Goal: Information Seeking & Learning: Learn about a topic

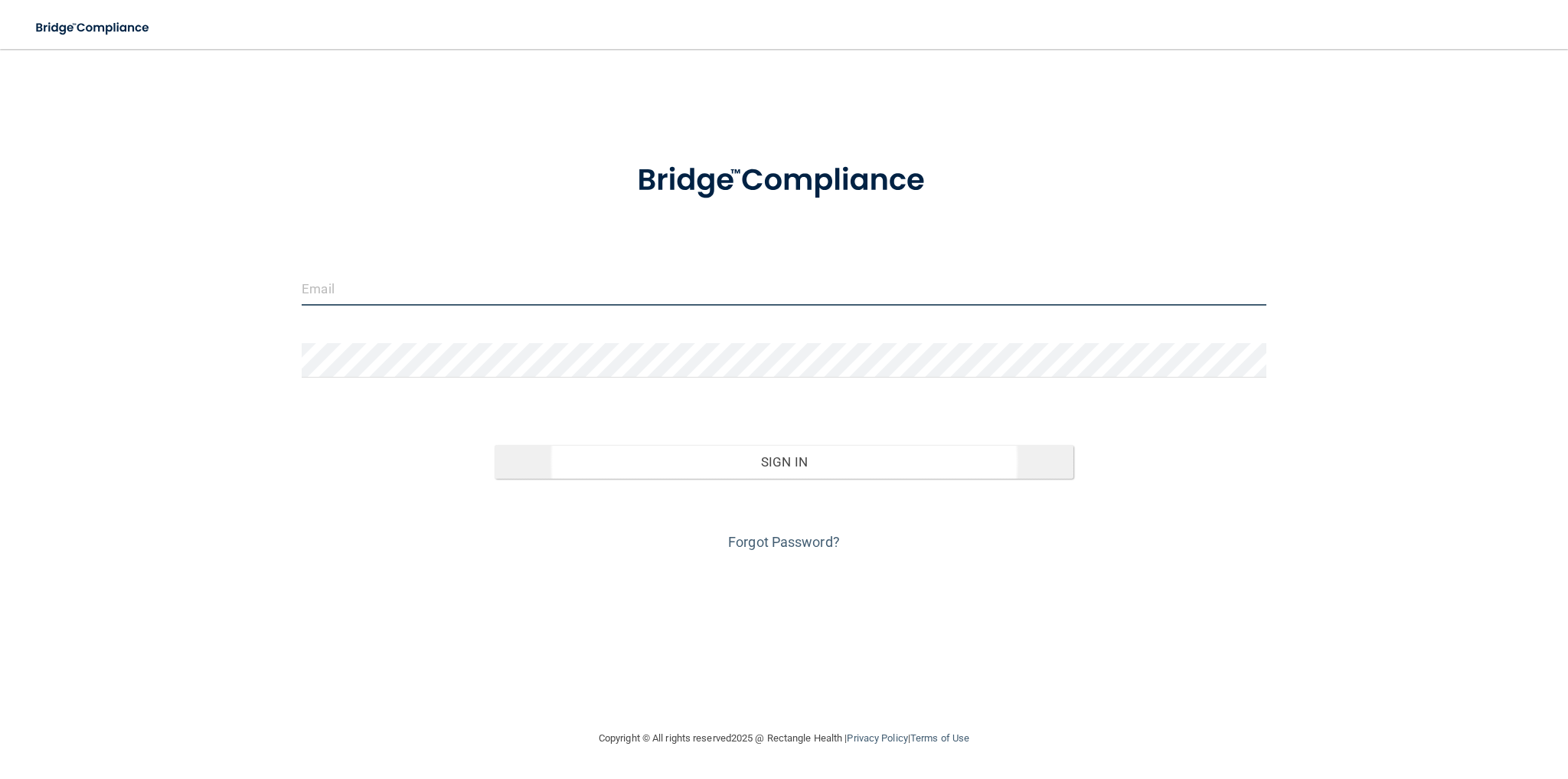
type input "[PERSON_NAME][EMAIL_ADDRESS][PERSON_NAME][DOMAIN_NAME]"
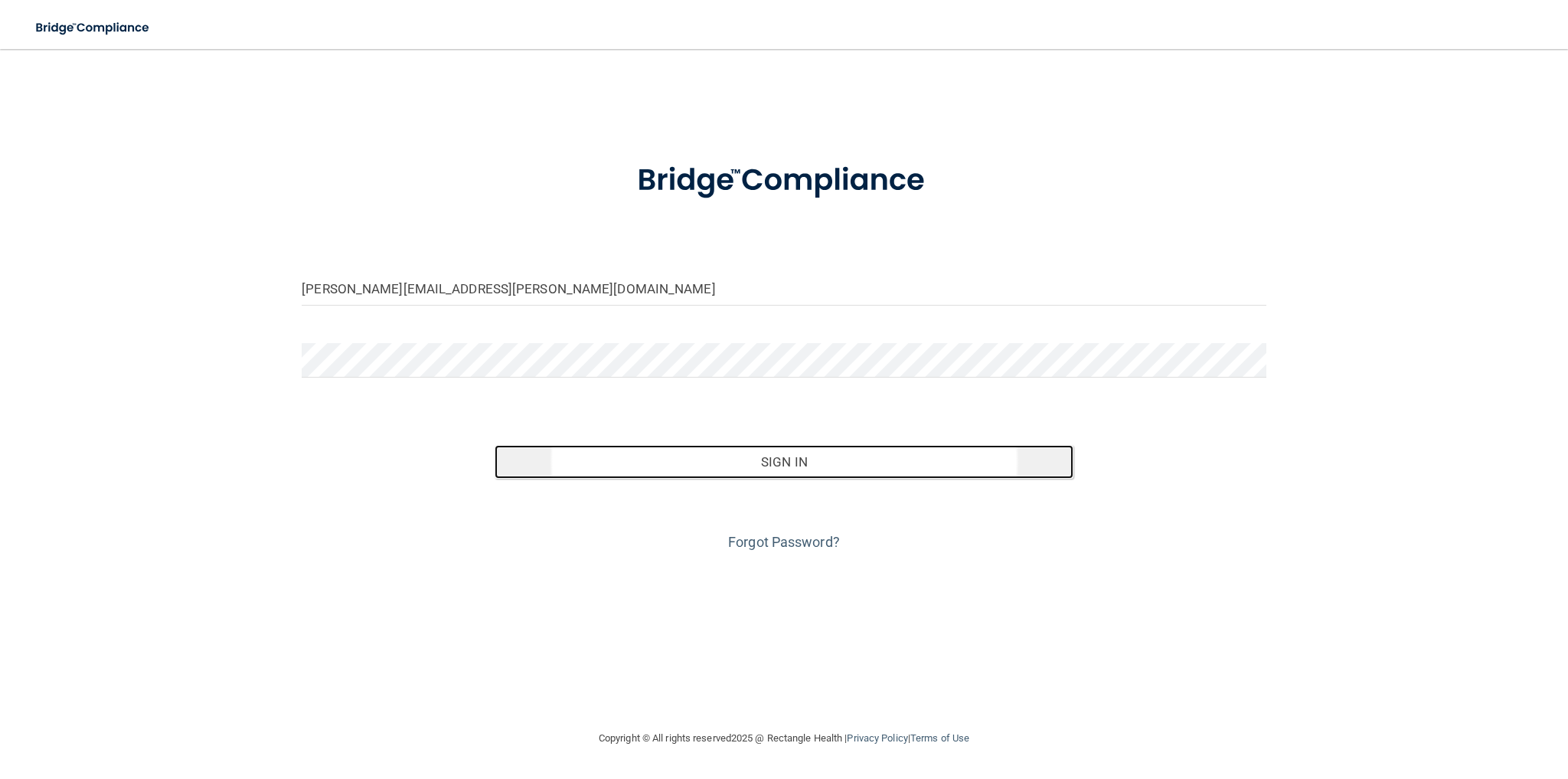
click at [783, 457] on button "Sign In" at bounding box center [784, 461] width 579 height 33
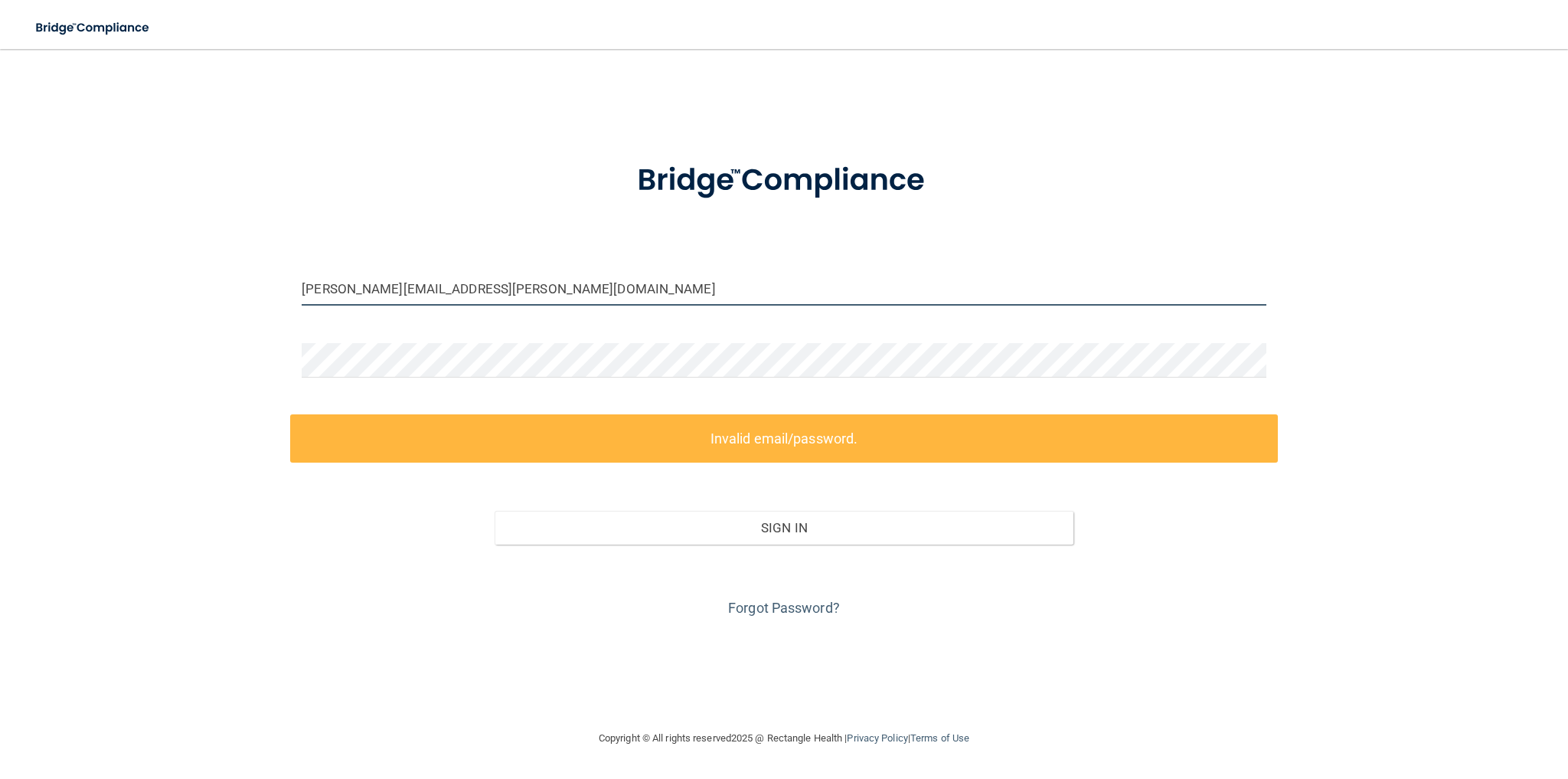
click at [516, 292] on input "[PERSON_NAME][EMAIL_ADDRESS][PERSON_NAME][DOMAIN_NAME]" at bounding box center [784, 288] width 965 height 34
click at [772, 437] on label "Invalid email/password." at bounding box center [784, 439] width 988 height 49
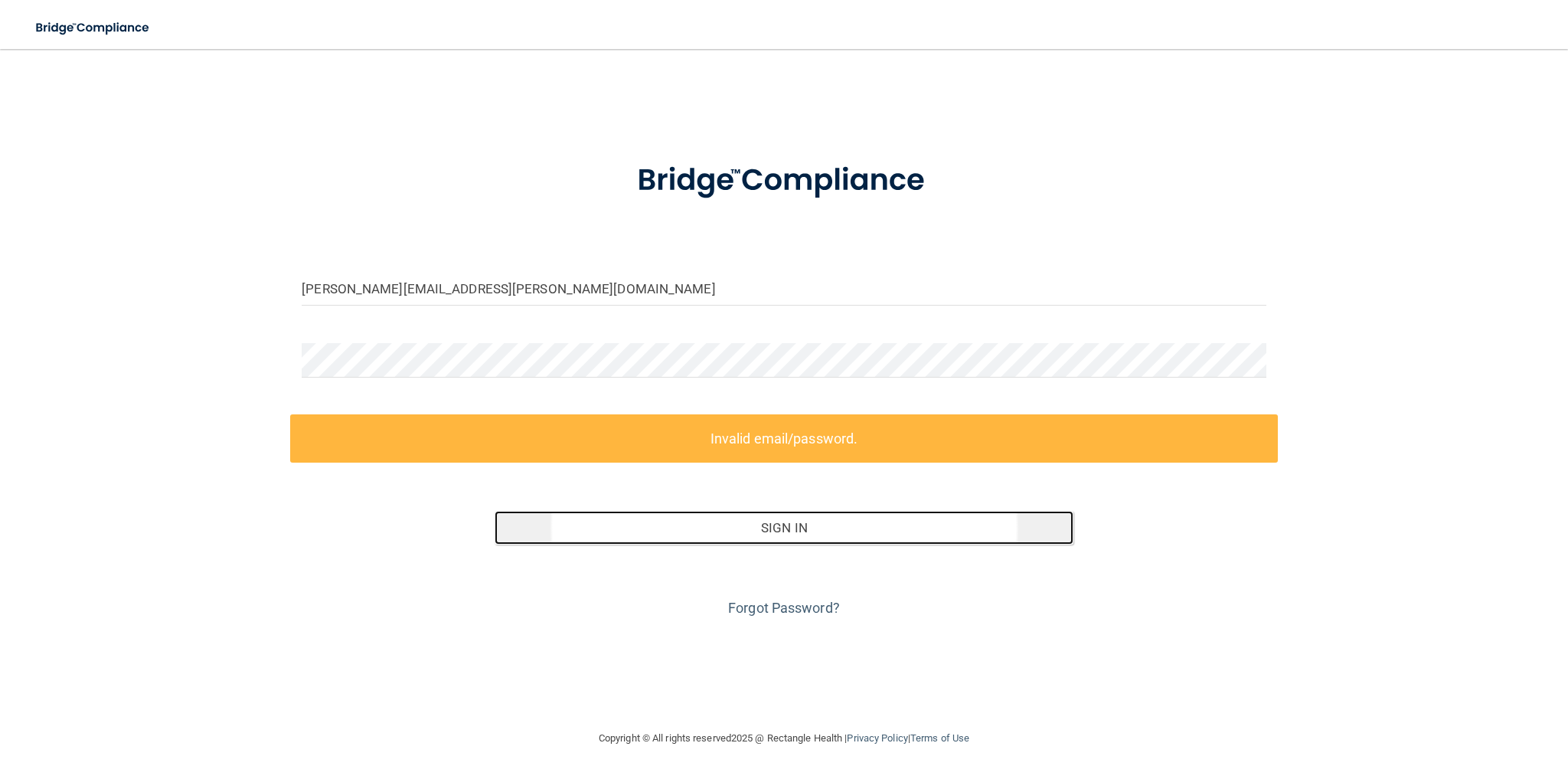
click at [762, 527] on button "Sign In" at bounding box center [784, 527] width 579 height 33
click at [761, 525] on button "Sign In" at bounding box center [784, 527] width 579 height 33
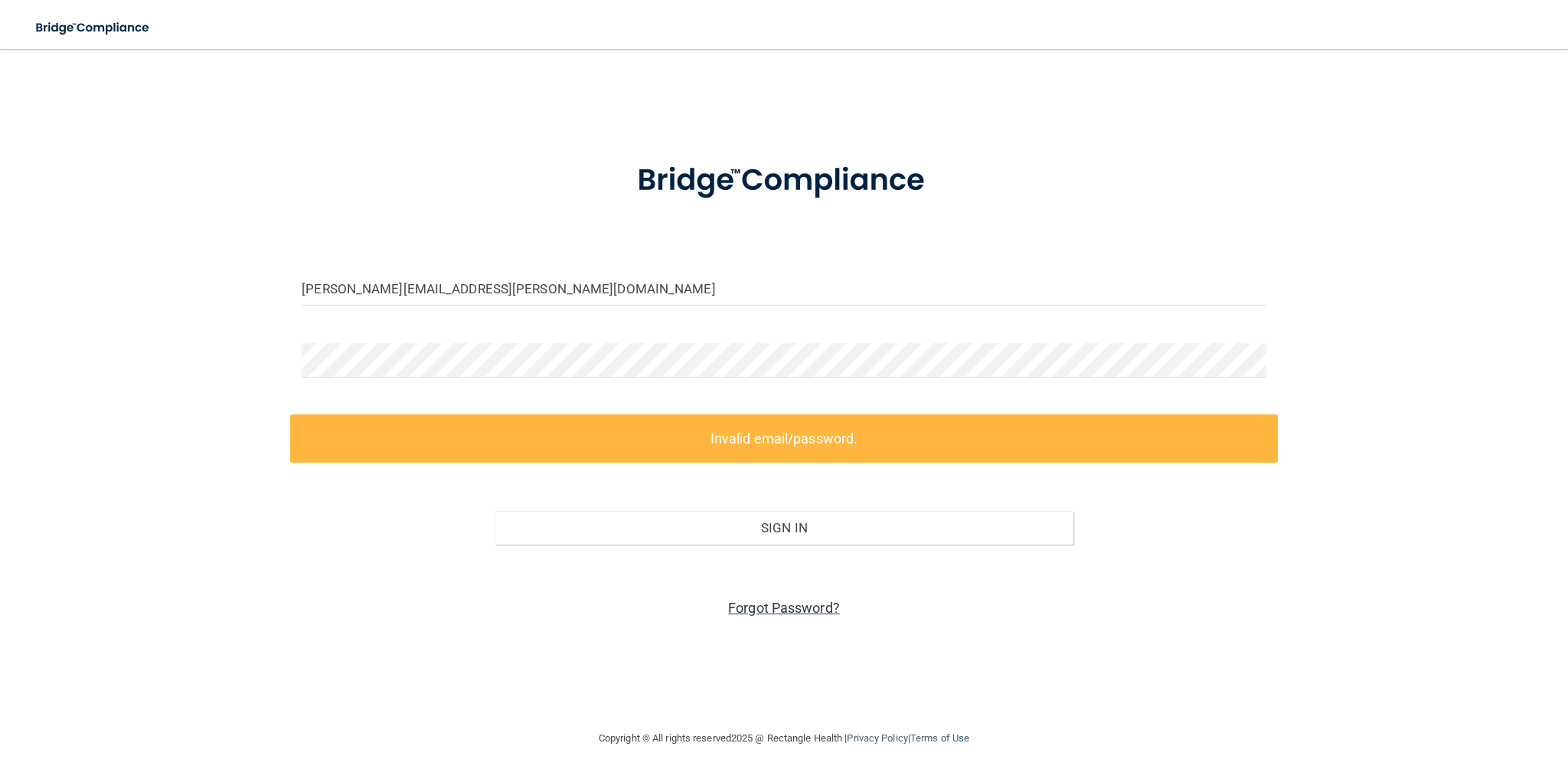
click at [760, 605] on link "Forgot Password?" at bounding box center [784, 607] width 112 height 16
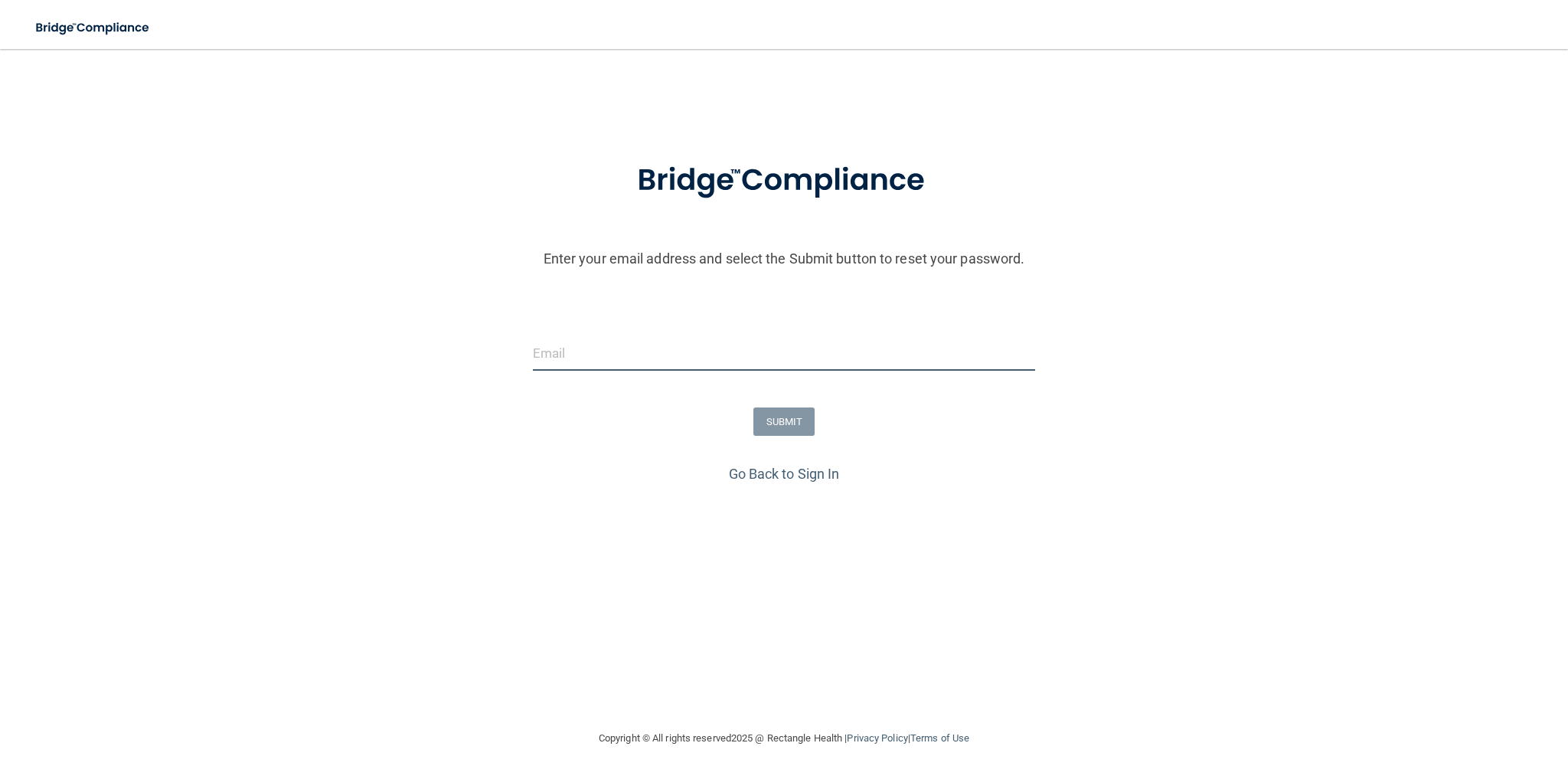
click at [556, 358] on input "email" at bounding box center [784, 354] width 502 height 34
type input "[PERSON_NAME][EMAIL_ADDRESS][PERSON_NAME][DOMAIN_NAME]"
click at [795, 418] on button "SUBMIT" at bounding box center [784, 421] width 62 height 29
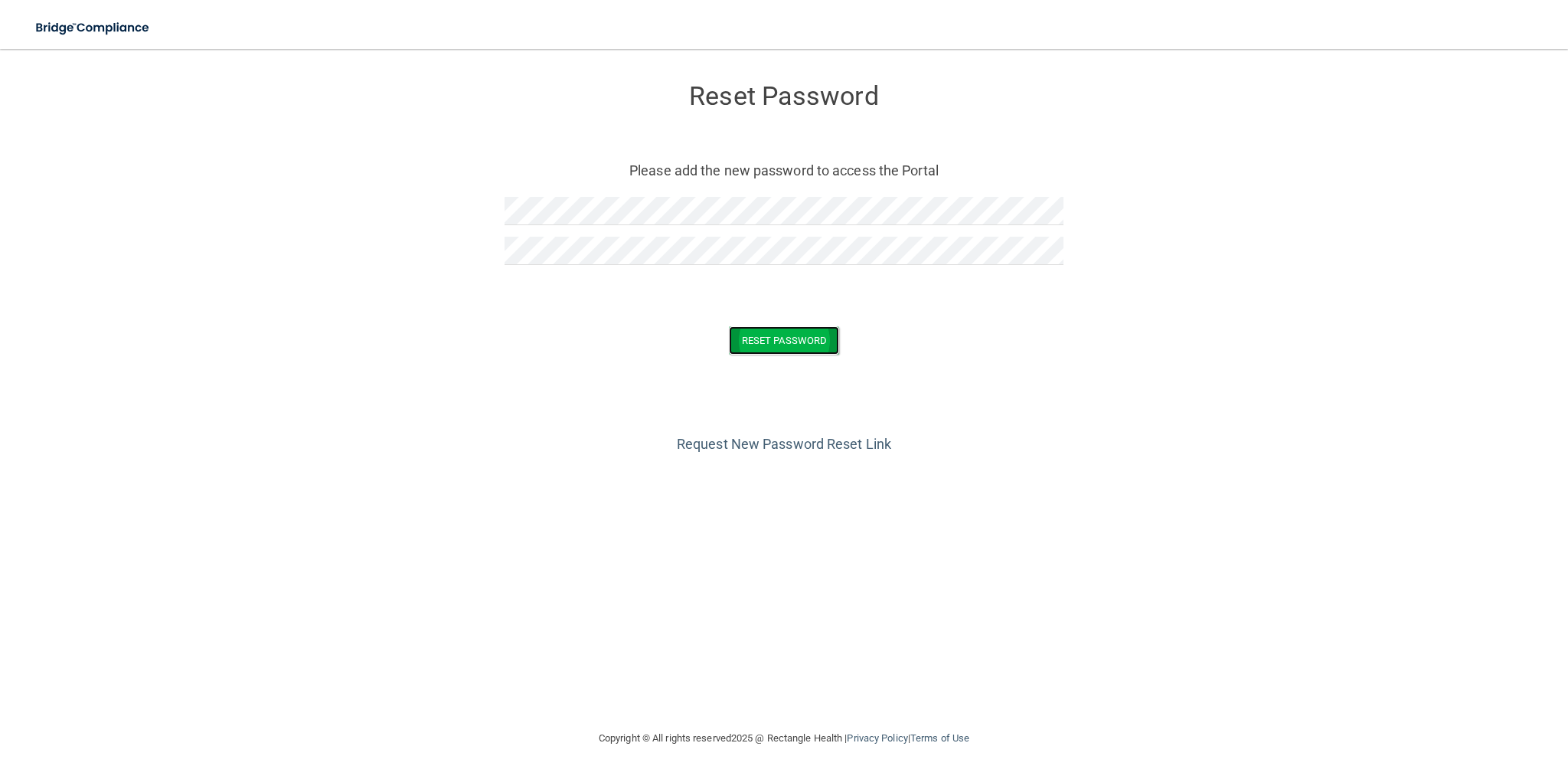
click at [805, 343] on button "Reset Password" at bounding box center [784, 340] width 111 height 29
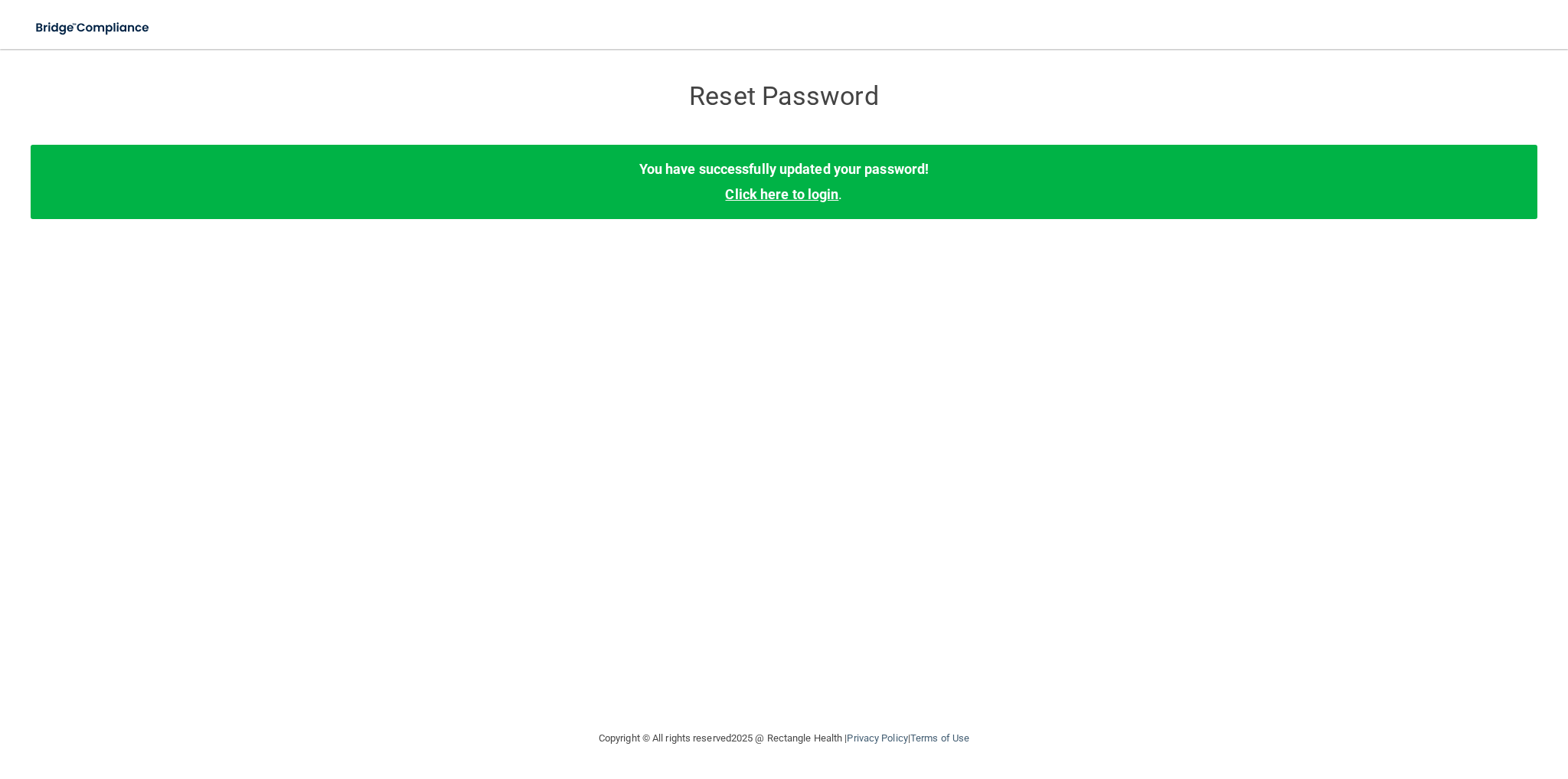
click at [780, 196] on link "Click here to login" at bounding box center [782, 194] width 113 height 16
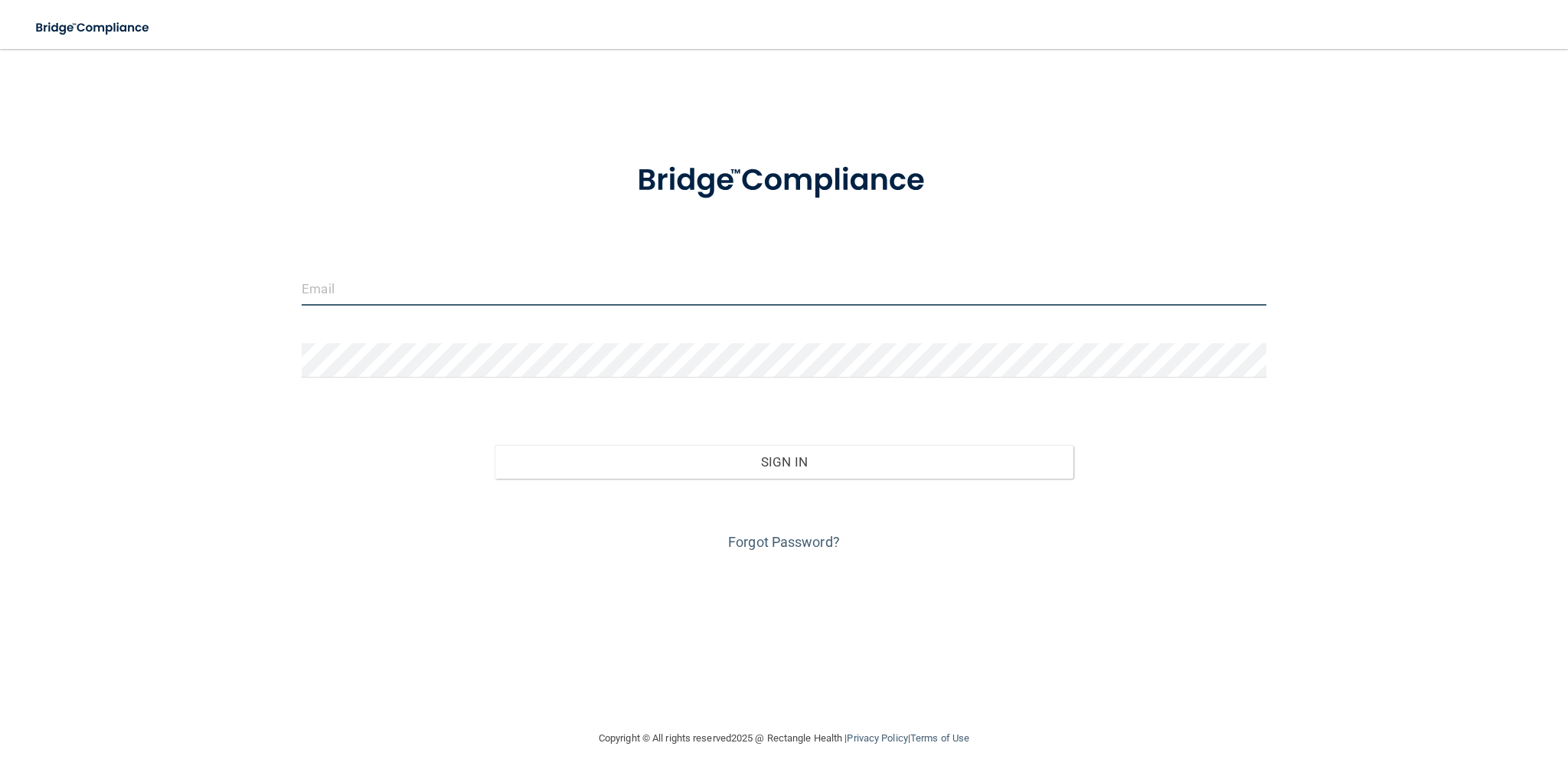
type input "[PERSON_NAME][EMAIL_ADDRESS][PERSON_NAME][DOMAIN_NAME]"
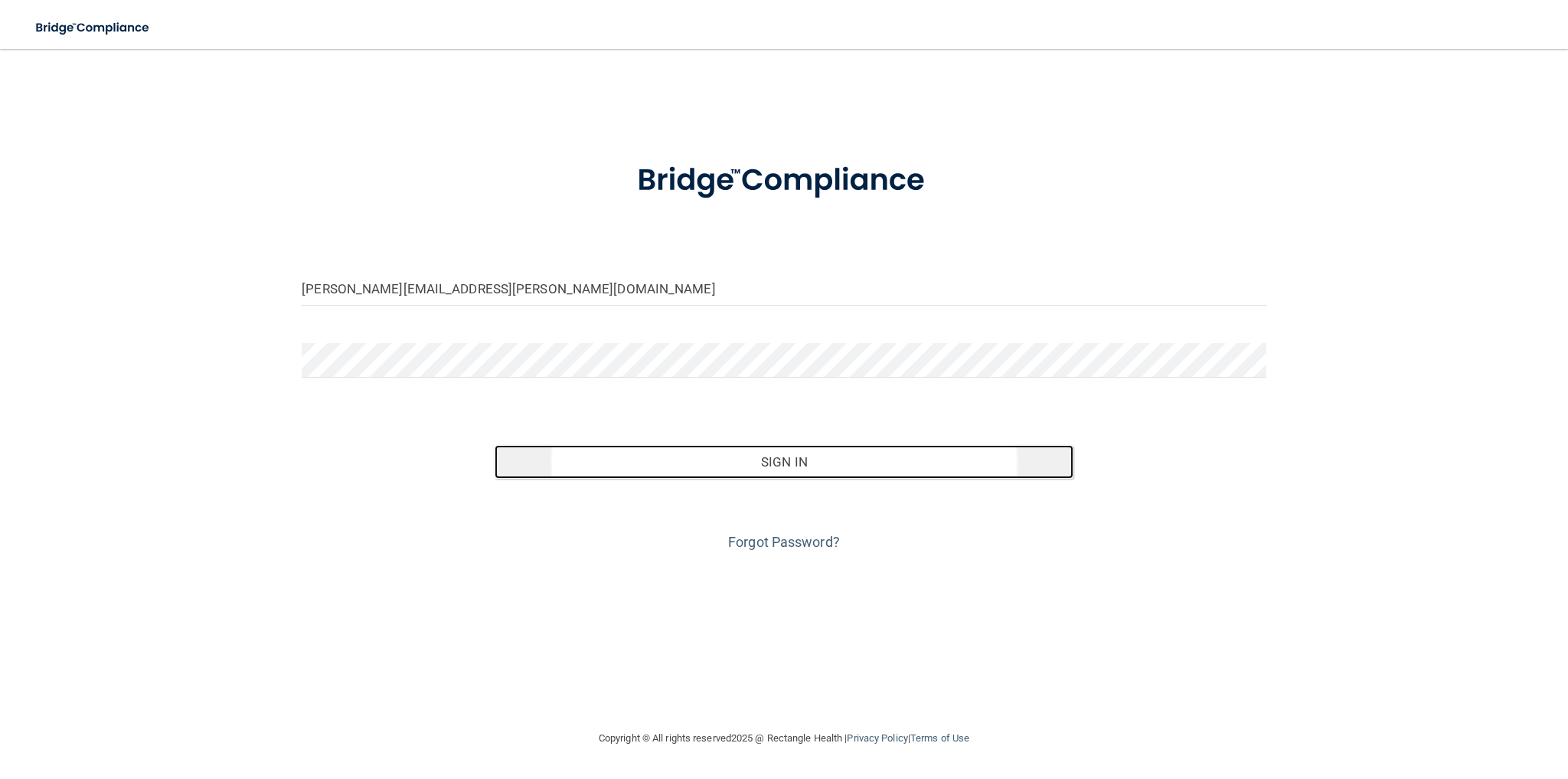
click at [799, 457] on button "Sign In" at bounding box center [784, 461] width 579 height 33
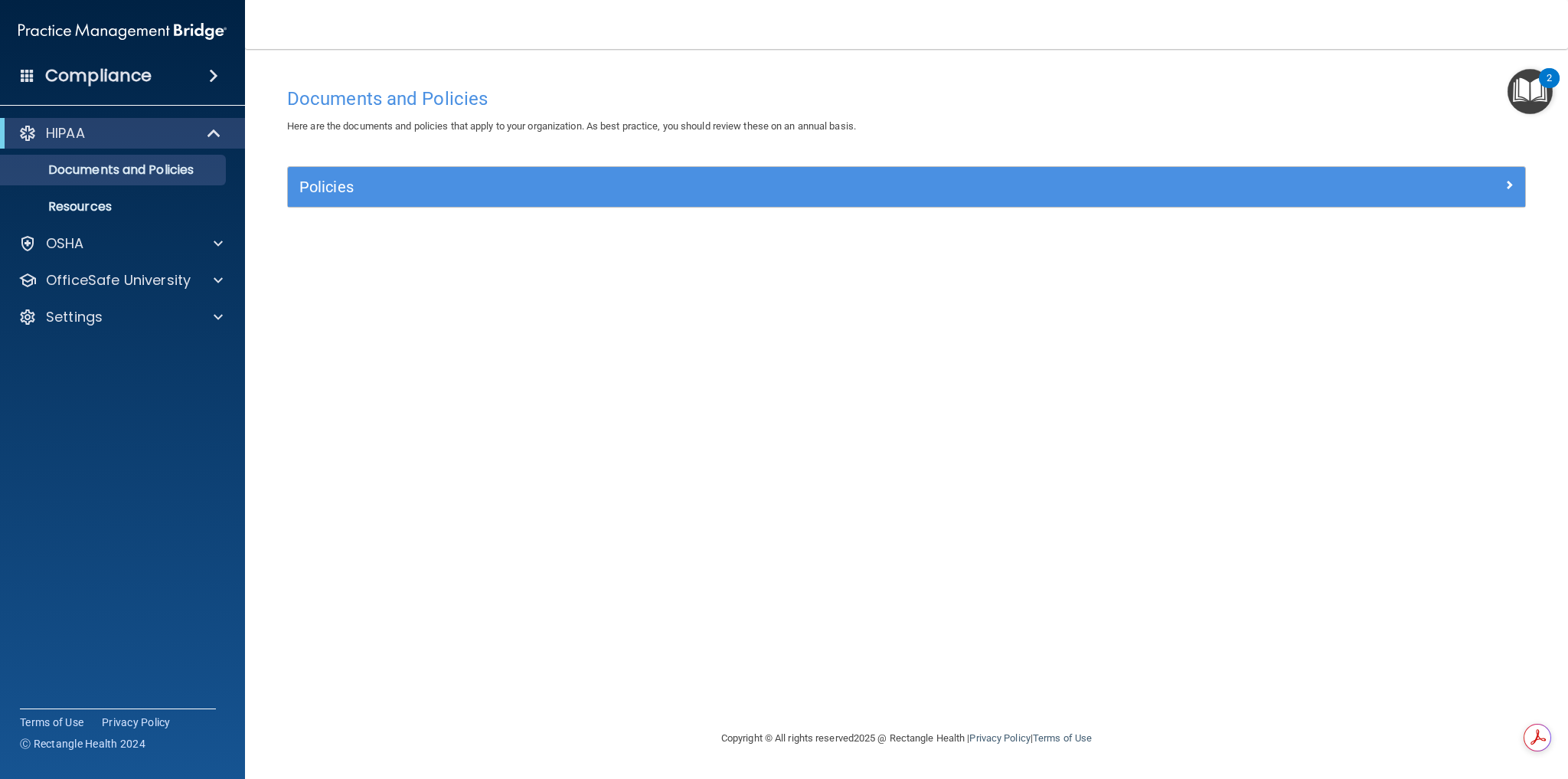
click at [1528, 98] on img "Open Resource Center, 2 new notifications" at bounding box center [1529, 91] width 45 height 45
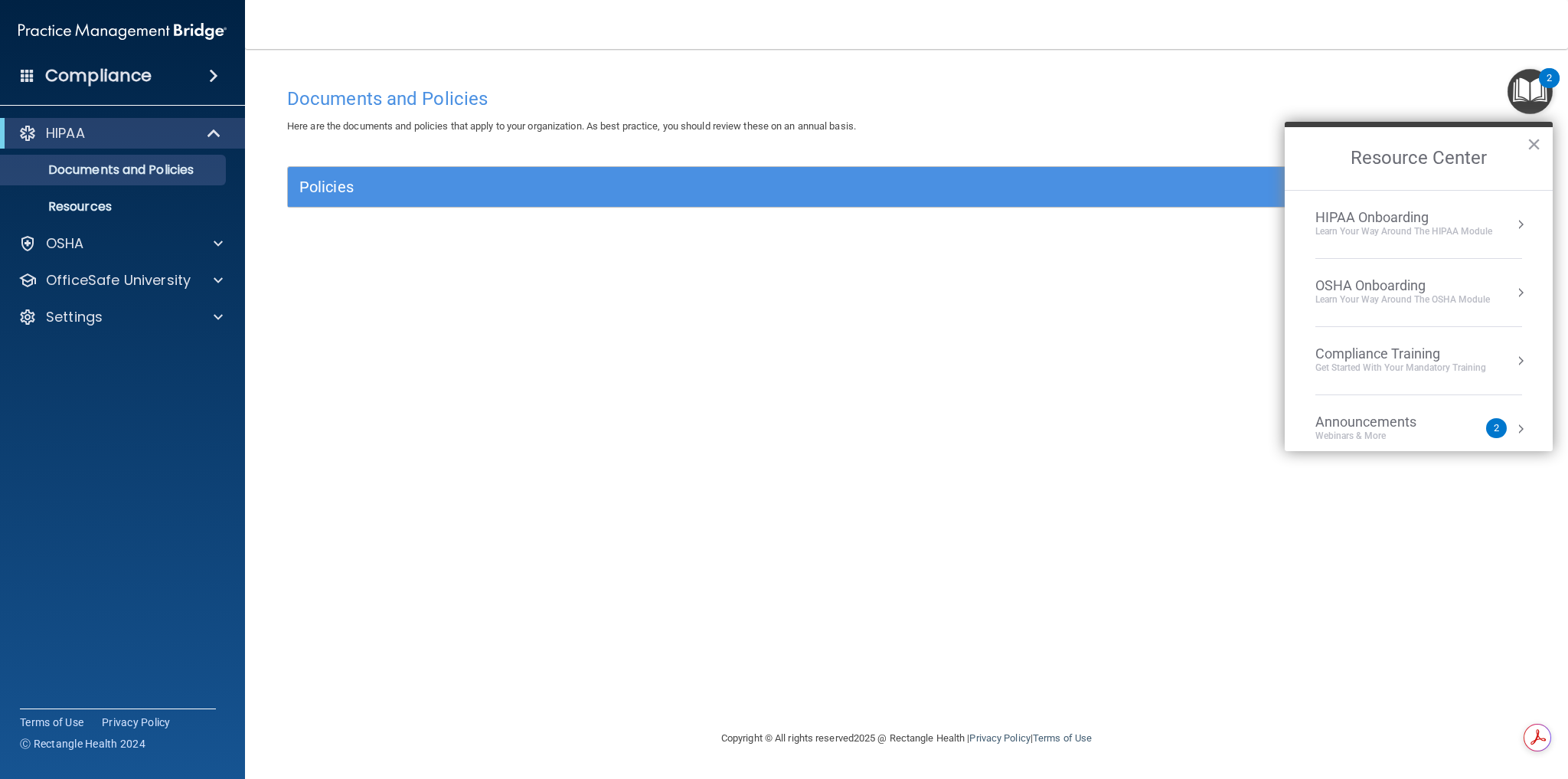
click at [1353, 439] on div "Webinars & More" at bounding box center [1381, 437] width 132 height 13
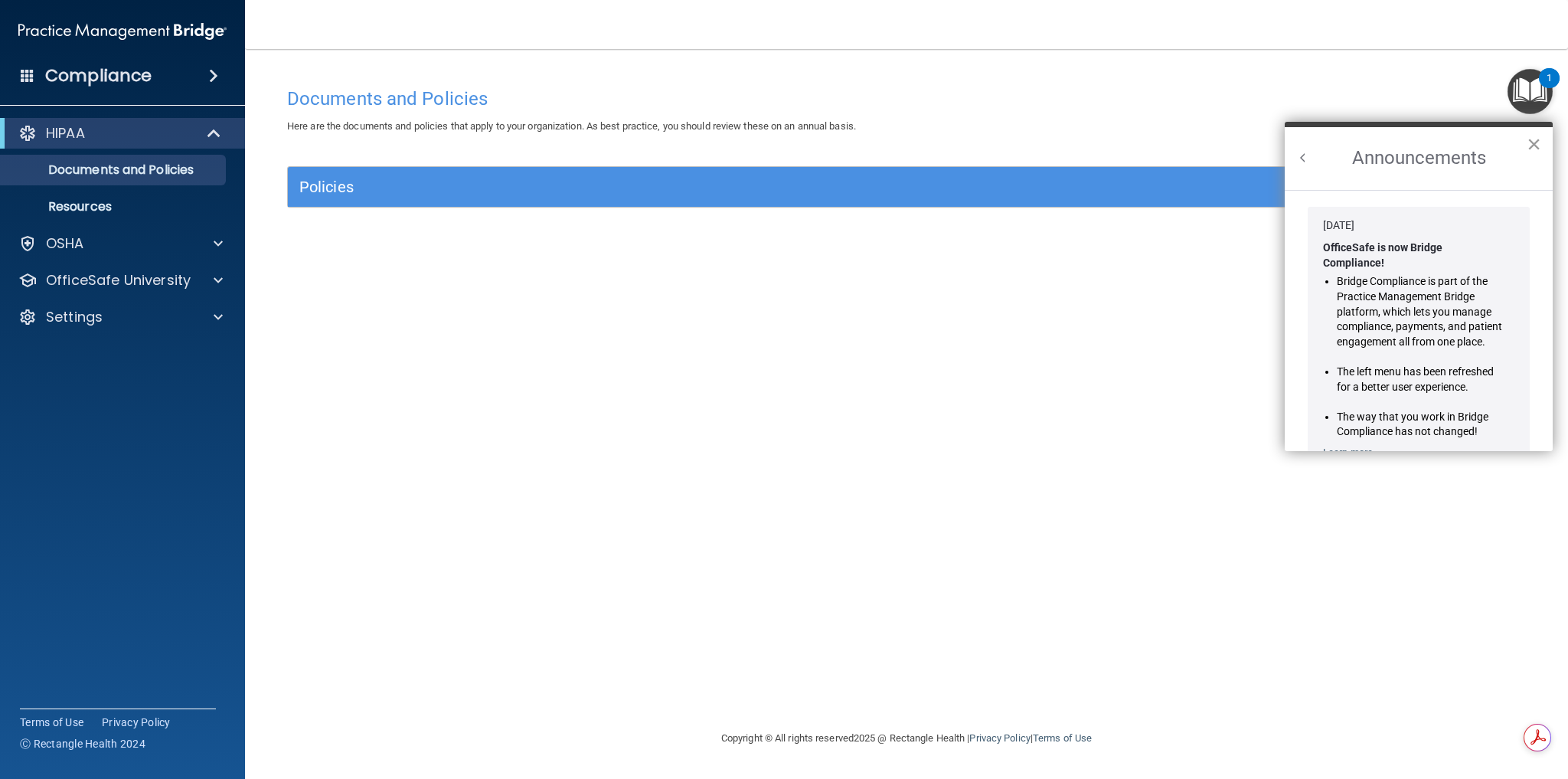
click at [1531, 138] on button "×" at bounding box center [1533, 144] width 14 height 25
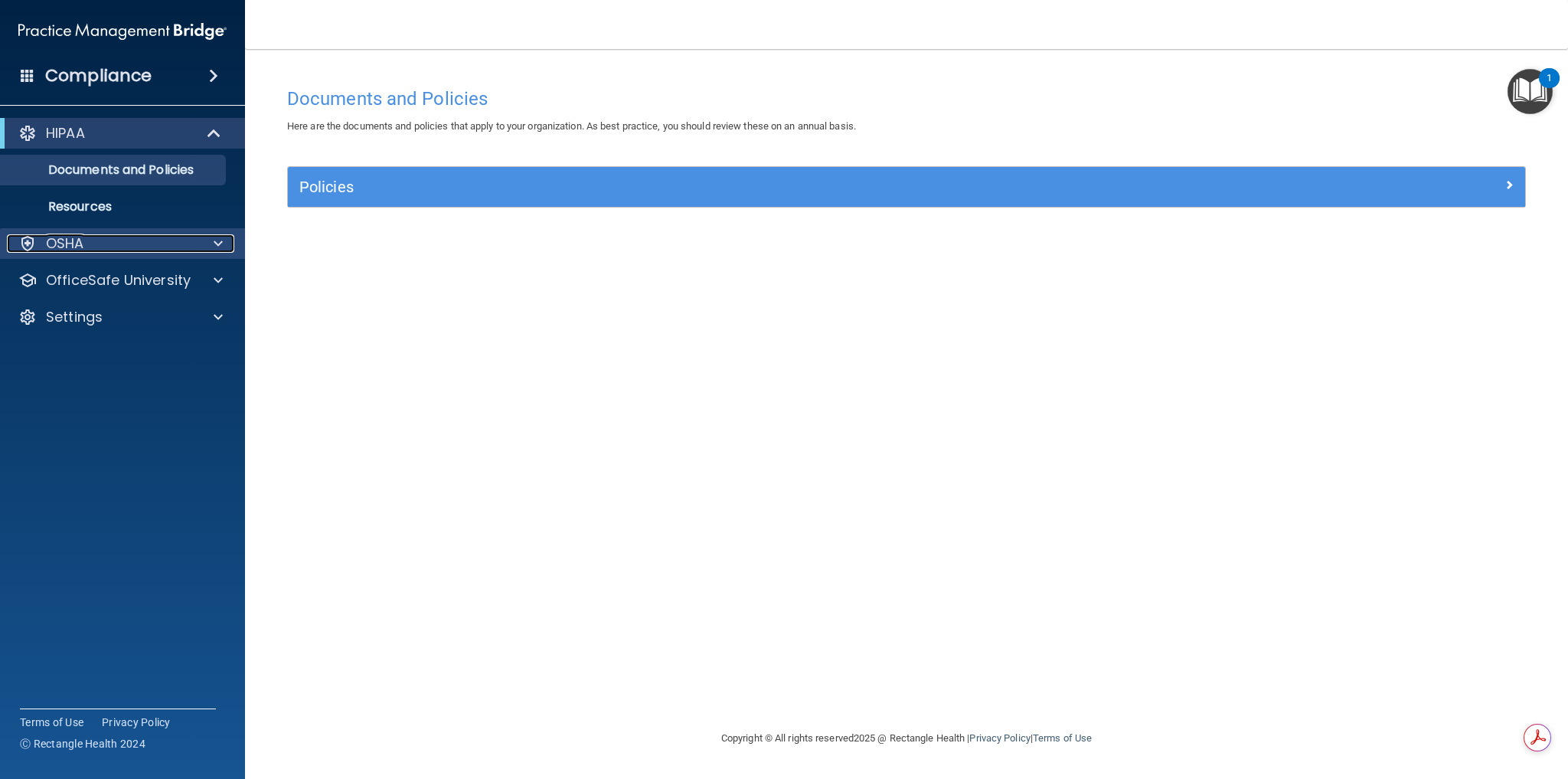
click at [102, 248] on div "OSHA" at bounding box center [101, 243] width 190 height 18
click at [102, 247] on div "OSHA" at bounding box center [101, 243] width 190 height 18
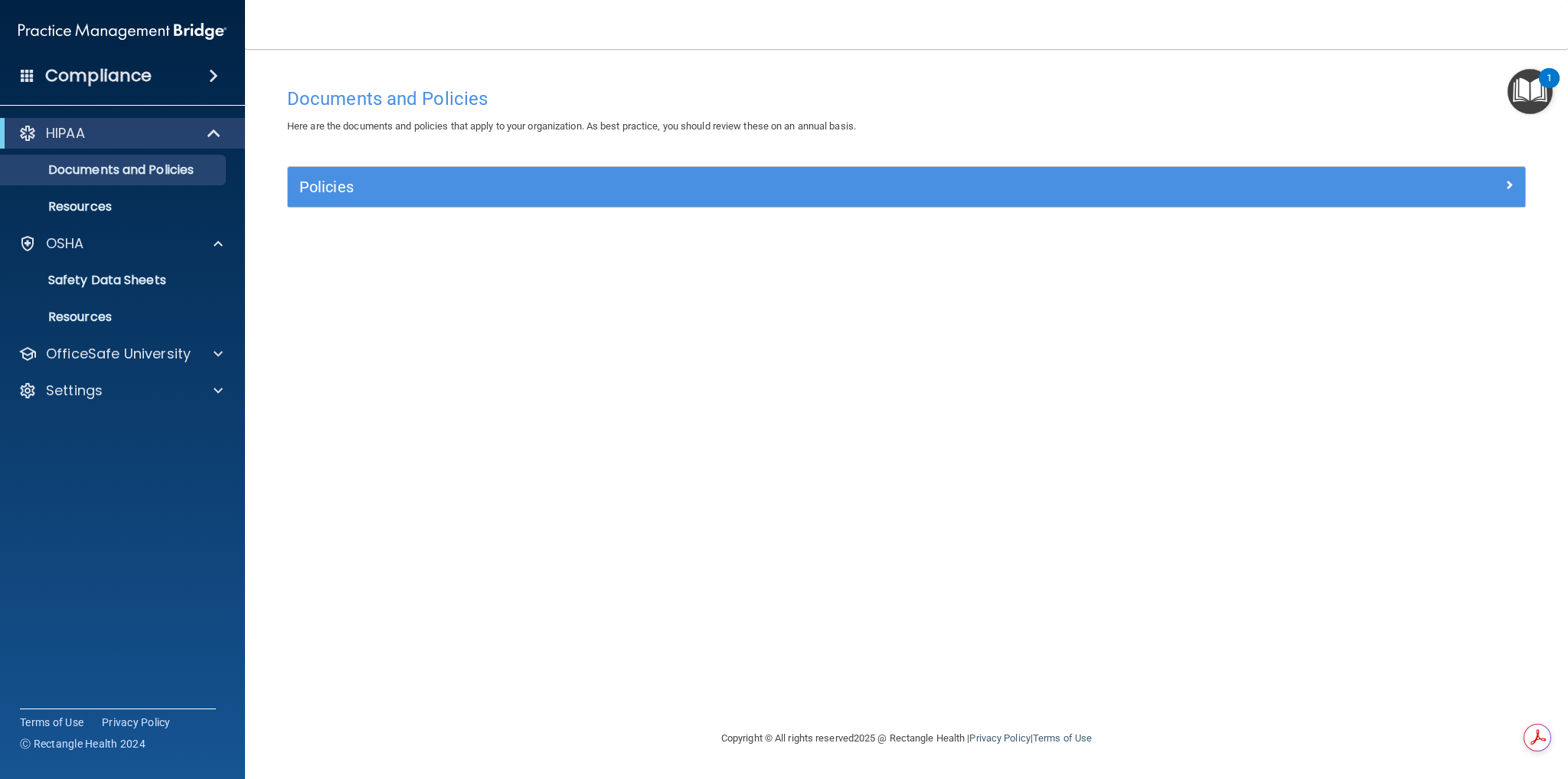
click at [1441, 352] on div "Documents and Policies Here are the documents and policies that apply to your o…" at bounding box center [906, 404] width 1262 height 649
click at [87, 388] on p "Settings" at bounding box center [73, 390] width 56 height 18
click at [88, 420] on p "My Account" at bounding box center [113, 427] width 209 height 15
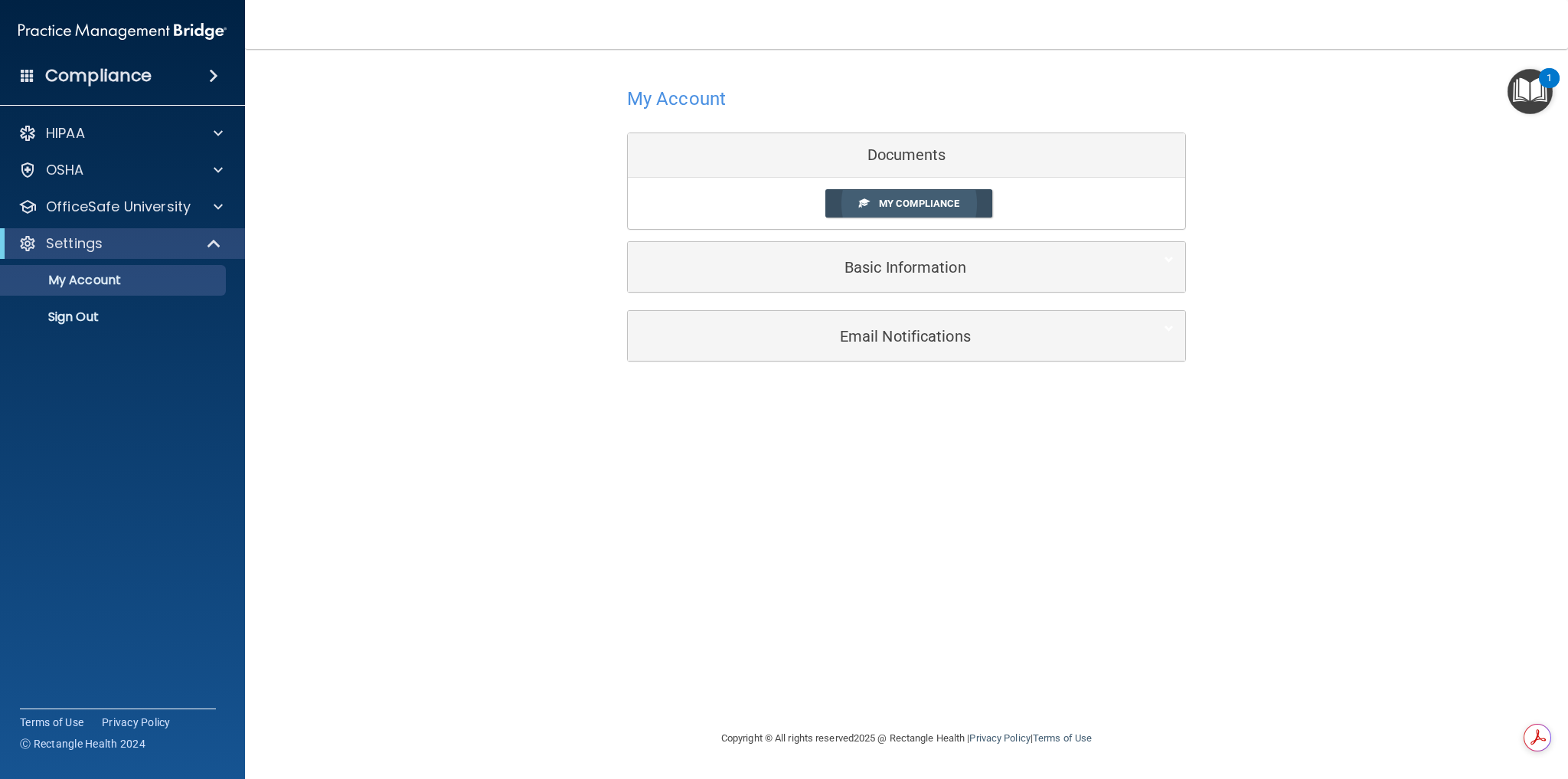
click at [924, 204] on span "My Compliance" at bounding box center [919, 203] width 80 height 11
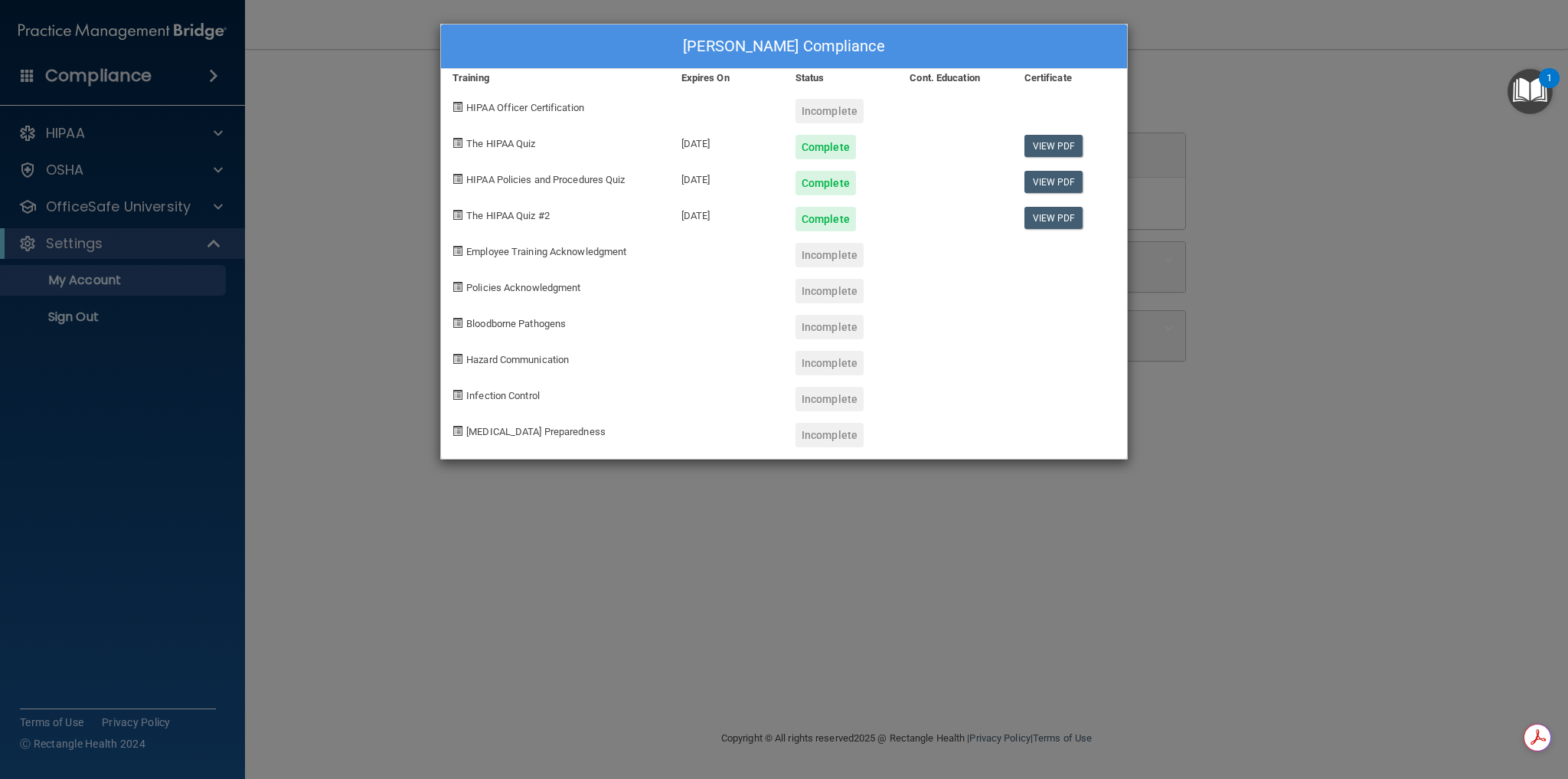
click at [317, 441] on div "Ivette Augustin's Compliance Training Expires On Status Cont. Education Certifi…" at bounding box center [784, 389] width 1568 height 779
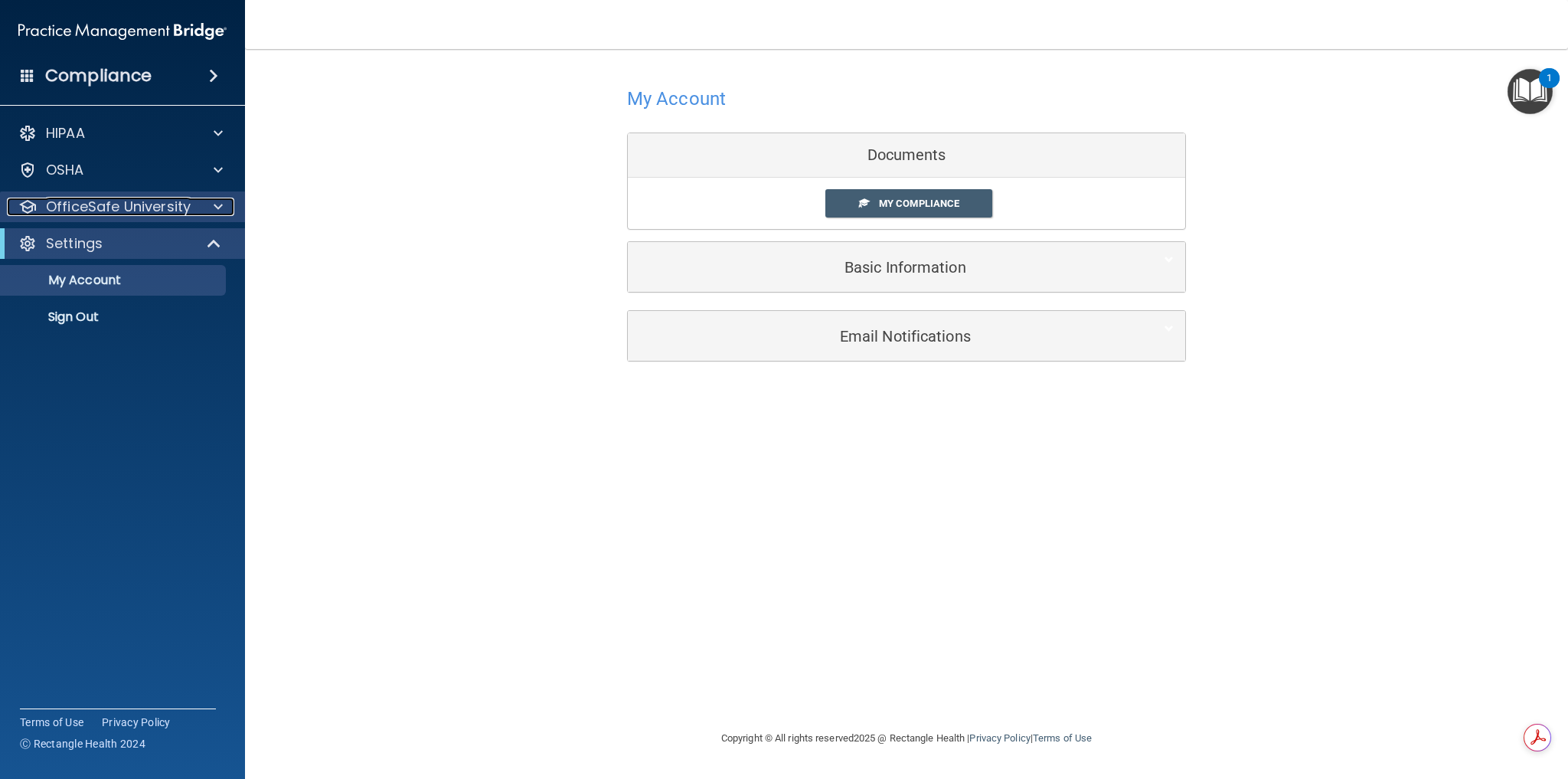
click at [133, 201] on p "OfficeSafe University" at bounding box center [118, 206] width 145 height 18
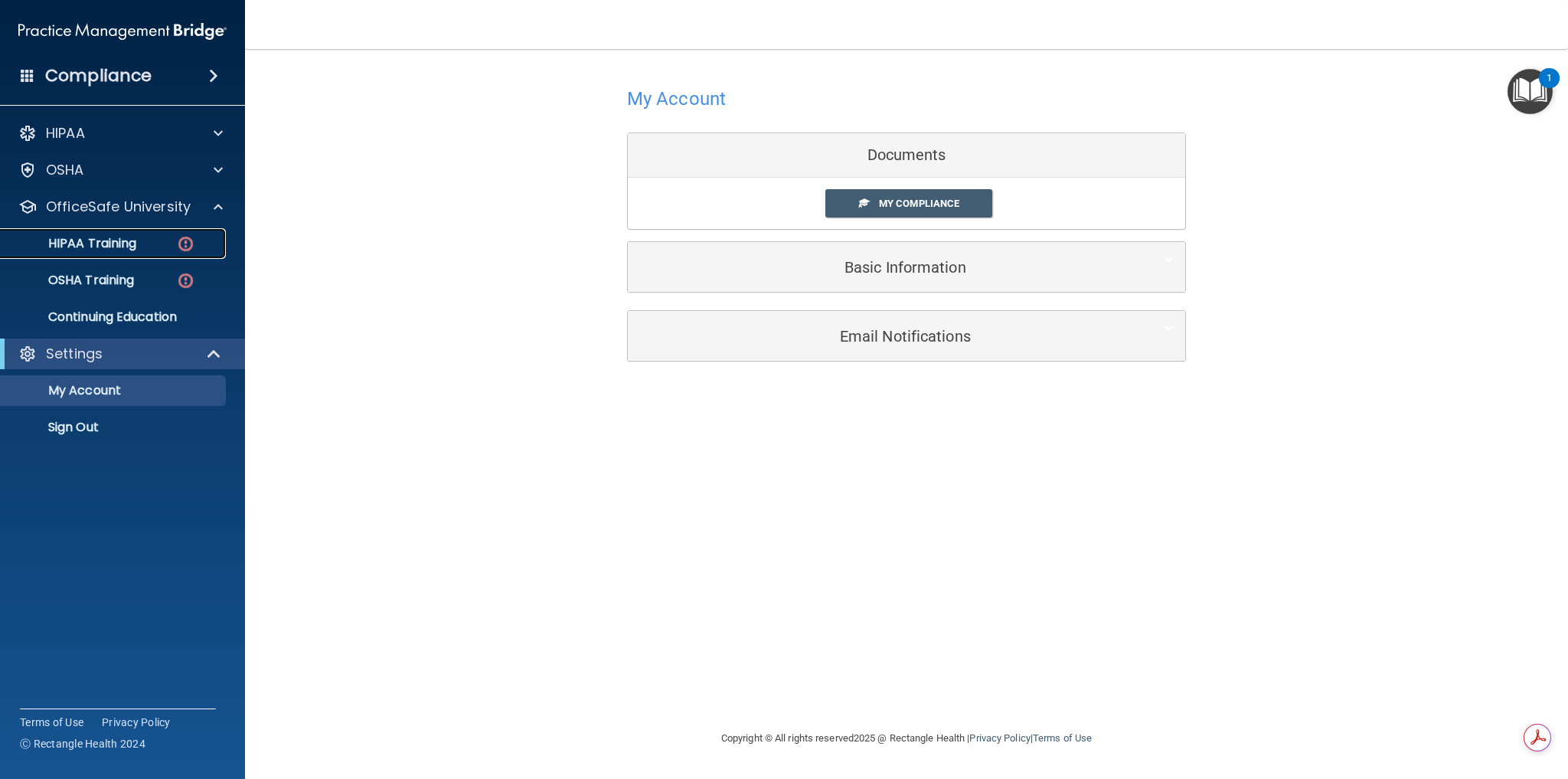
click at [113, 240] on p "HIPAA Training" at bounding box center [72, 243] width 127 height 15
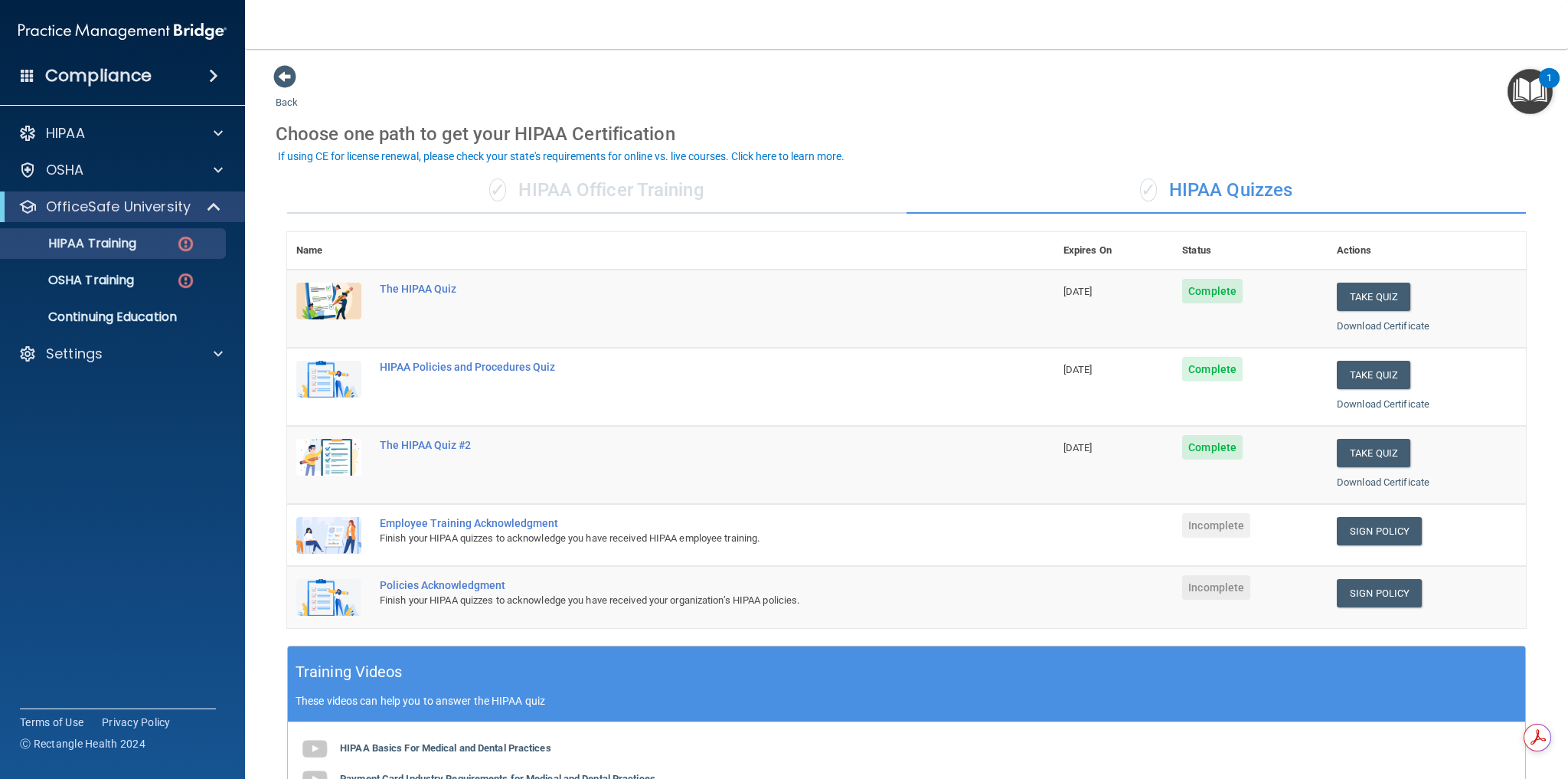
click at [570, 192] on div "✓ HIPAA Officer Training" at bounding box center [597, 191] width 620 height 46
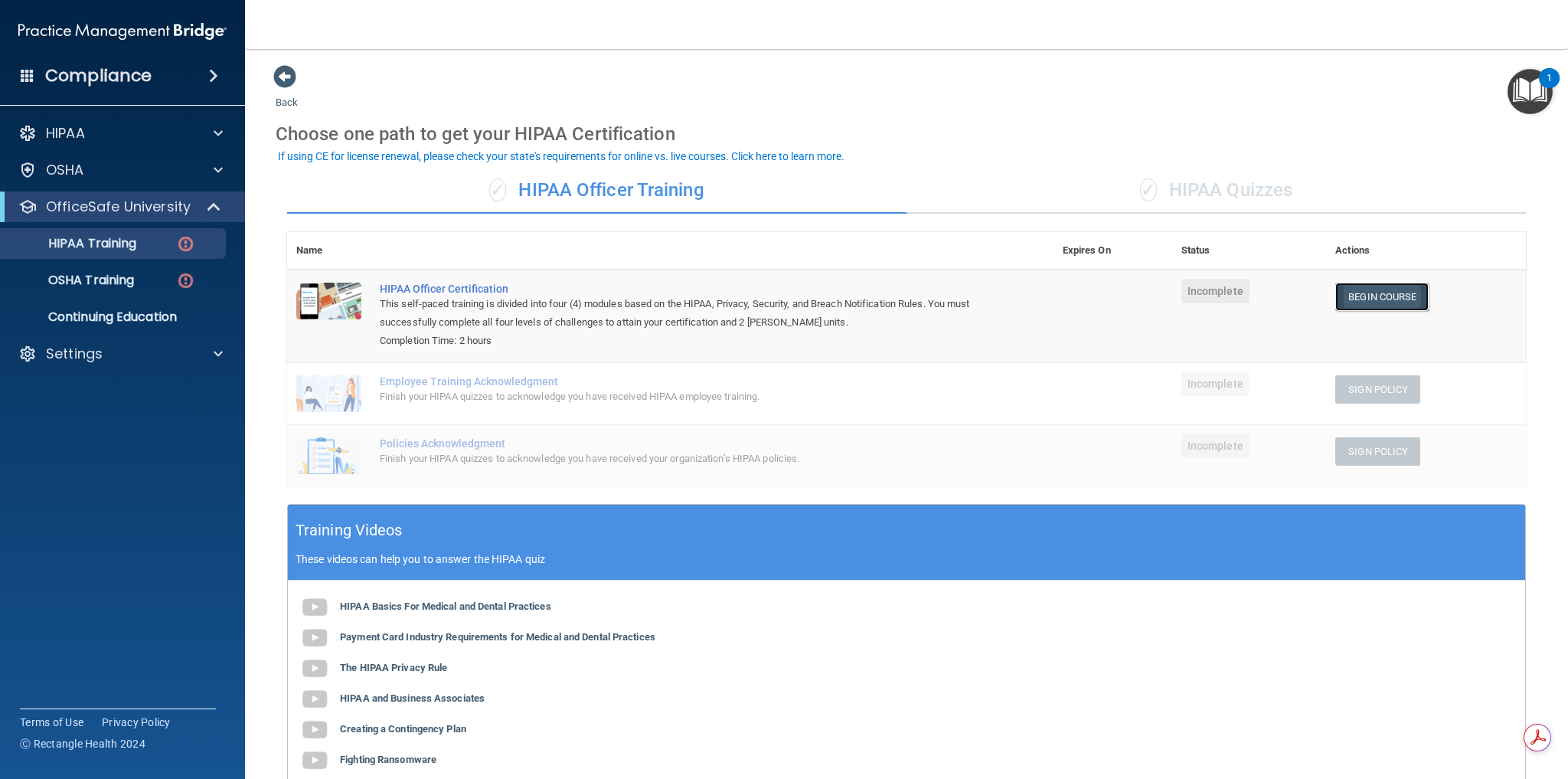
click at [1365, 294] on link "Begin Course" at bounding box center [1382, 297] width 93 height 29
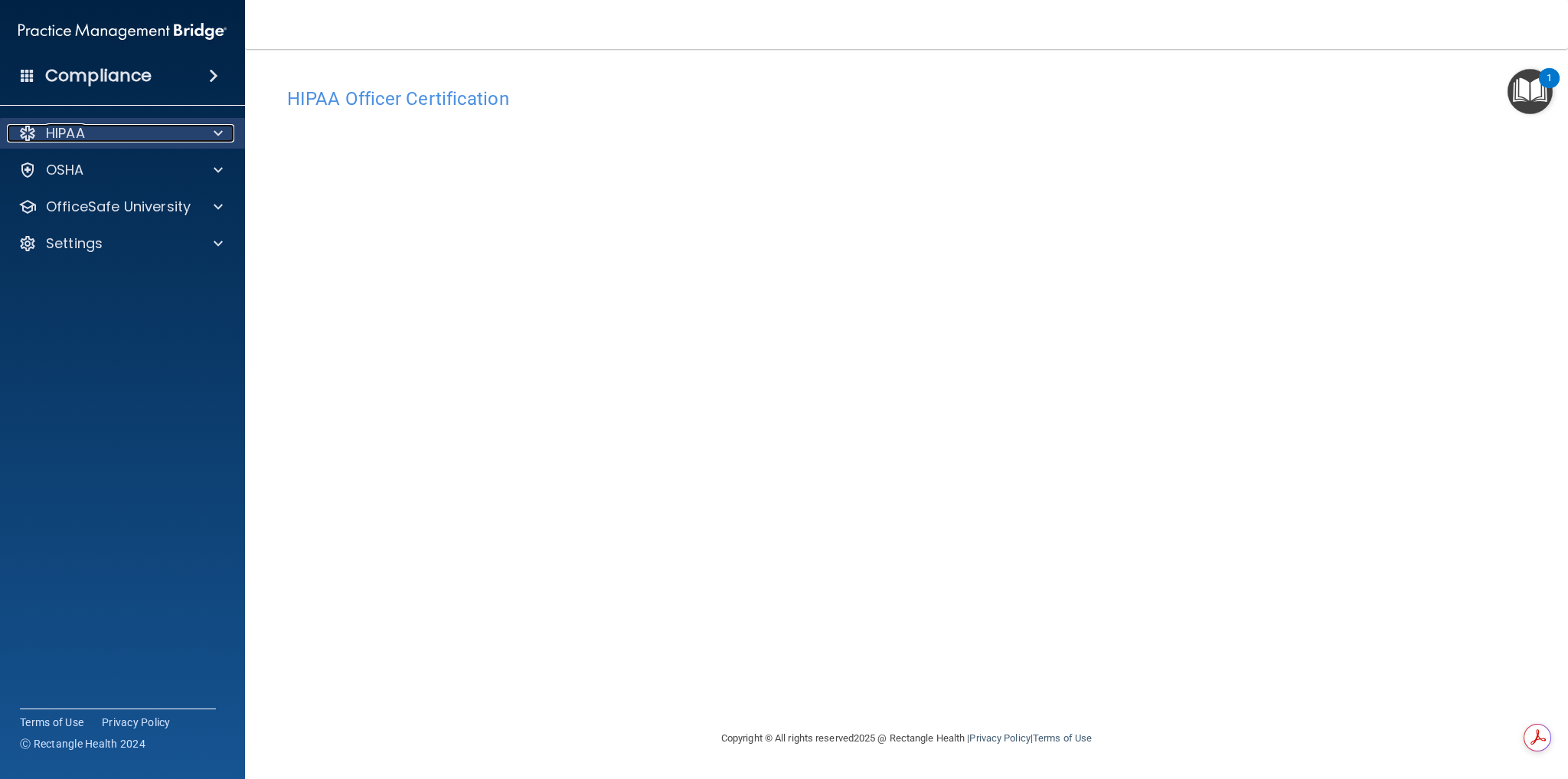
click at [203, 134] on div at bounding box center [215, 133] width 38 height 18
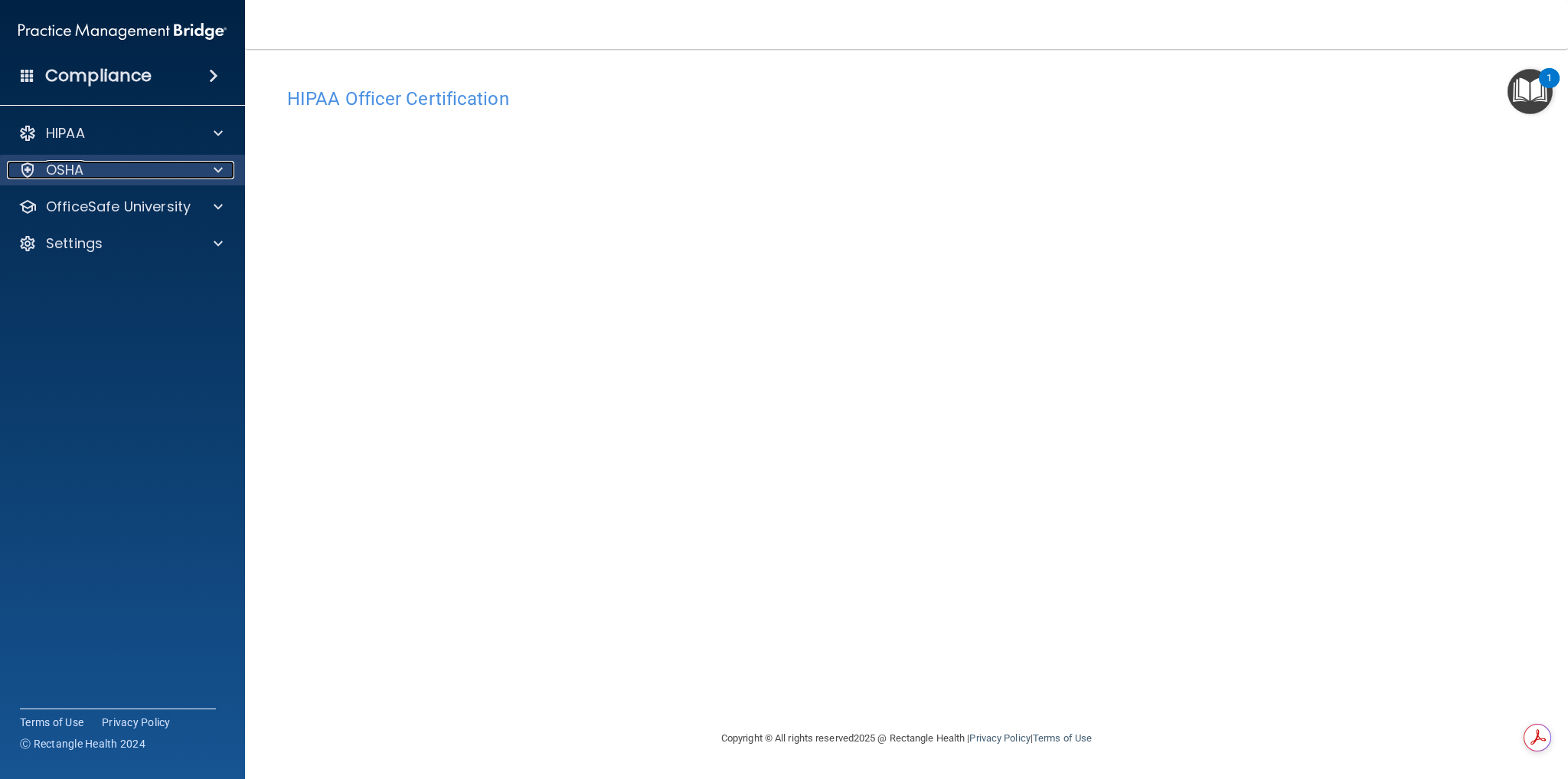
click at [198, 177] on div at bounding box center [215, 170] width 38 height 18
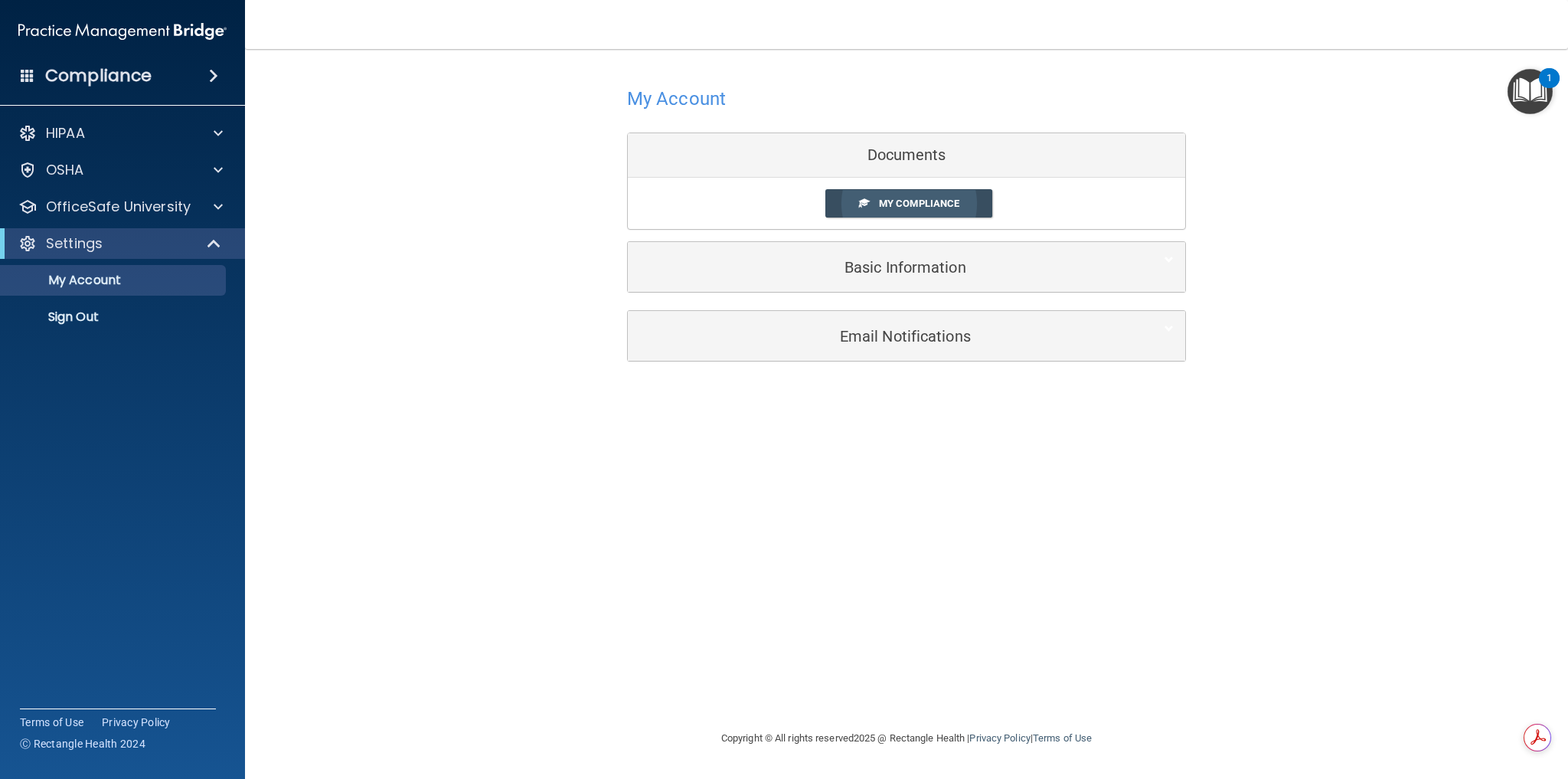
click at [896, 212] on link "My Compliance" at bounding box center [909, 203] width 168 height 29
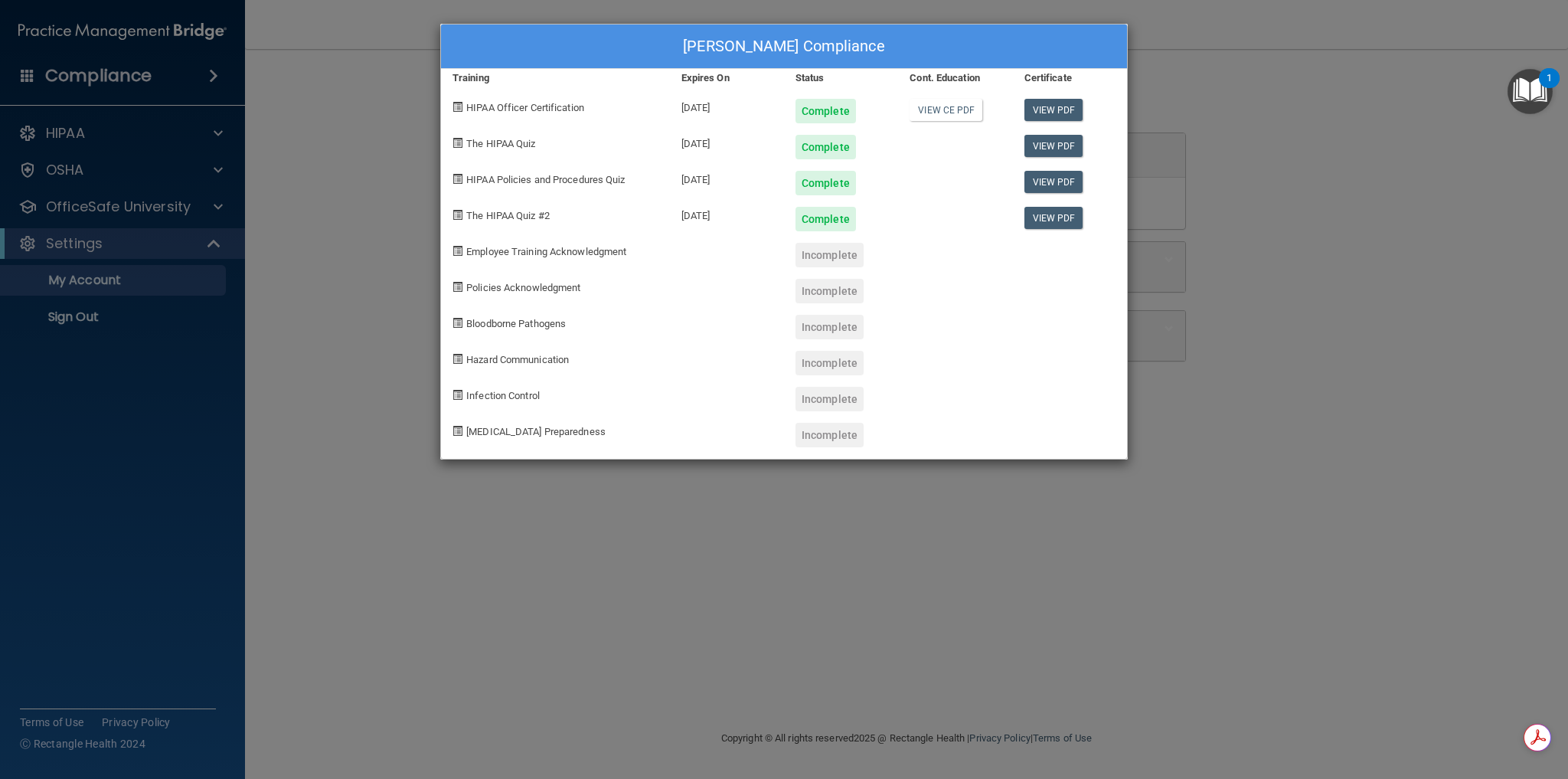
click at [815, 251] on div "Incomplete" at bounding box center [828, 256] width 68 height 25
click at [817, 288] on div "Incomplete" at bounding box center [828, 291] width 68 height 25
drag, startPoint x: 827, startPoint y: 324, endPoint x: 836, endPoint y: 356, distance: 33.2
click at [829, 331] on div "Incomplete" at bounding box center [828, 327] width 68 height 25
click at [836, 364] on div "Incomplete" at bounding box center [828, 363] width 68 height 25
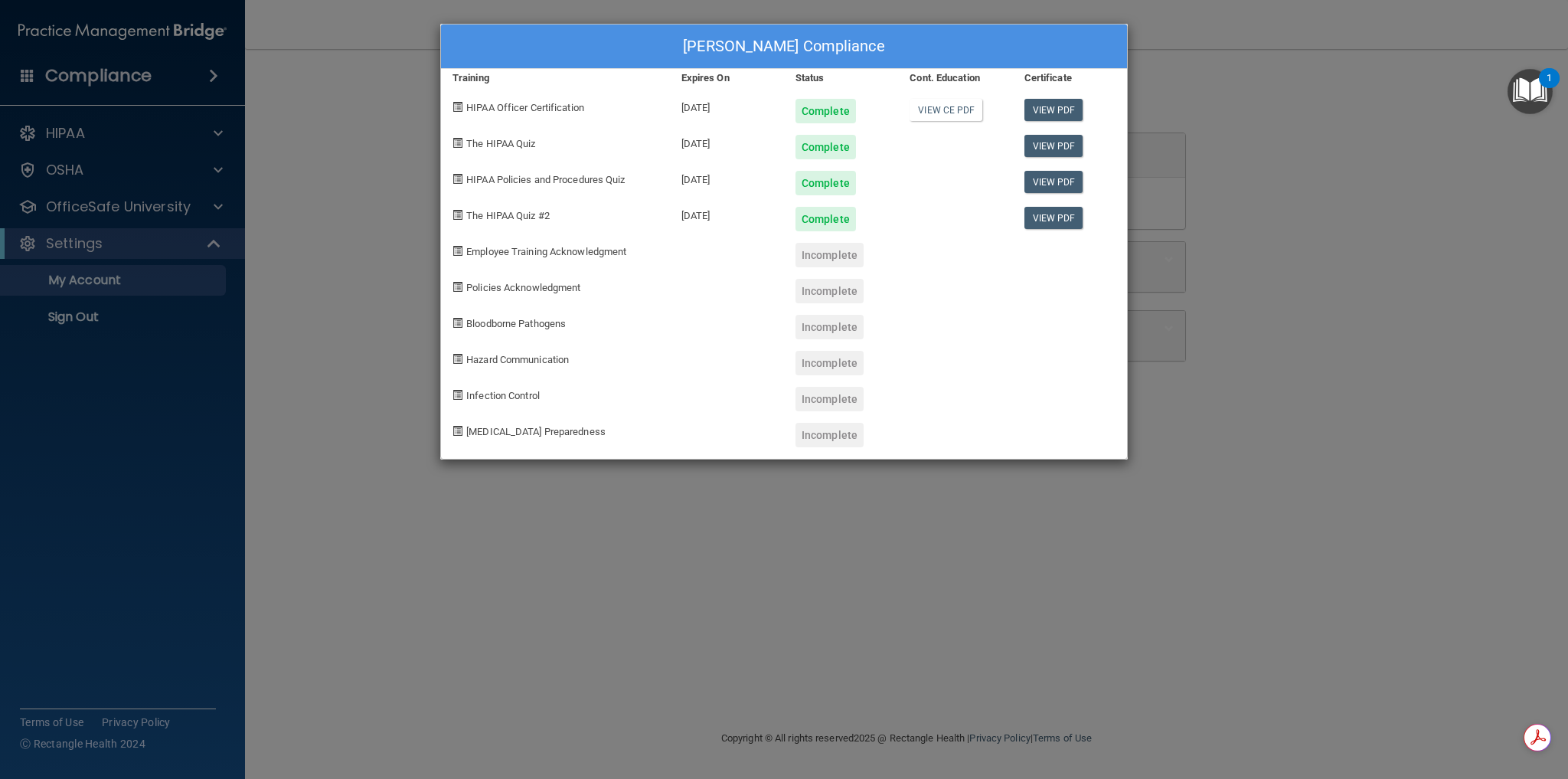
drag, startPoint x: 839, startPoint y: 404, endPoint x: 834, endPoint y: 426, distance: 22.6
click at [839, 403] on div "Incomplete" at bounding box center [828, 400] width 68 height 25
click at [831, 430] on div "Incomplete" at bounding box center [828, 435] width 68 height 25
click at [939, 113] on link "View CE PDF" at bounding box center [946, 110] width 72 height 22
click at [1206, 613] on div "Ivette Augustin's Compliance Training Expires On Status Cont. Education Certifi…" at bounding box center [784, 389] width 1568 height 779
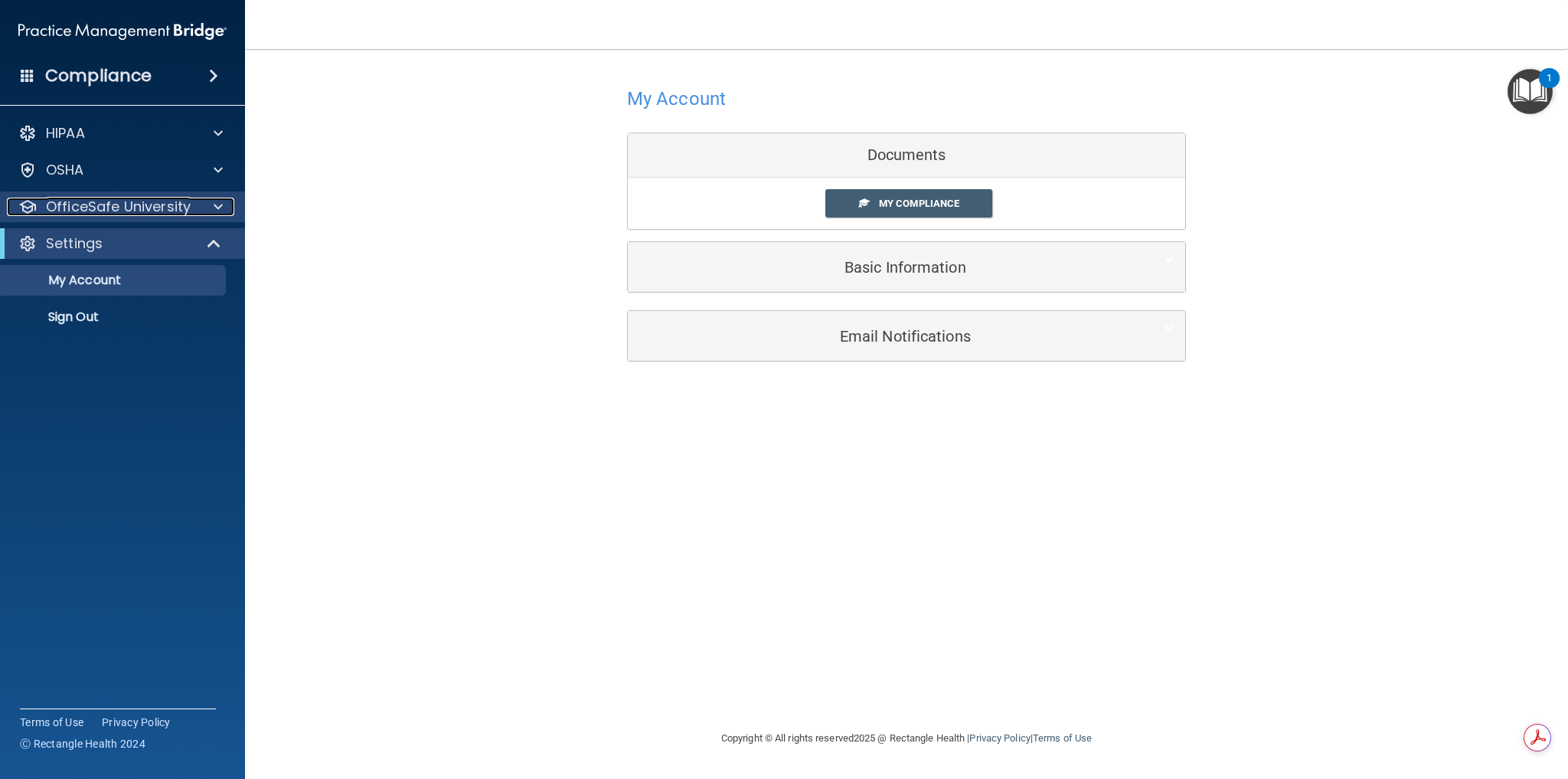
click at [99, 210] on p "OfficeSafe University" at bounding box center [118, 206] width 145 height 18
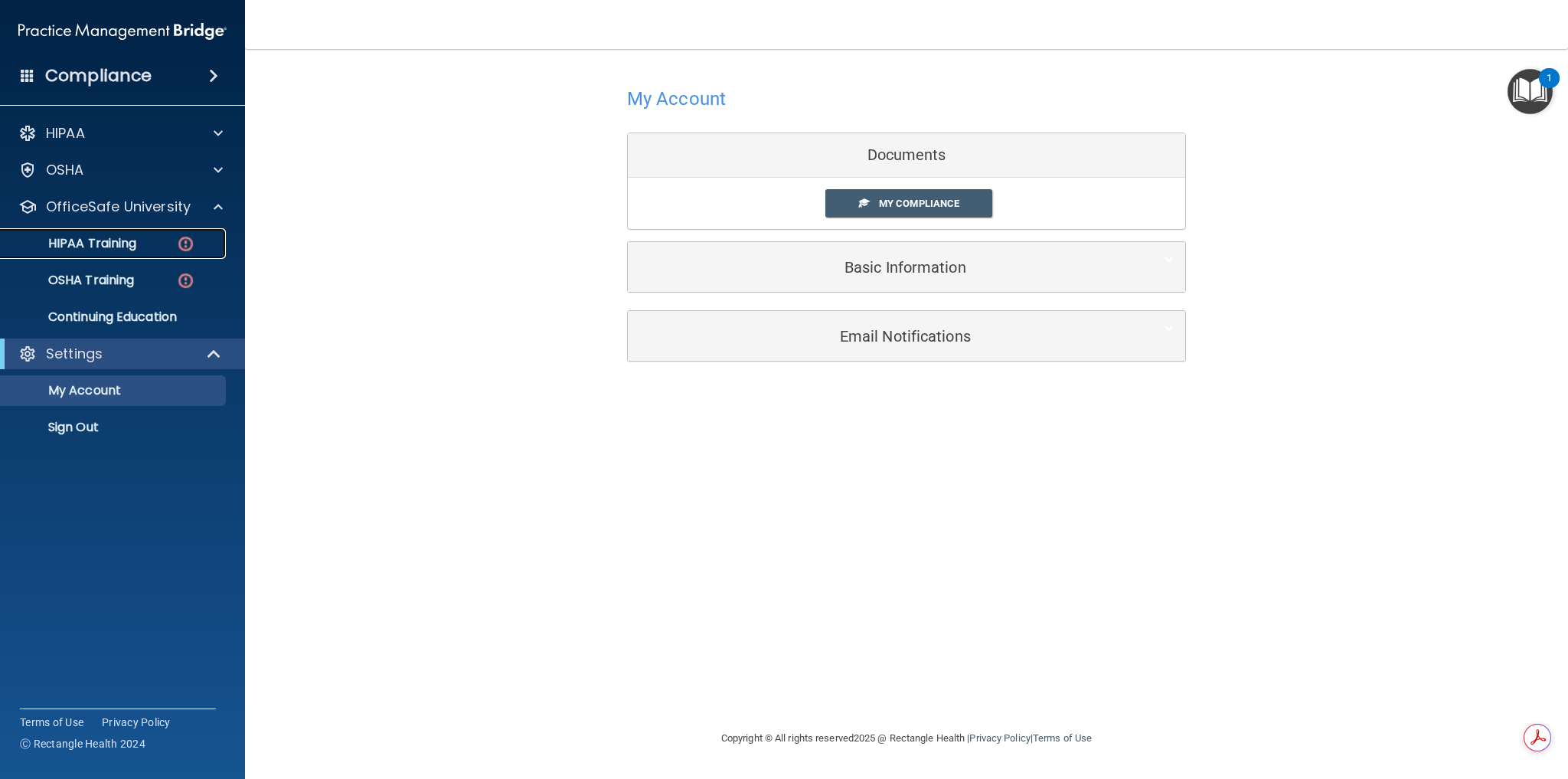
click at [92, 241] on p "HIPAA Training" at bounding box center [72, 243] width 127 height 15
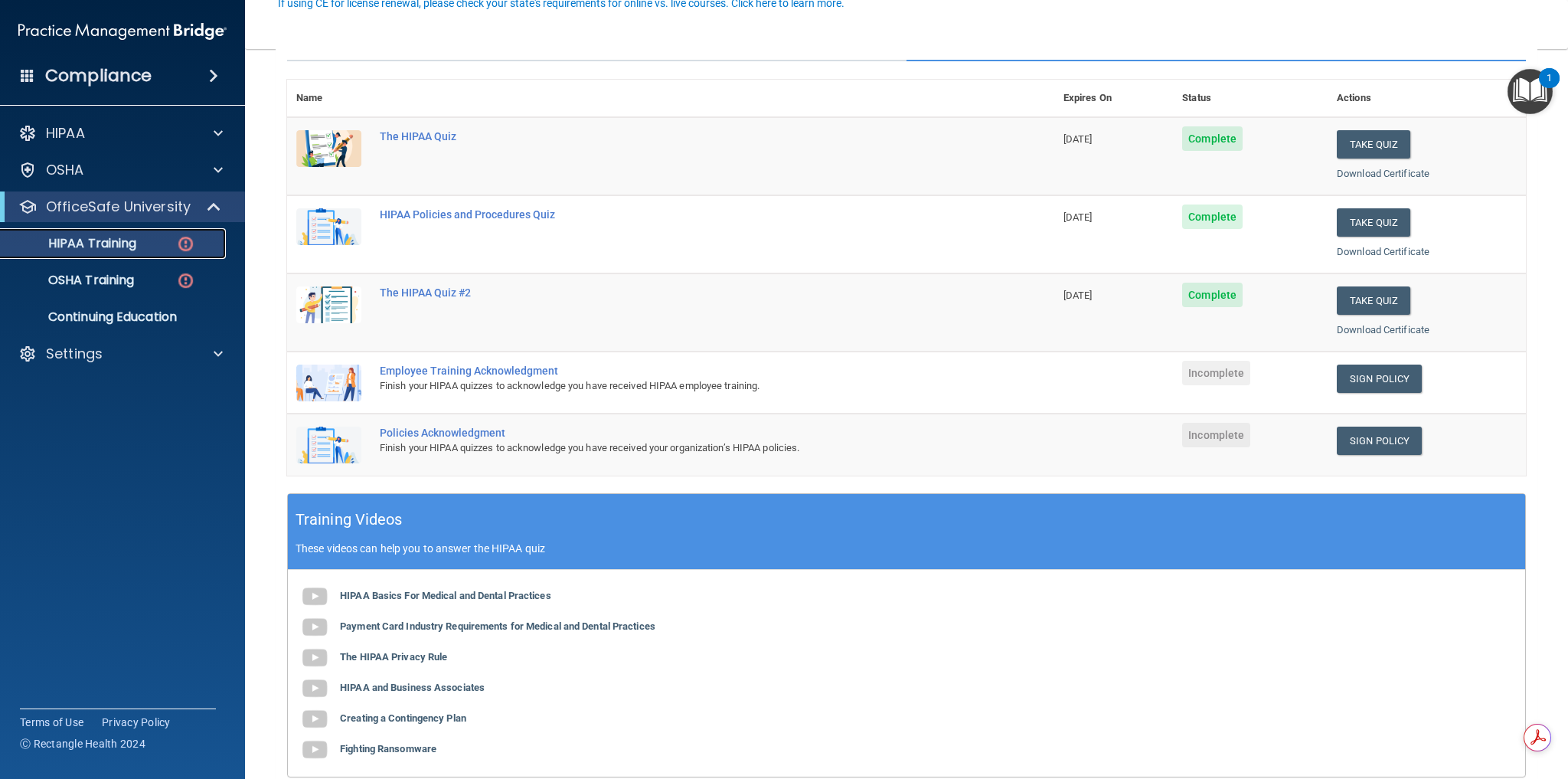
scroll to position [154, 0]
click at [1375, 382] on link "Sign Policy" at bounding box center [1378, 379] width 85 height 29
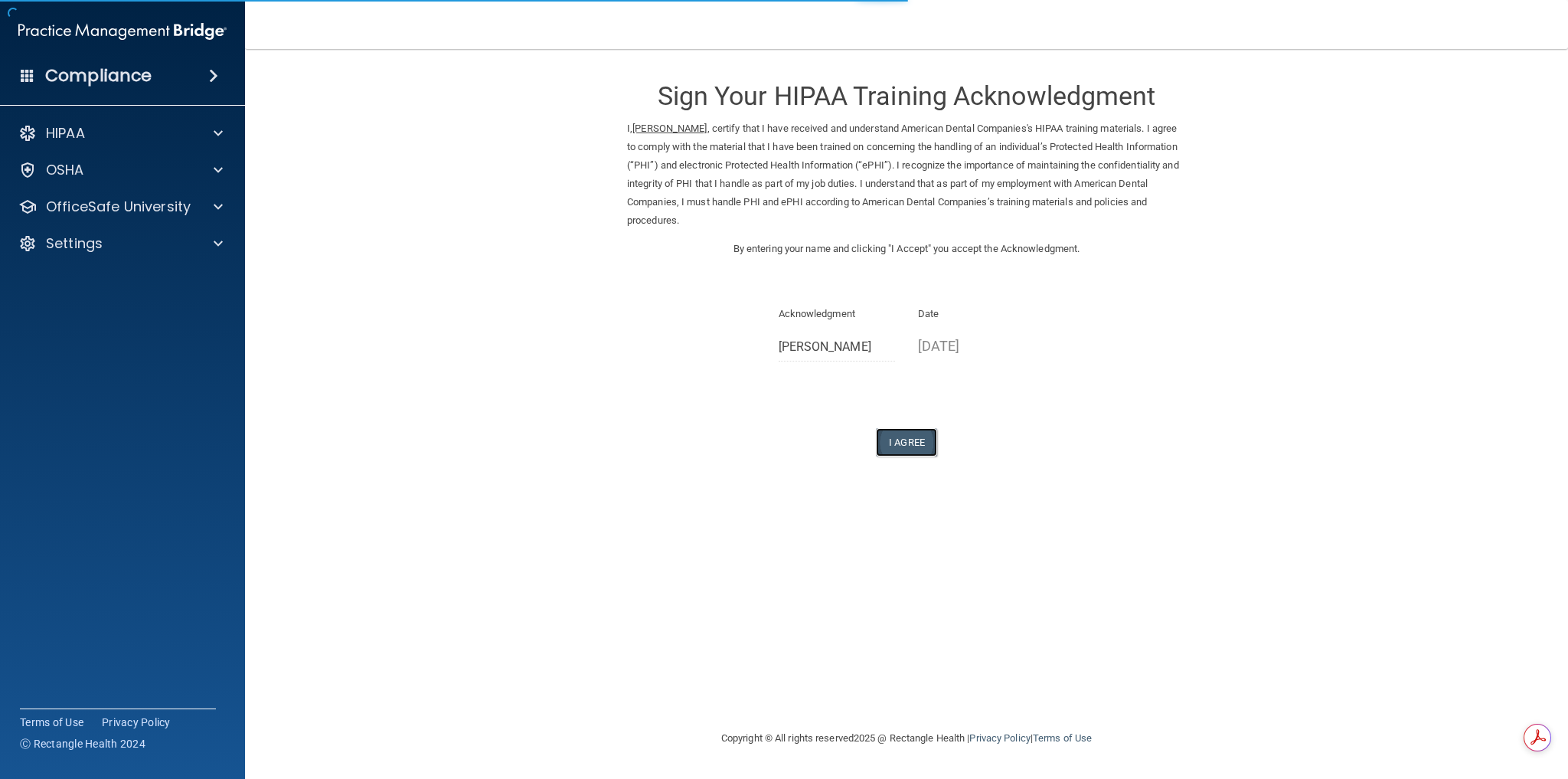
click at [908, 433] on button "I Agree" at bounding box center [906, 442] width 61 height 29
click at [906, 445] on button "I Agree" at bounding box center [906, 442] width 61 height 29
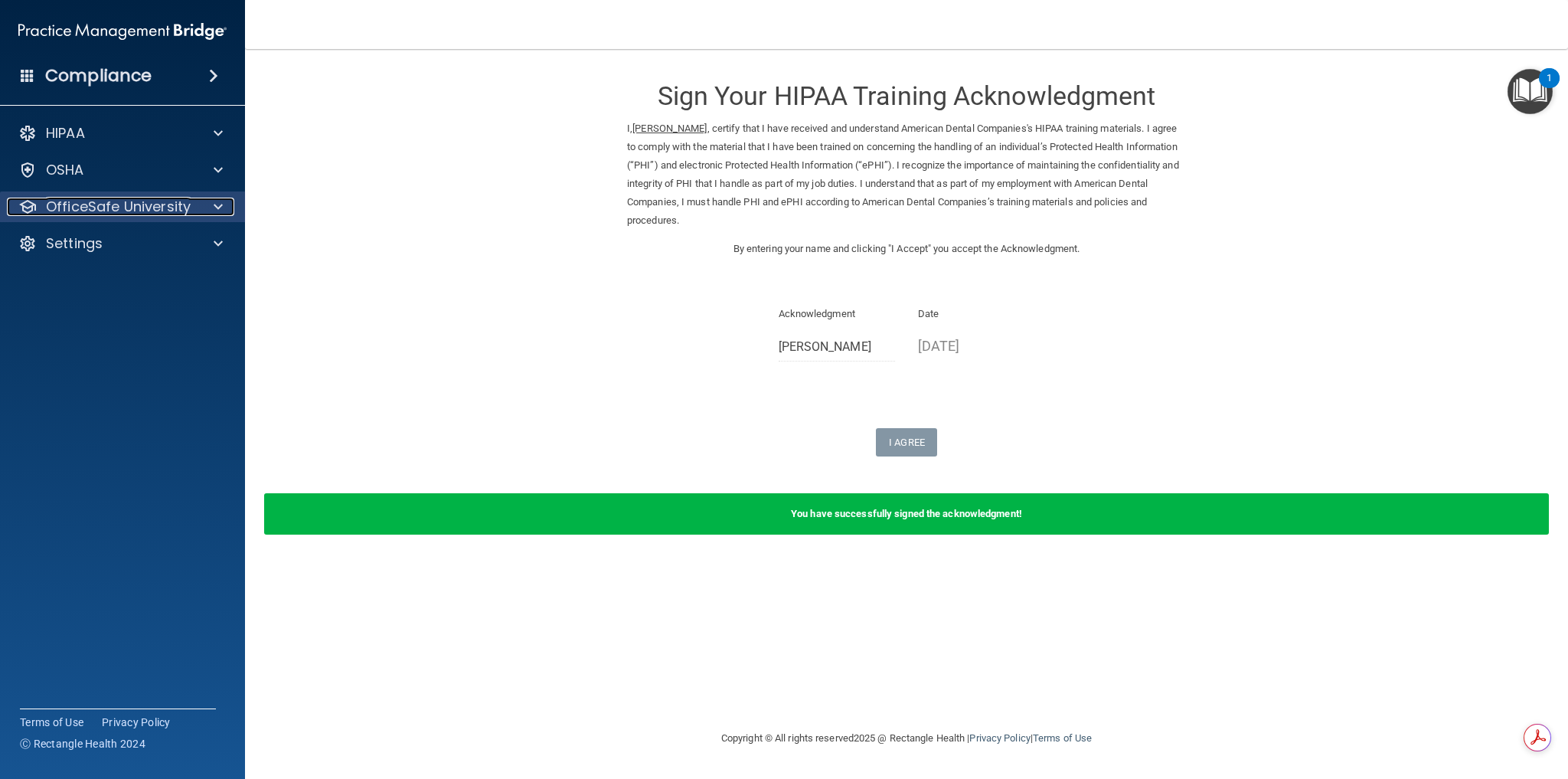
click at [114, 212] on p "OfficeSafe University" at bounding box center [118, 206] width 145 height 18
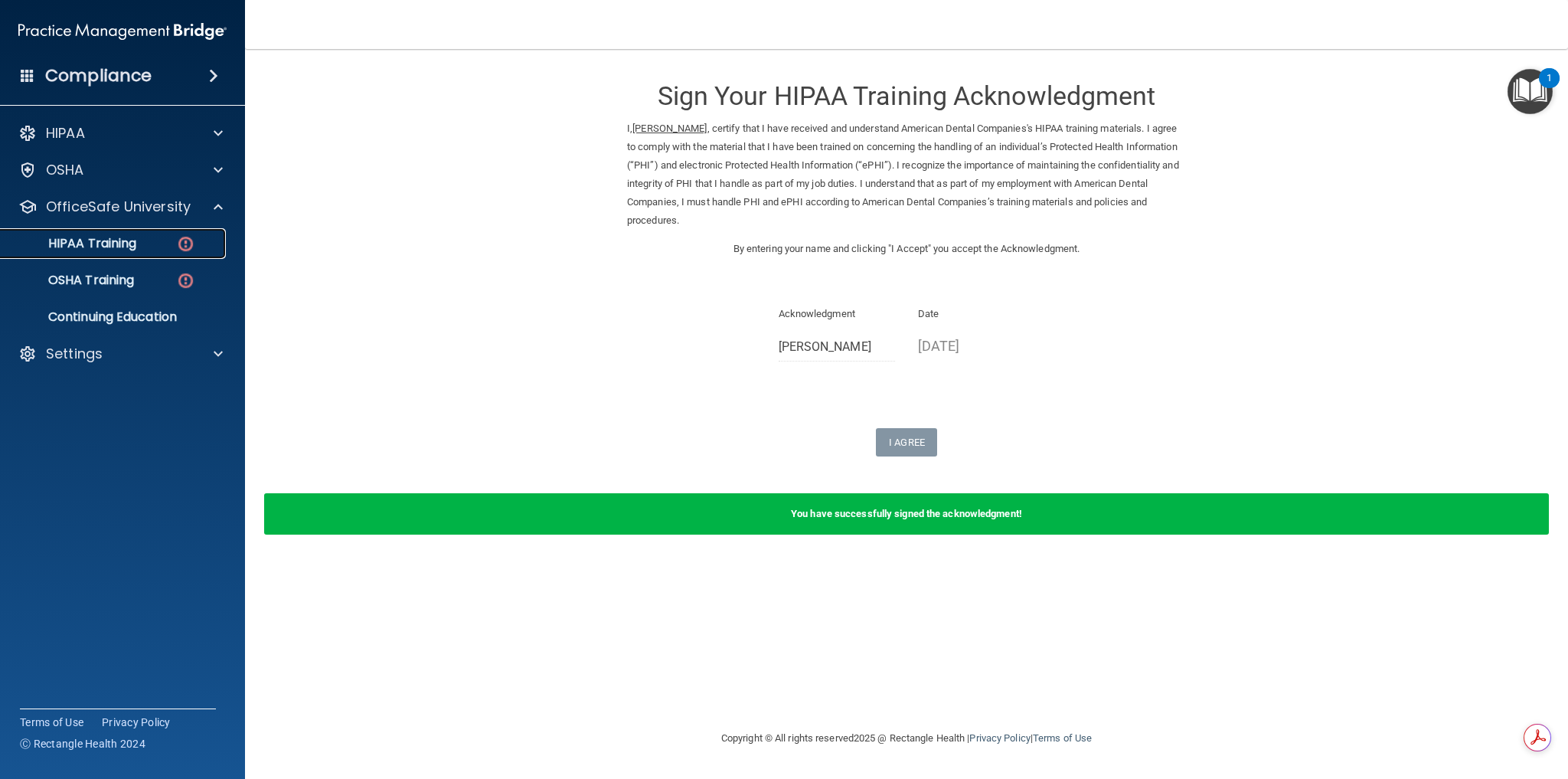
click at [112, 244] on p "HIPAA Training" at bounding box center [72, 243] width 127 height 15
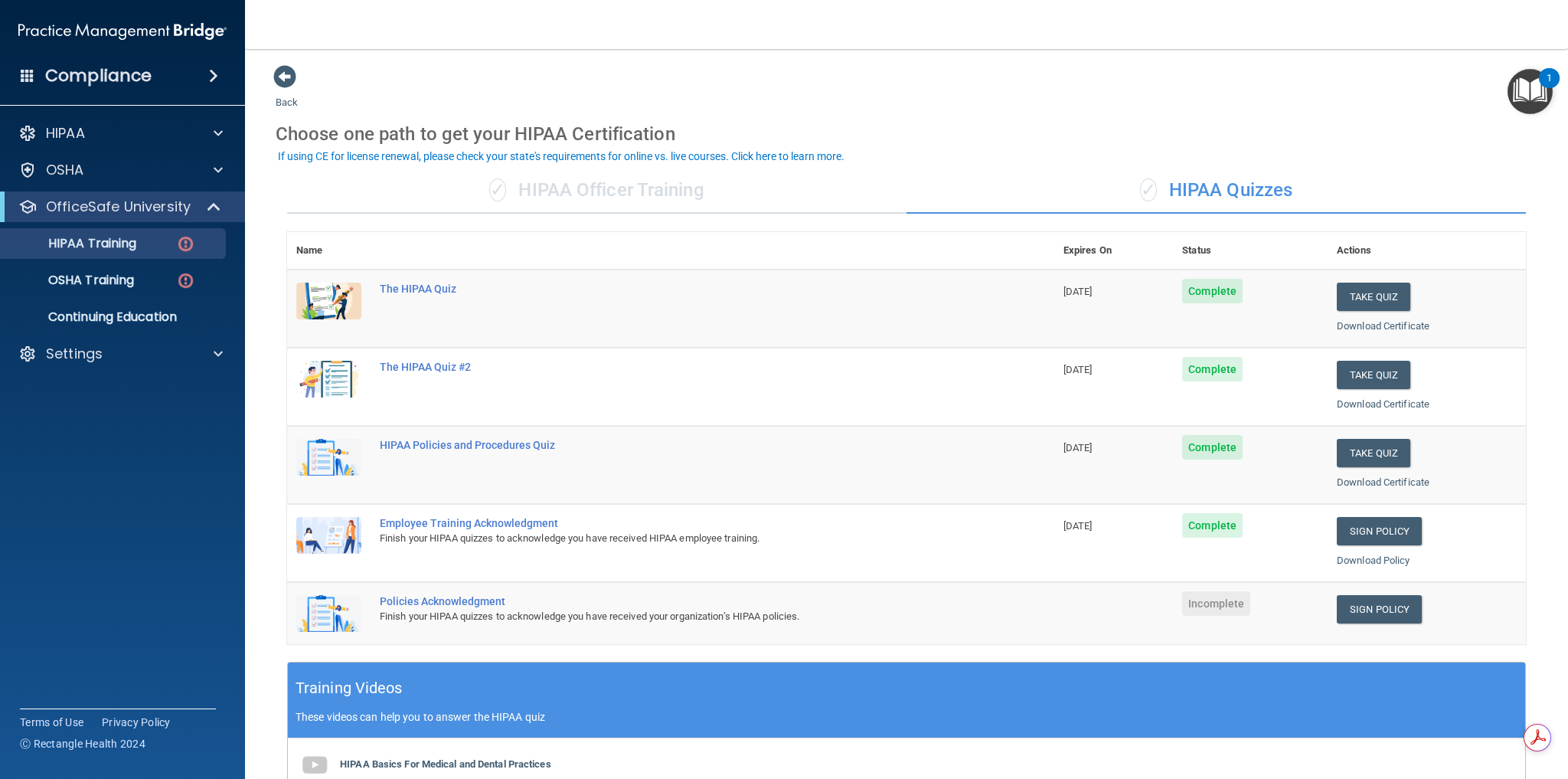
click at [489, 189] on span "✓" at bounding box center [498, 190] width 17 height 23
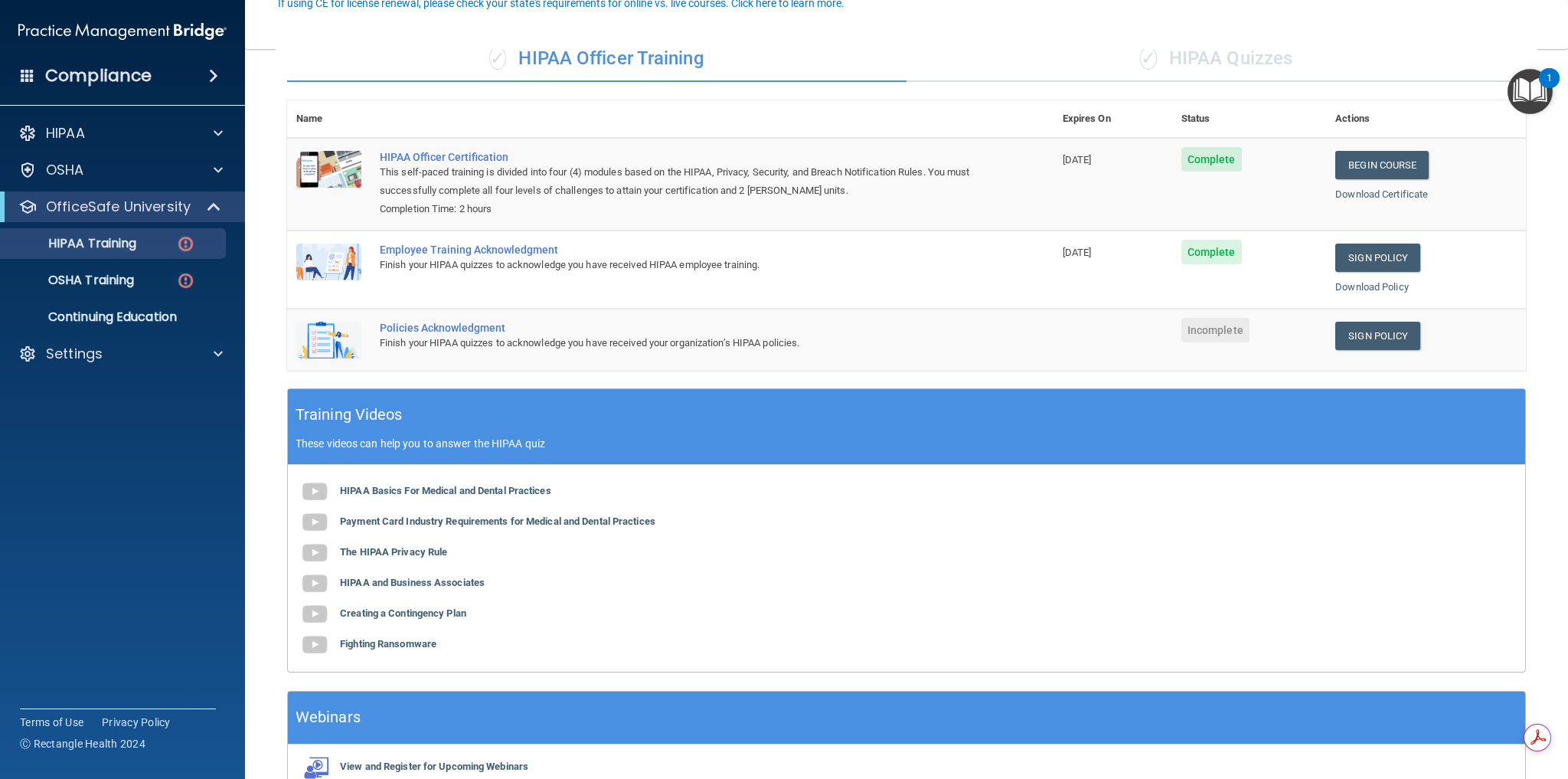
scroll to position [154, 0]
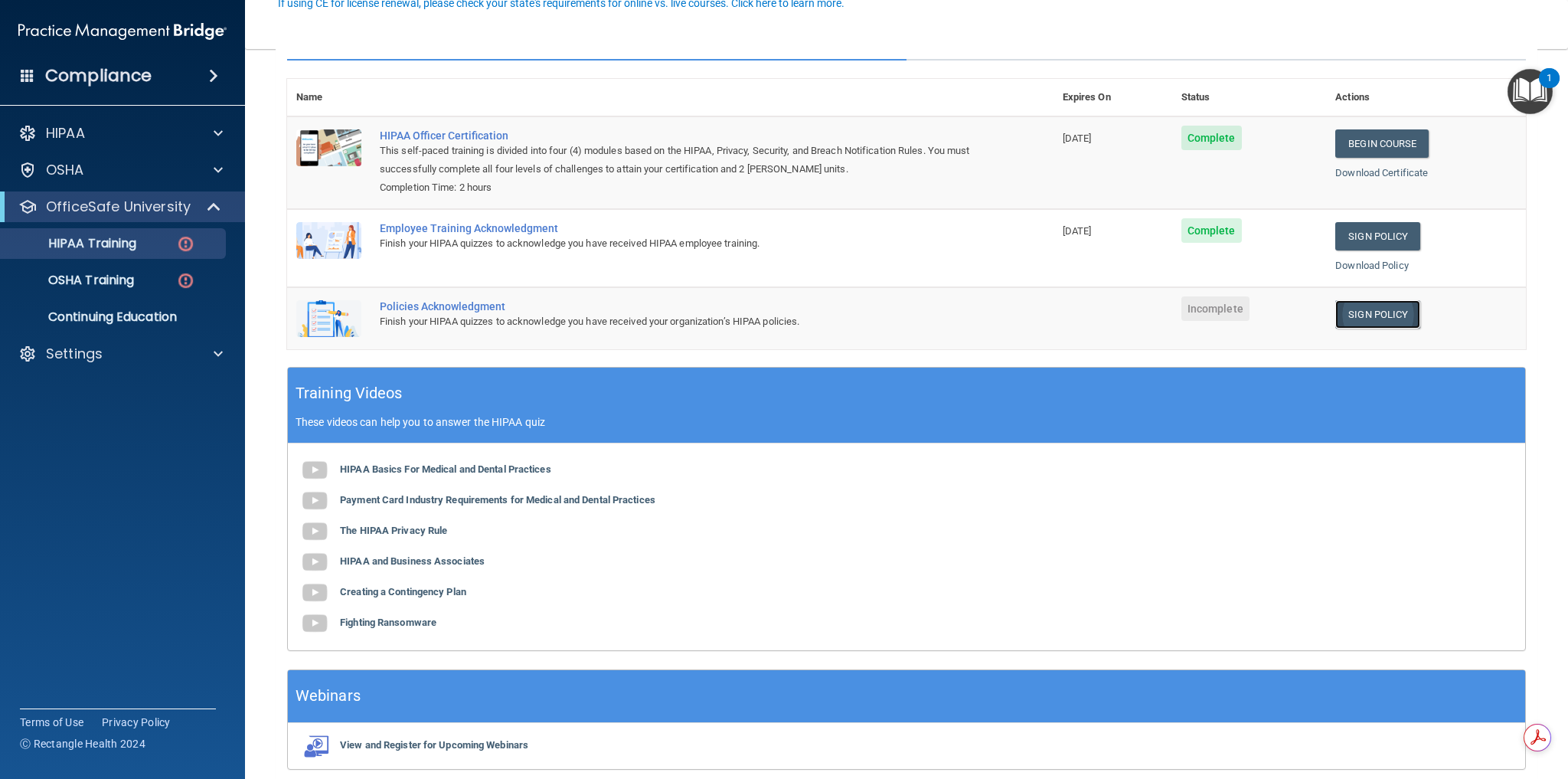
click at [1374, 314] on link "Sign Policy" at bounding box center [1377, 315] width 85 height 29
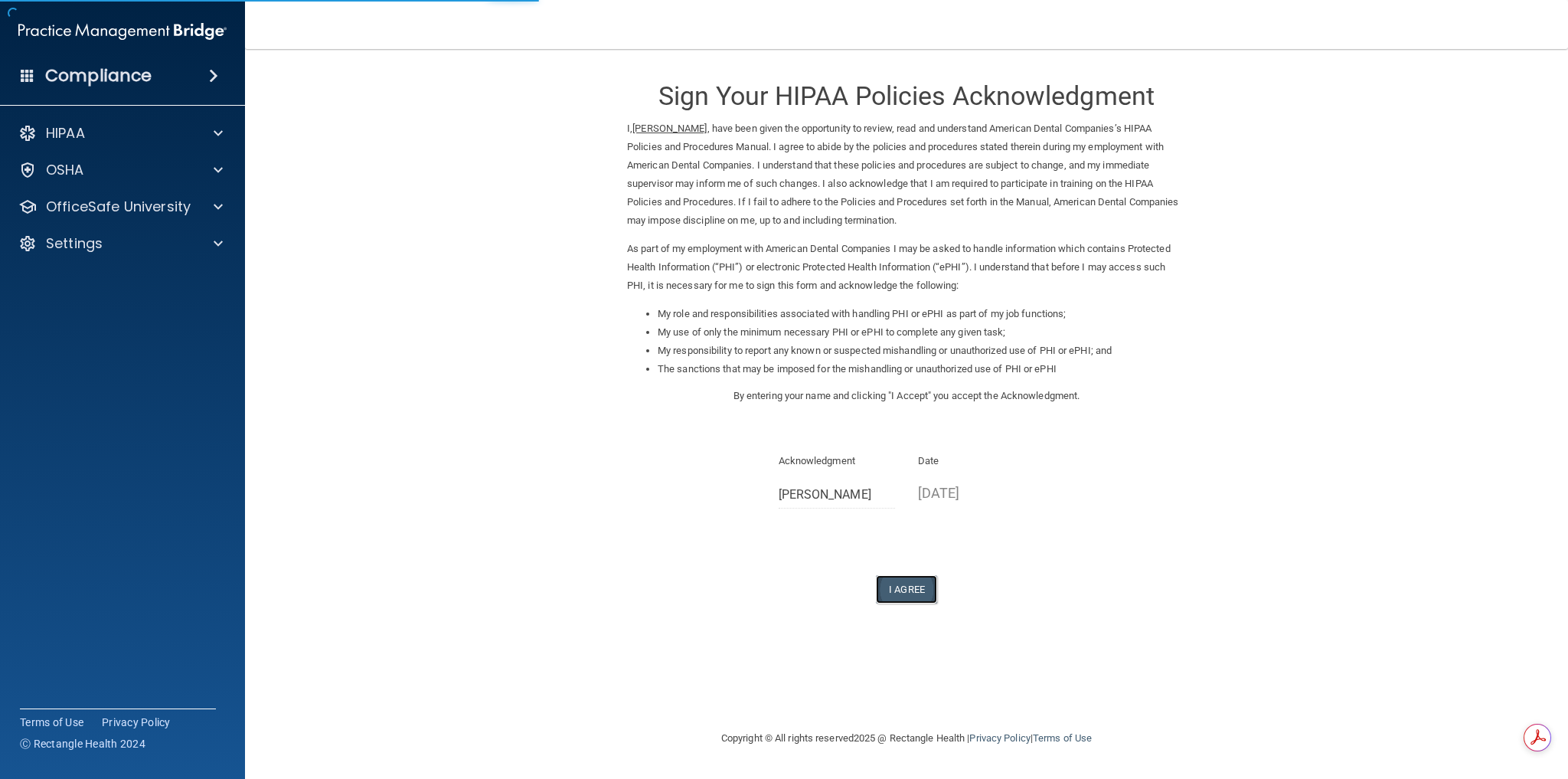
click at [921, 590] on button "I Agree" at bounding box center [906, 589] width 61 height 29
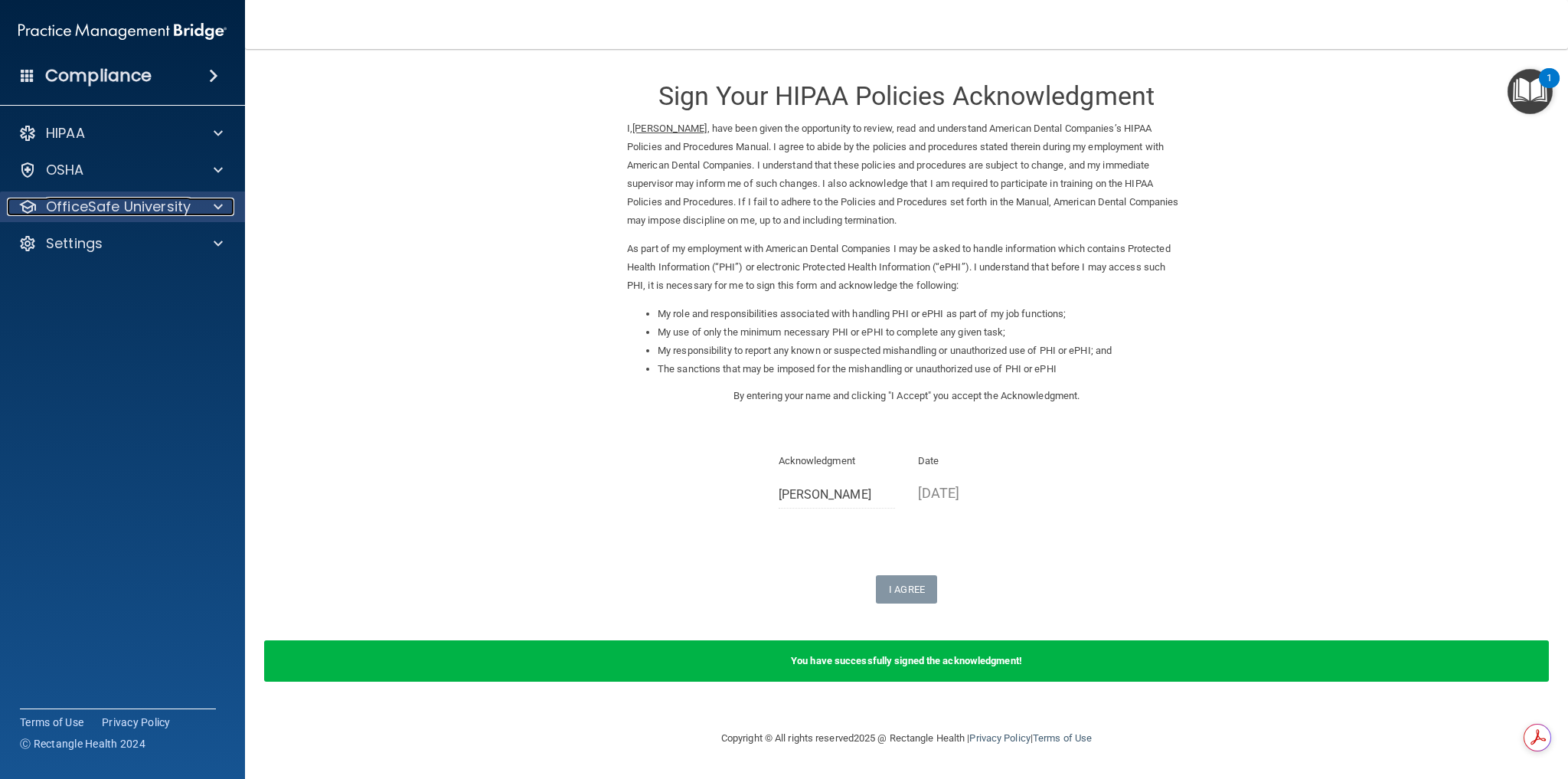
click at [181, 200] on p "OfficeSafe University" at bounding box center [118, 206] width 145 height 18
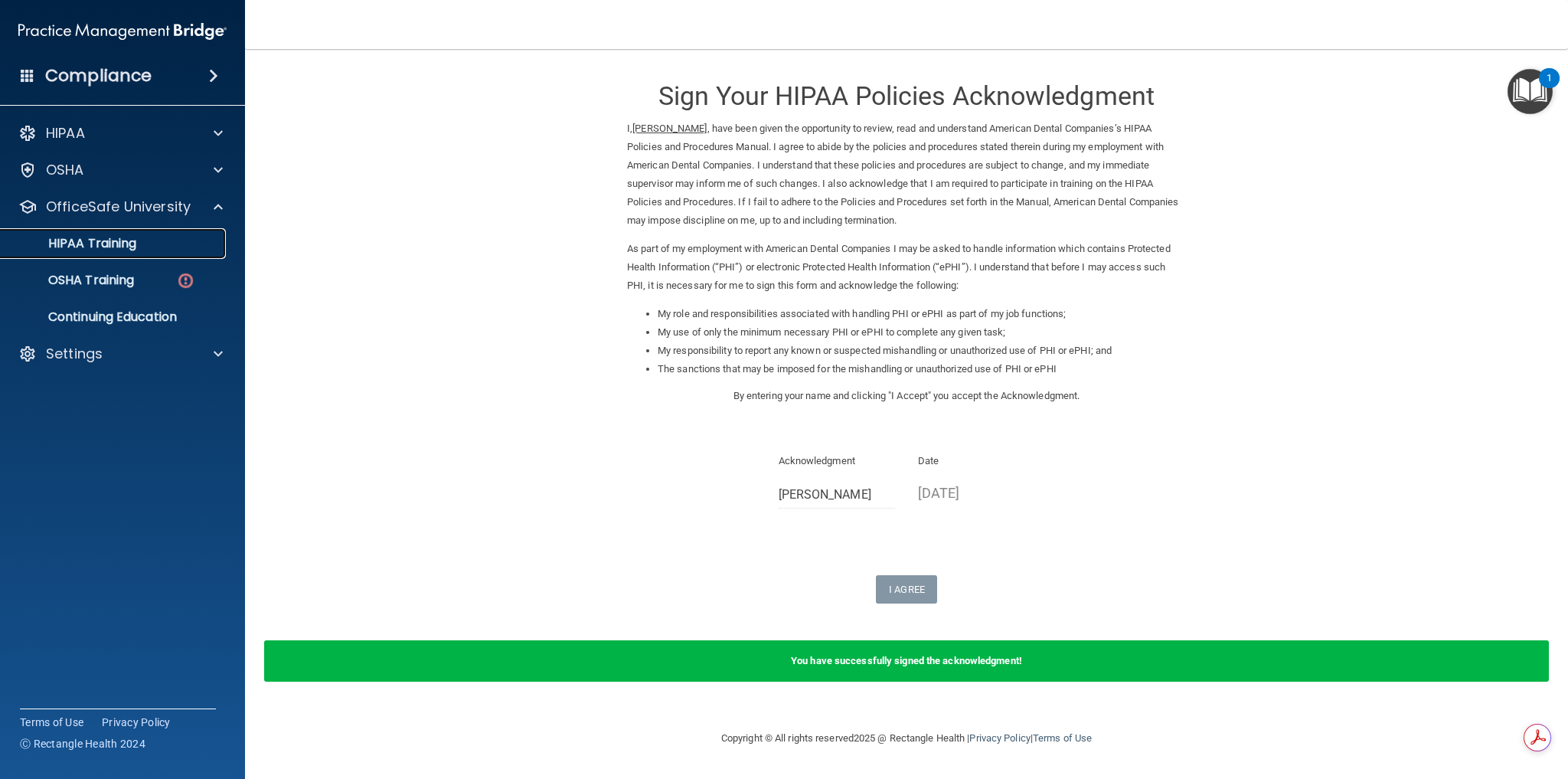
click at [115, 243] on p "HIPAA Training" at bounding box center [72, 243] width 127 height 15
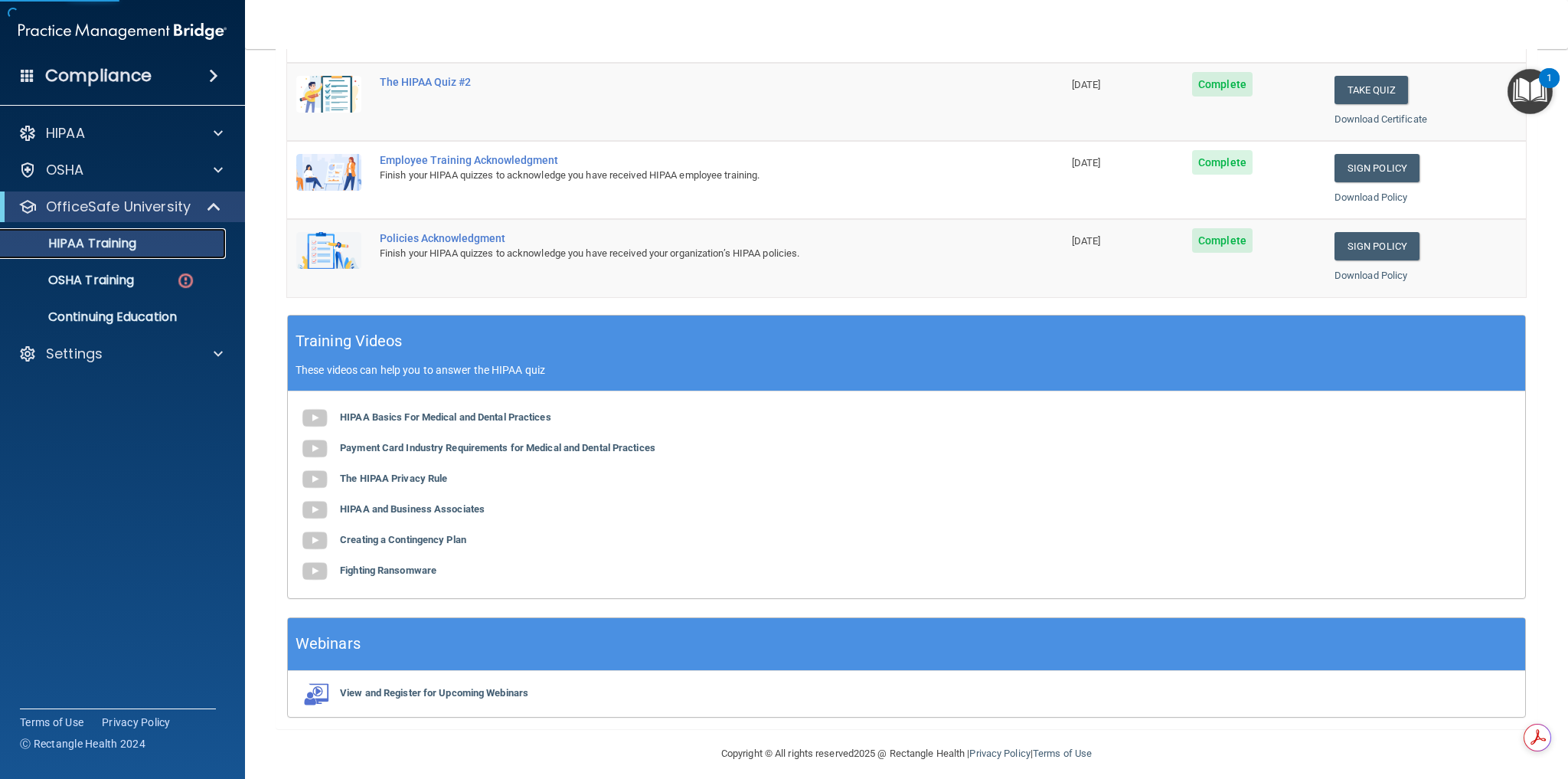
scroll to position [375, 0]
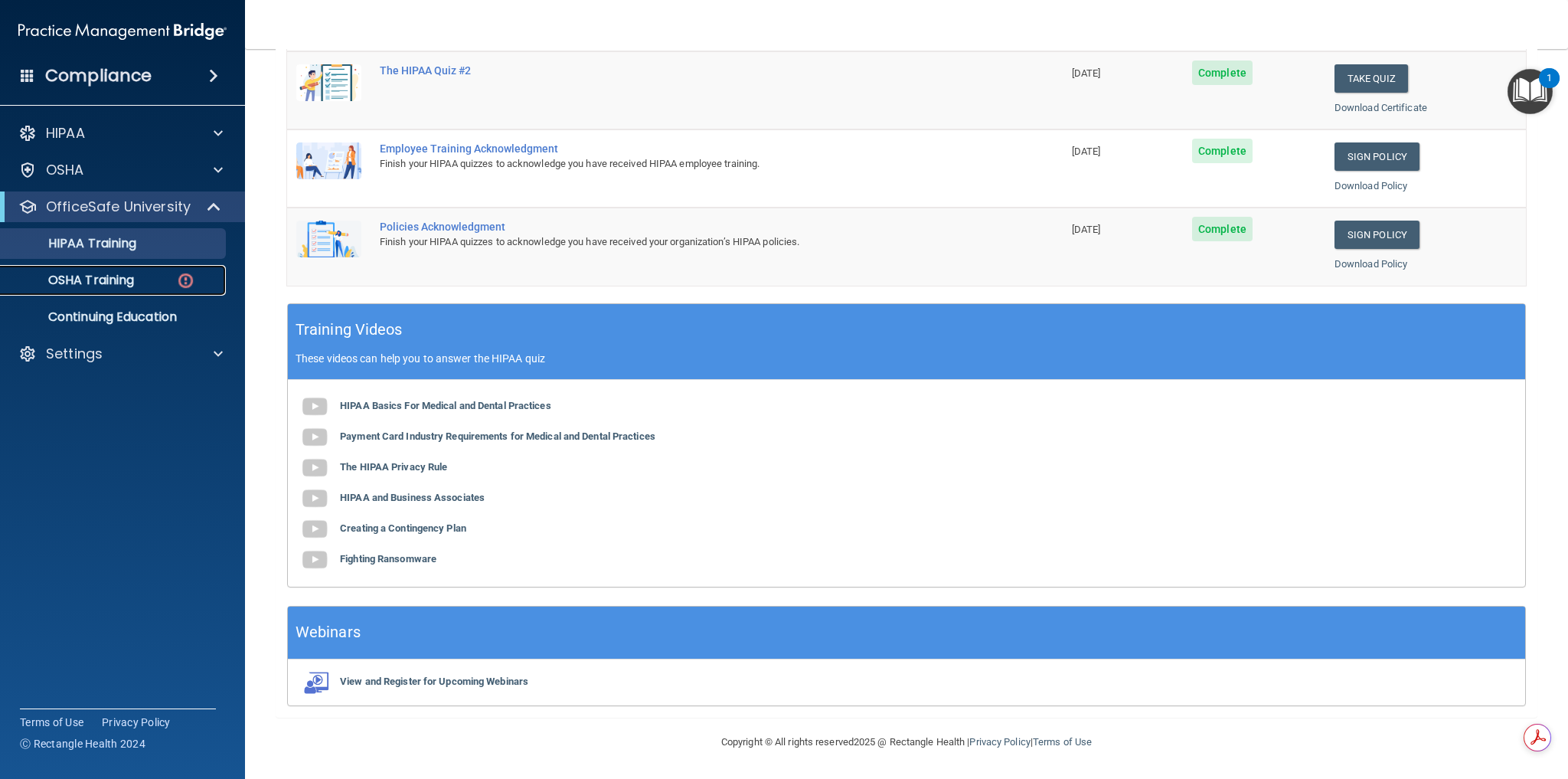
click at [78, 277] on p "OSHA Training" at bounding box center [71, 280] width 124 height 15
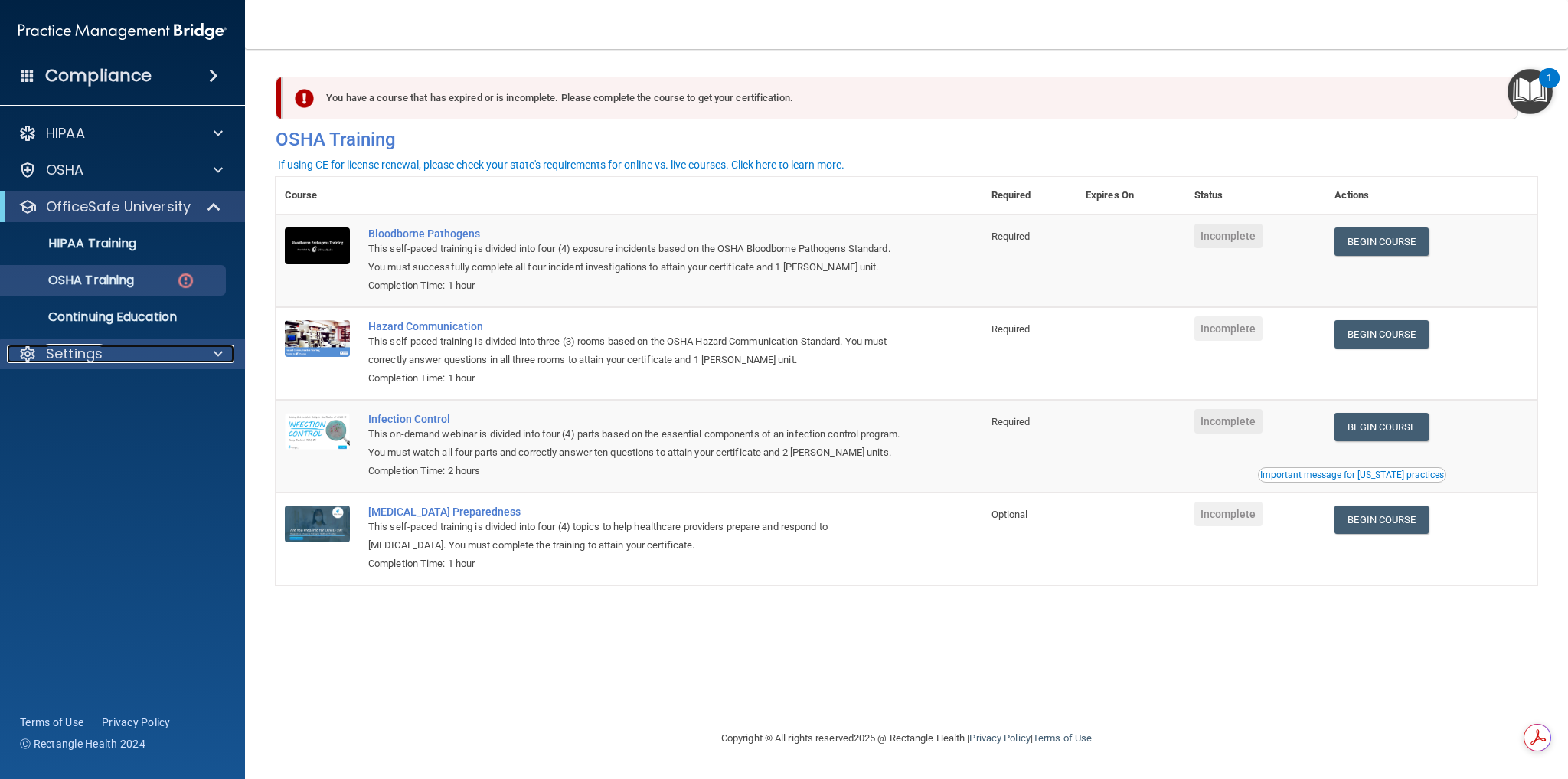
click at [76, 359] on p "Settings" at bounding box center [73, 353] width 56 height 18
click at [72, 396] on p "My Account" at bounding box center [113, 391] width 209 height 15
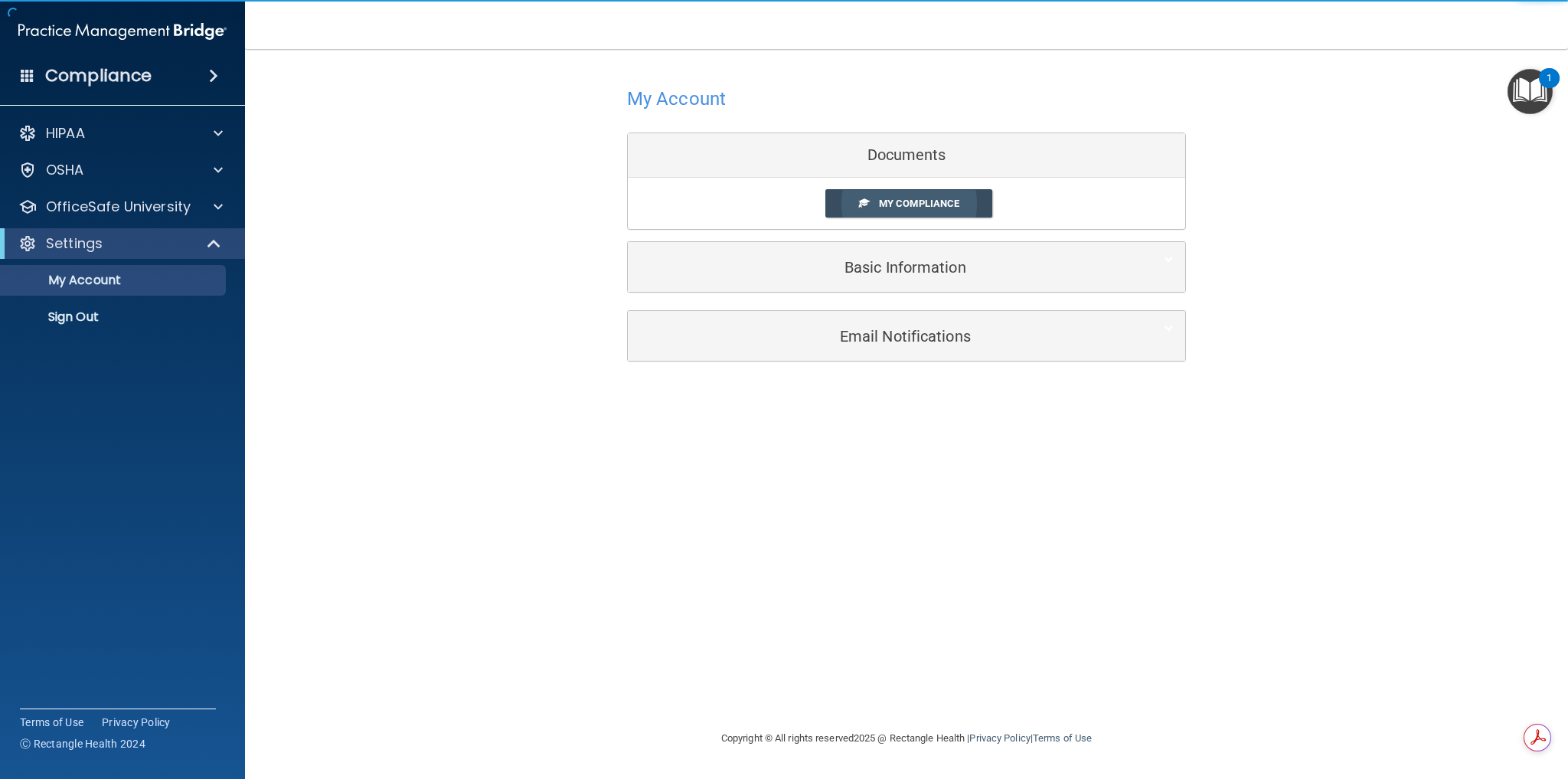
click at [920, 206] on span "My Compliance" at bounding box center [919, 203] width 80 height 11
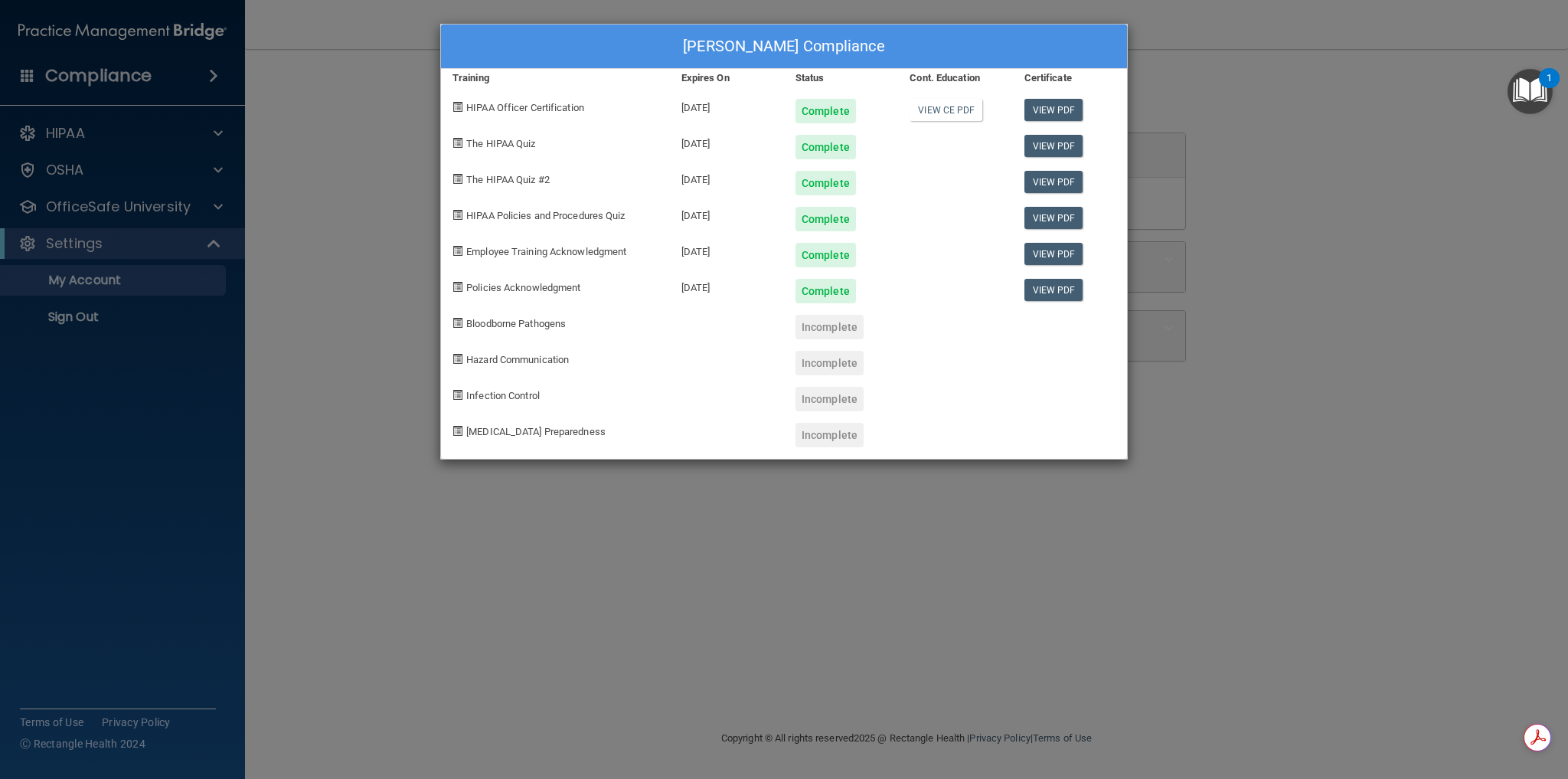
click at [832, 337] on div "Incomplete" at bounding box center [828, 327] width 68 height 25
drag, startPoint x: 834, startPoint y: 348, endPoint x: 822, endPoint y: 426, distance: 78.9
click at [826, 416] on div "Ivette Augustin's Compliance Training Expires On Status Cont. Education Certifi…" at bounding box center [784, 241] width 687 height 436
click at [817, 444] on div "Incomplete" at bounding box center [828, 435] width 68 height 25
click at [80, 172] on div "Ivette Augustin's Compliance Training Expires On Status Cont. Education Certifi…" at bounding box center [784, 389] width 1568 height 779
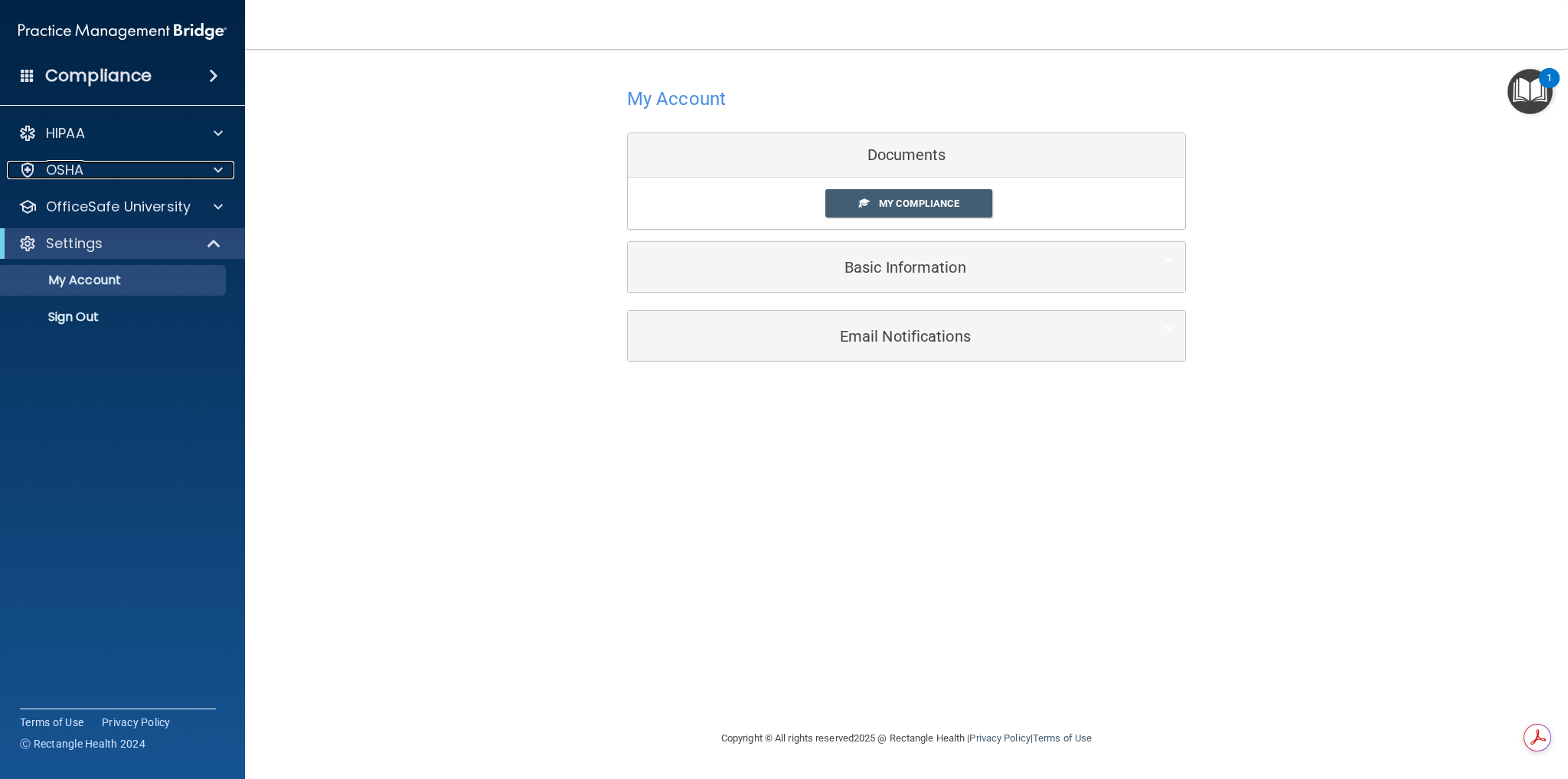
click at [80, 172] on p "OSHA" at bounding box center [65, 170] width 38 height 18
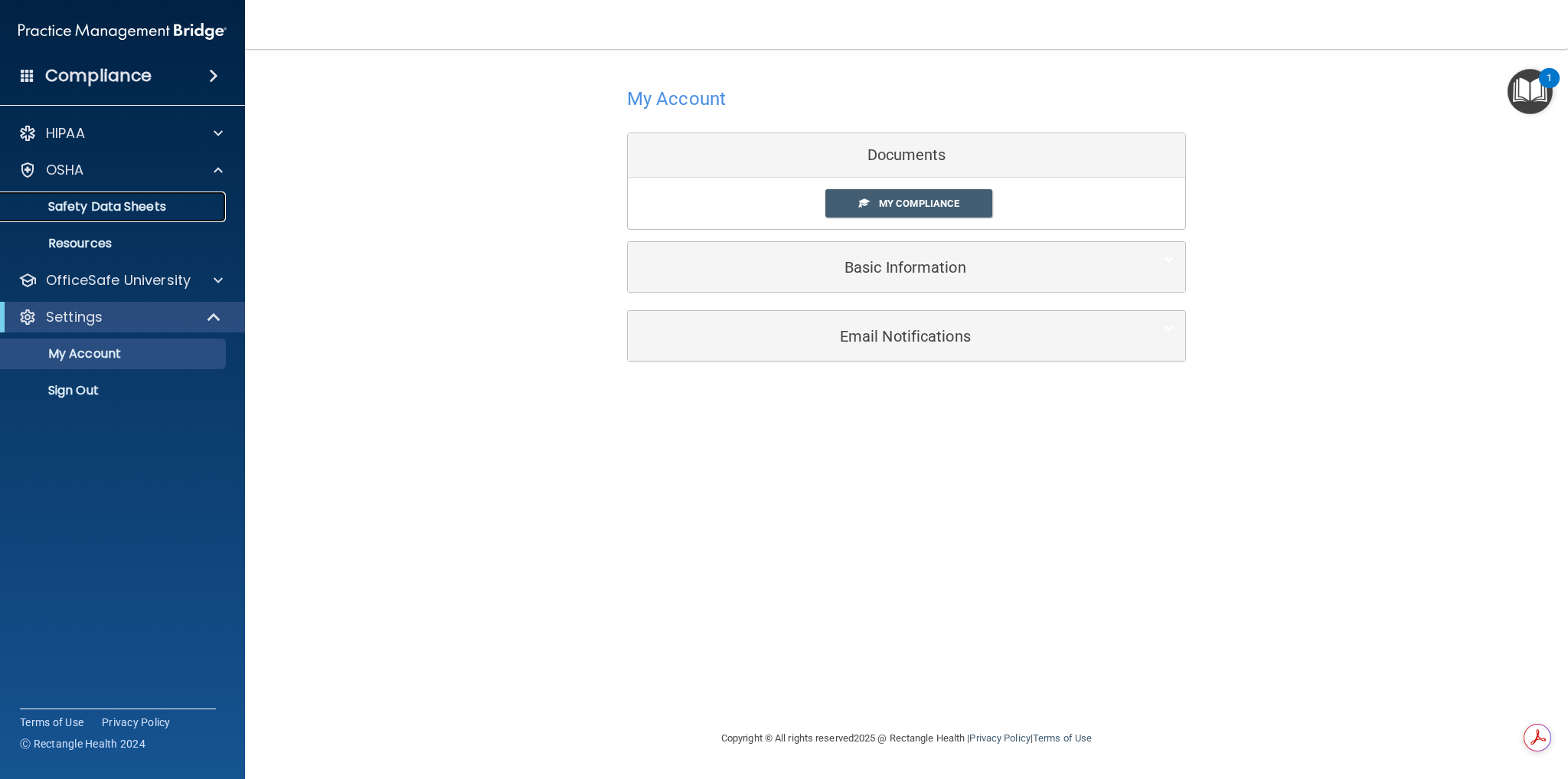
click at [83, 205] on p "Safety Data Sheets" at bounding box center [113, 207] width 209 height 15
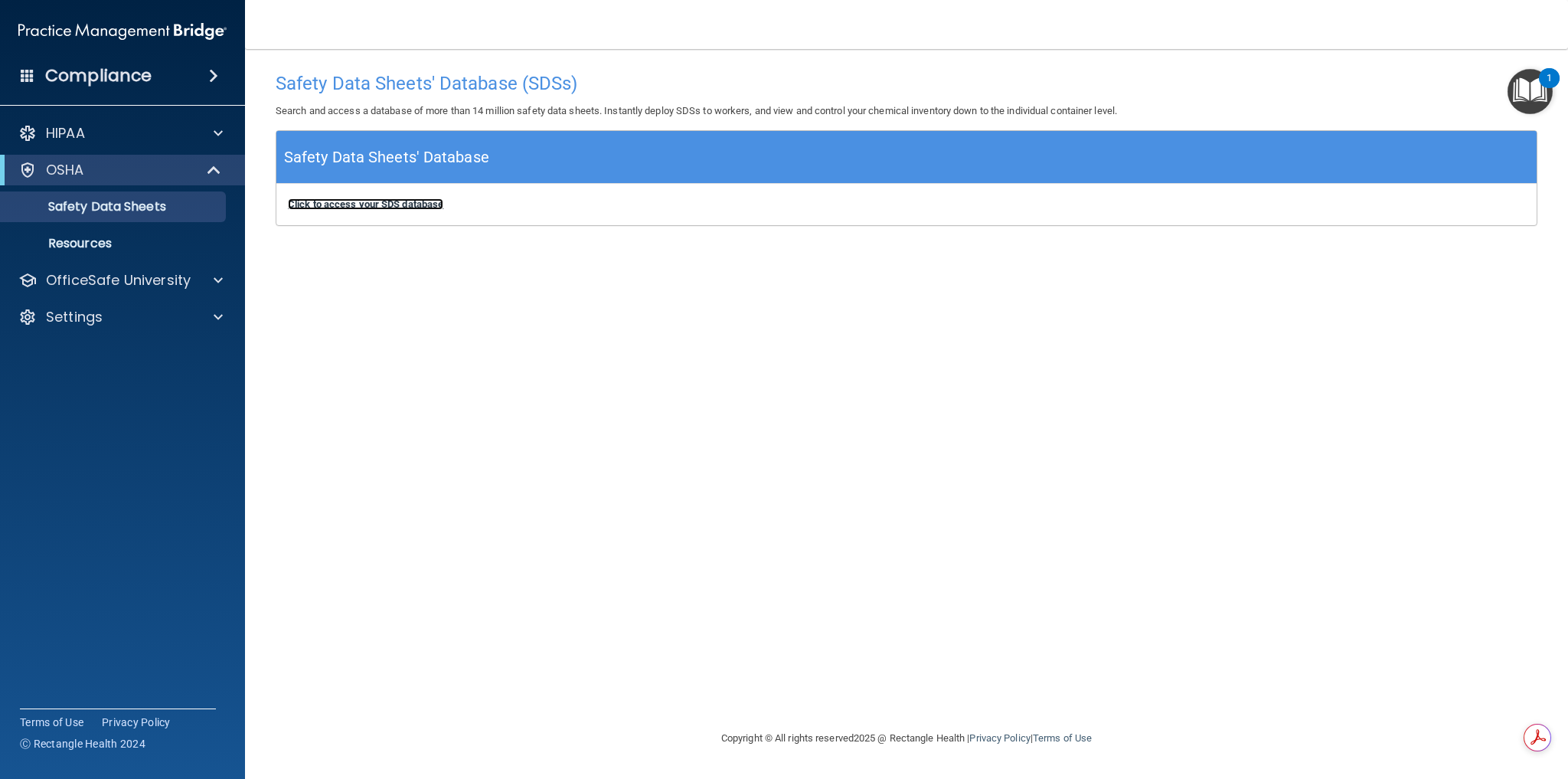
click at [399, 204] on b "Click to access your SDS database" at bounding box center [365, 204] width 155 height 11
click at [82, 275] on p "OfficeSafe University" at bounding box center [118, 279] width 145 height 18
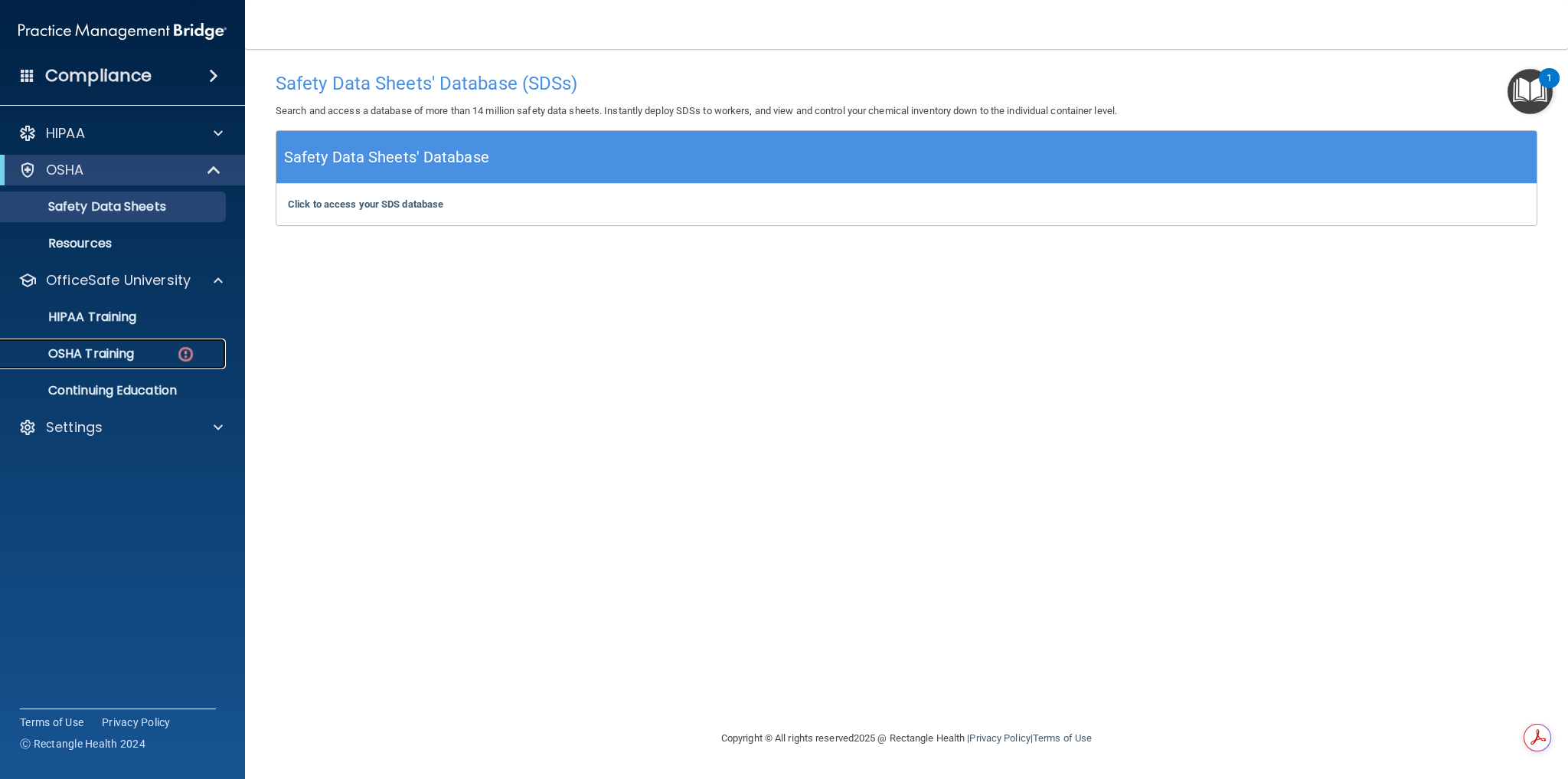
click at [95, 356] on p "OSHA Training" at bounding box center [71, 354] width 124 height 15
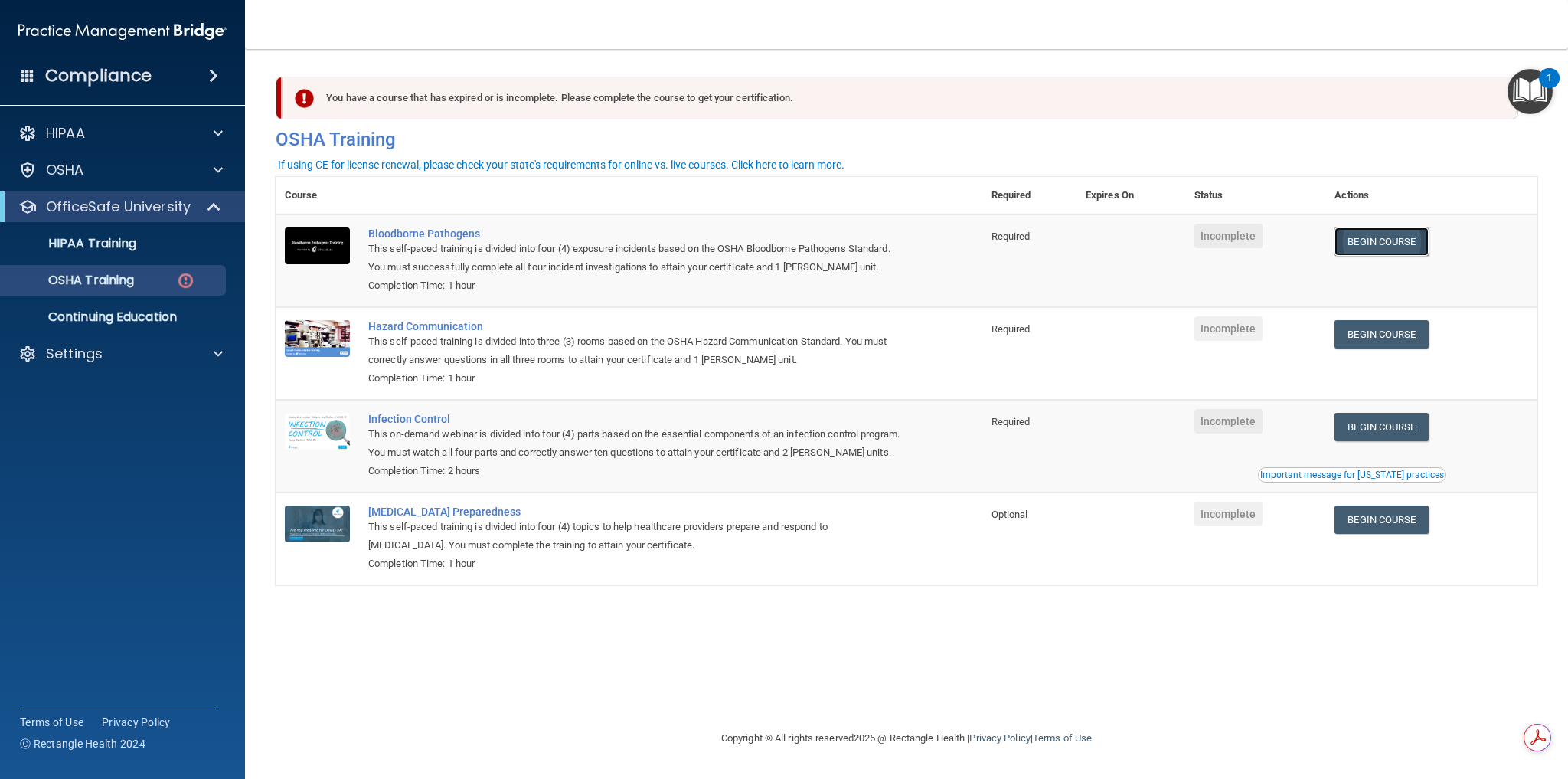
click at [1370, 243] on link "Begin Course" at bounding box center [1381, 242] width 93 height 29
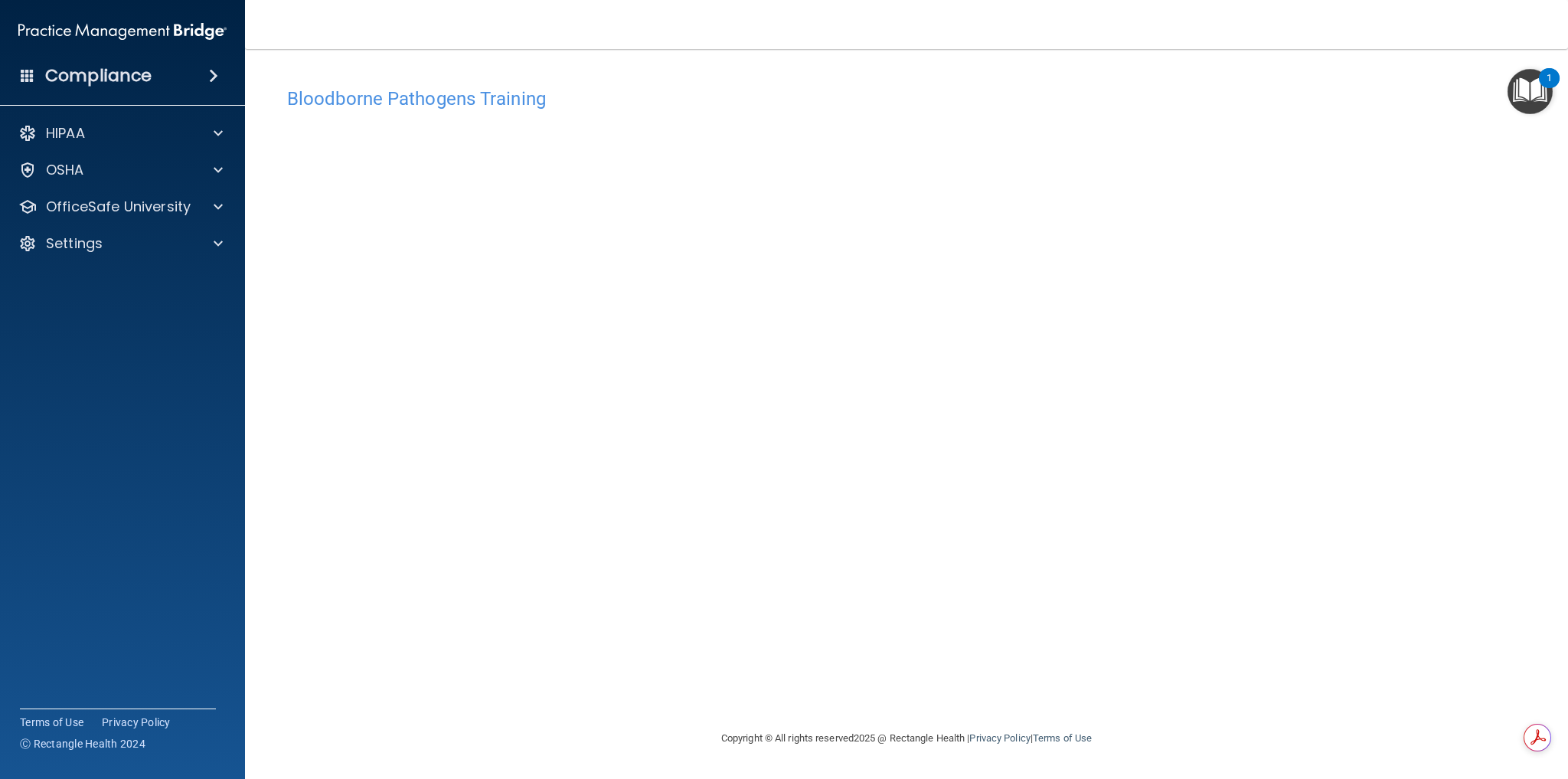
click at [1258, 92] on h4 "Bloodborne Pathogens Training" at bounding box center [906, 98] width 1239 height 20
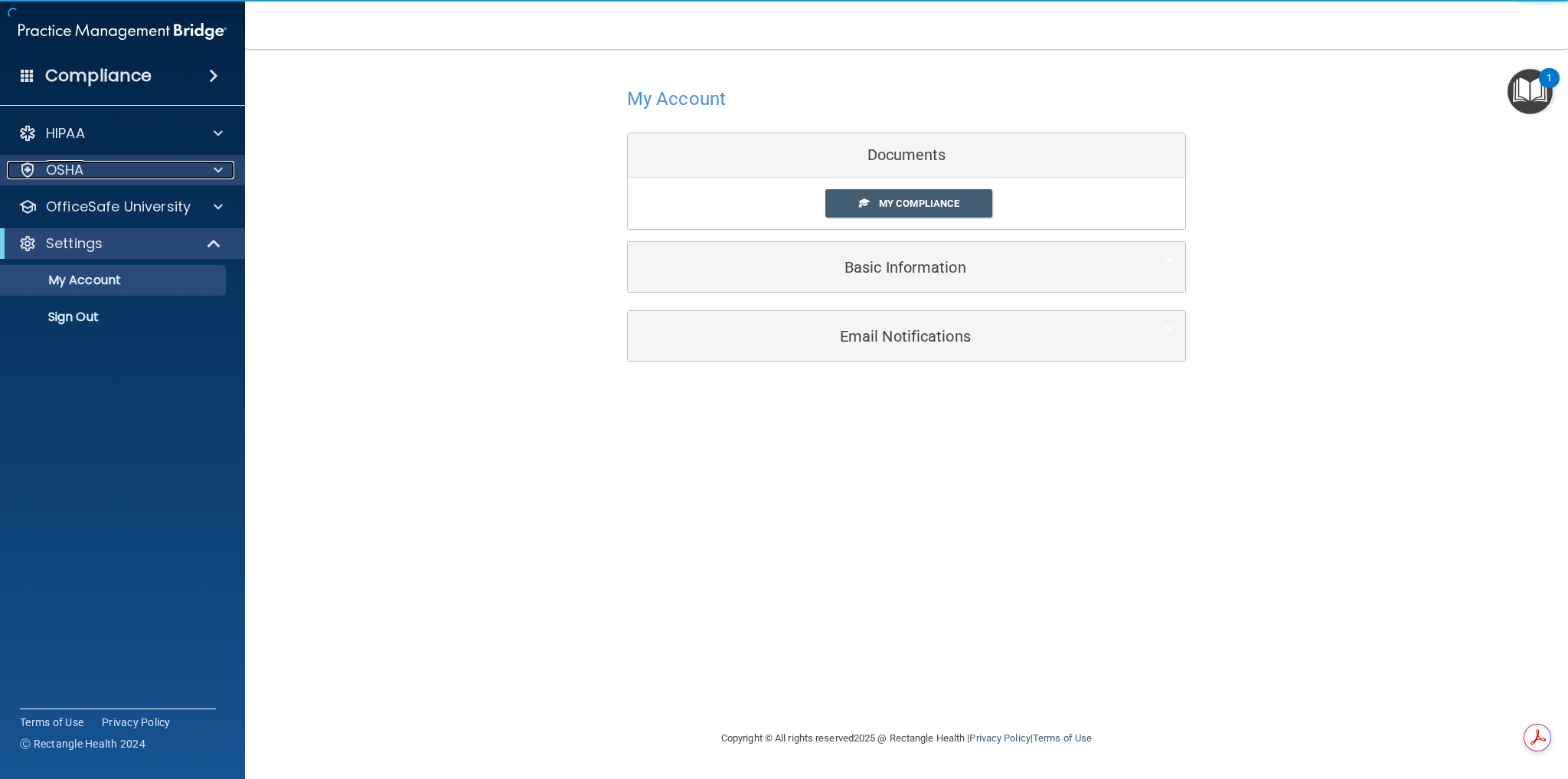
click at [87, 179] on div "OSHA" at bounding box center [120, 170] width 228 height 18
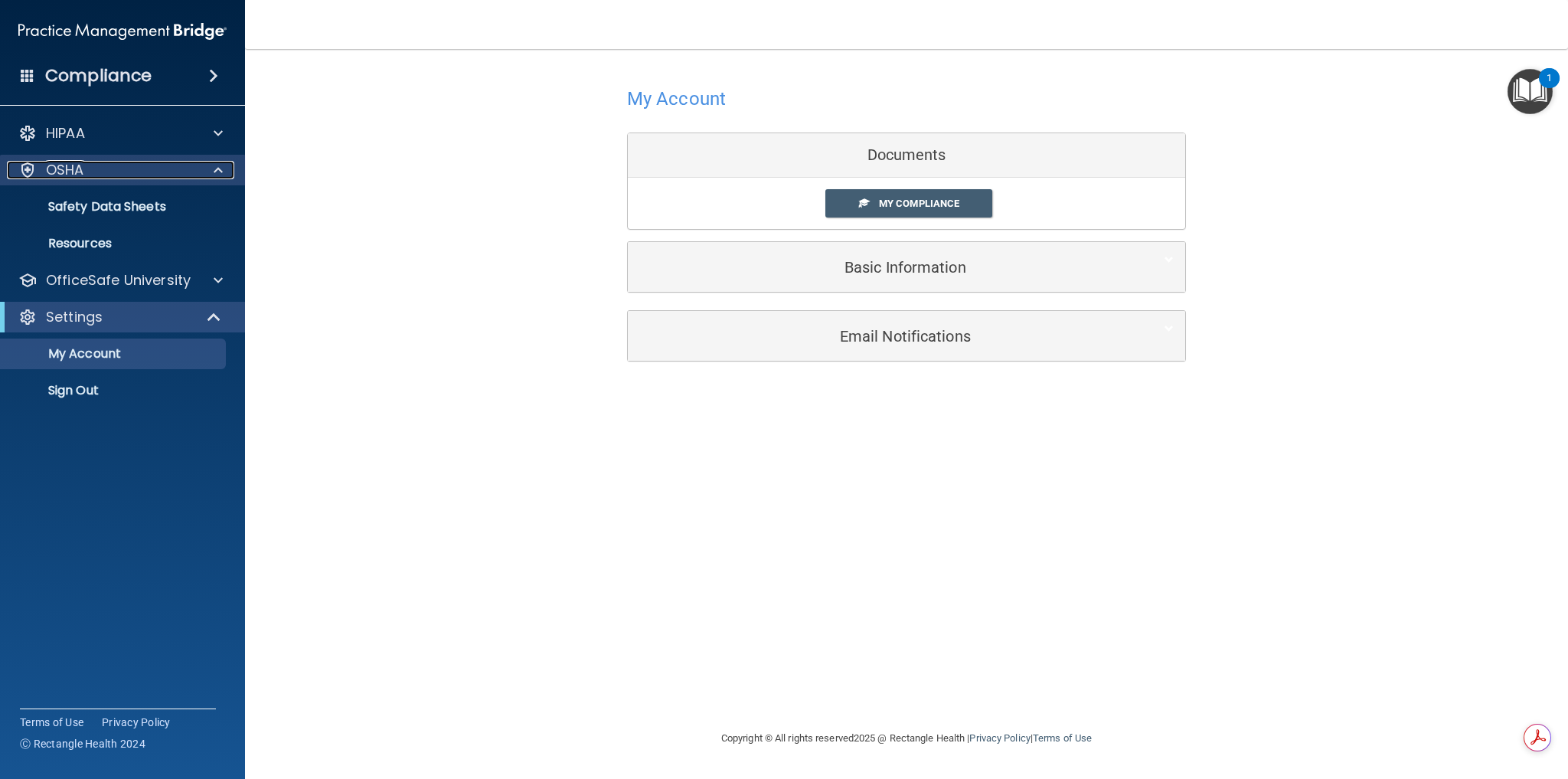
click at [87, 178] on div "OSHA" at bounding box center [120, 170] width 228 height 18
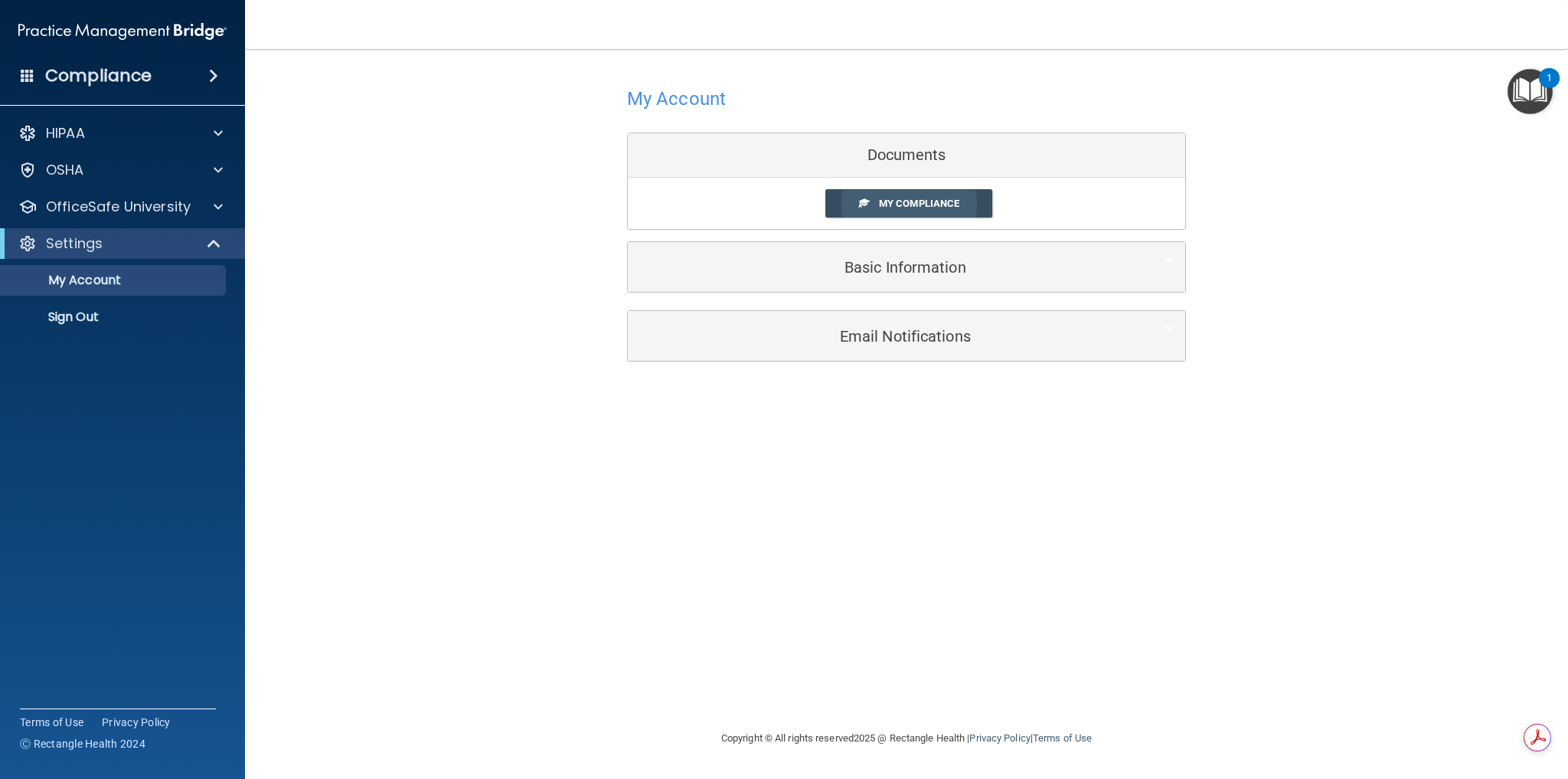
click at [894, 205] on span "My Compliance" at bounding box center [919, 203] width 80 height 11
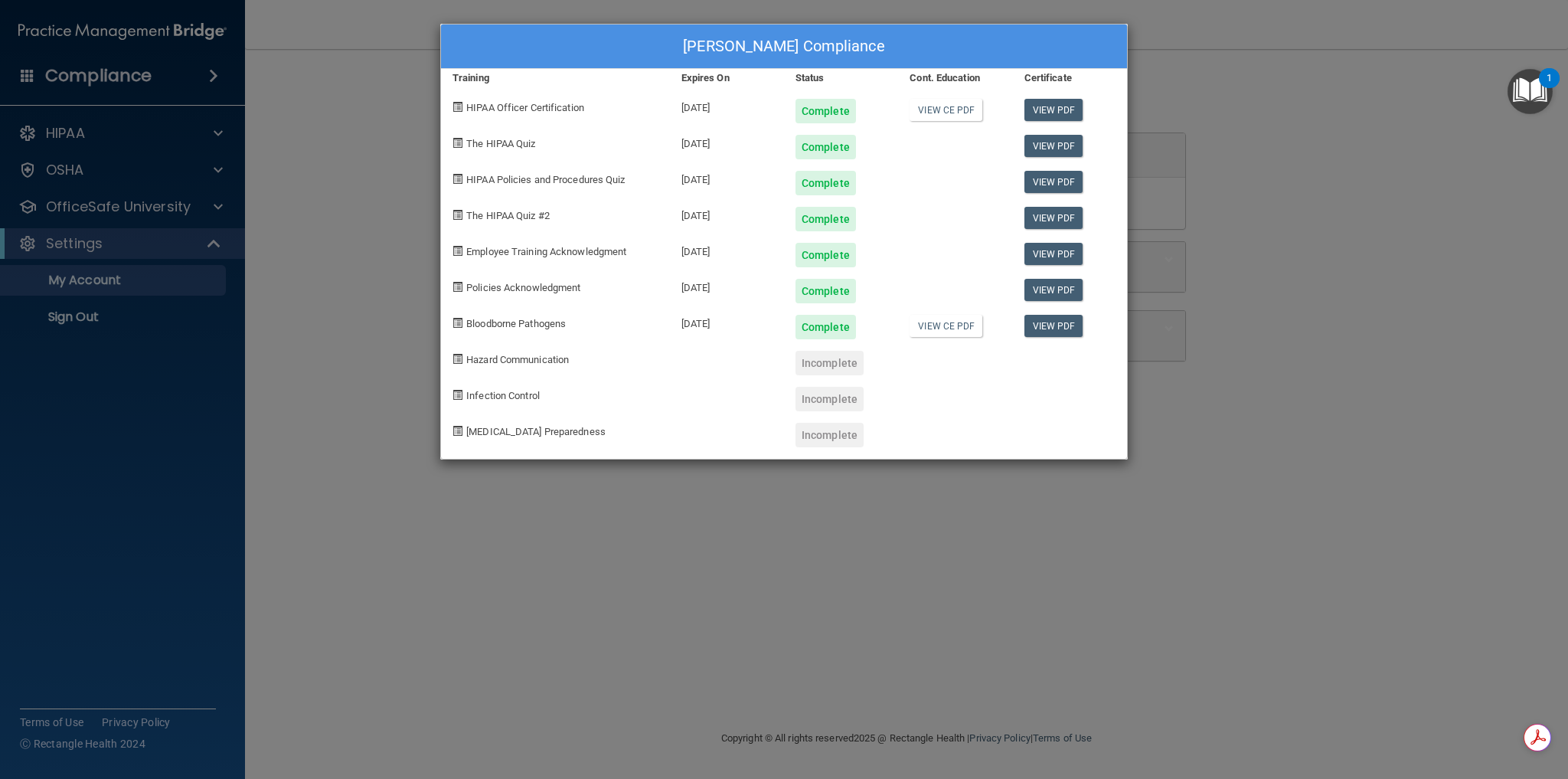
click at [967, 406] on div at bounding box center [955, 394] width 114 height 36
click at [76, 169] on div "[PERSON_NAME] Compliance Training Expires On Status Cont. Education Certificate…" at bounding box center [784, 389] width 1568 height 779
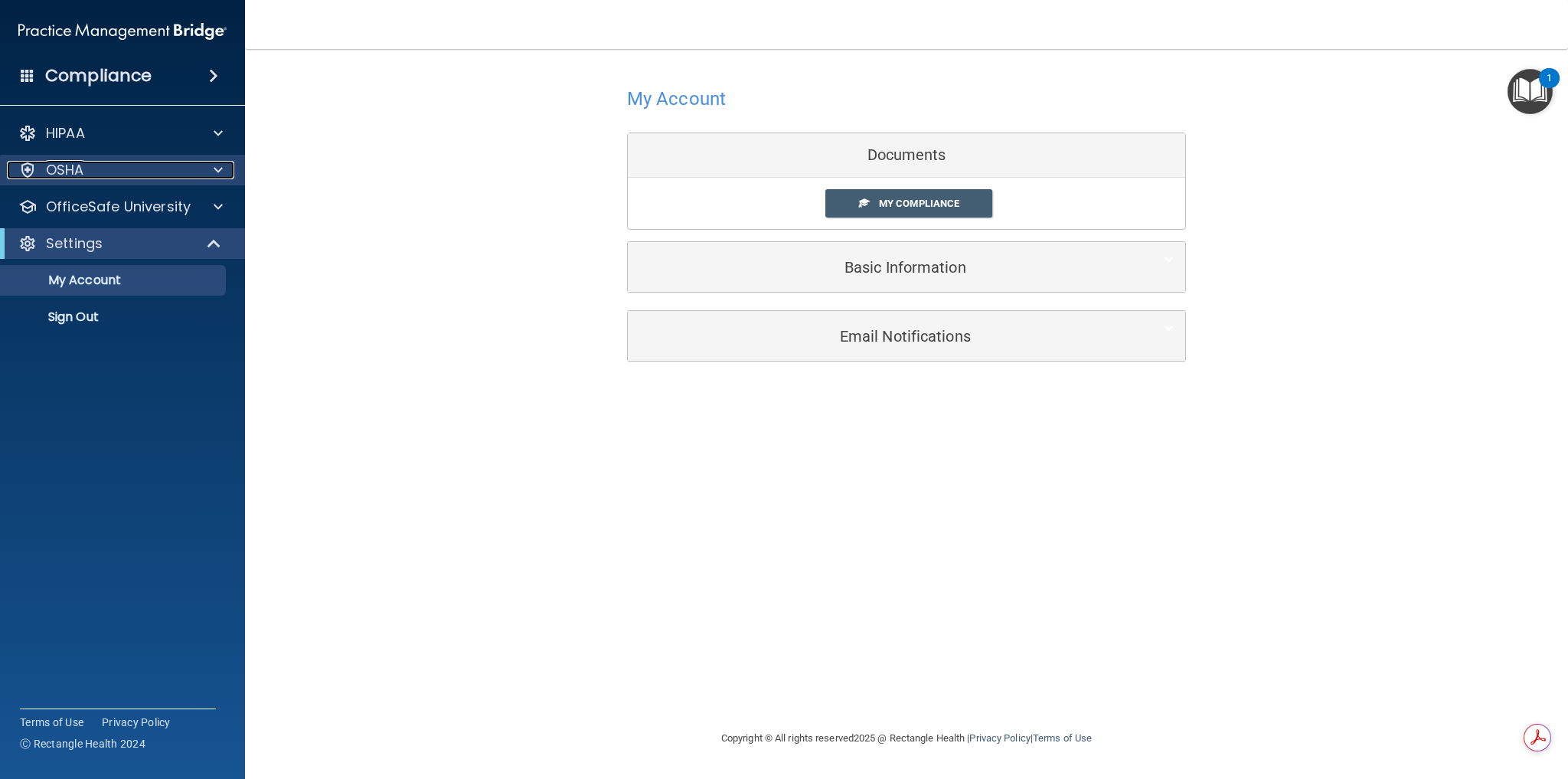
click at [94, 174] on div "OSHA" at bounding box center [101, 170] width 190 height 18
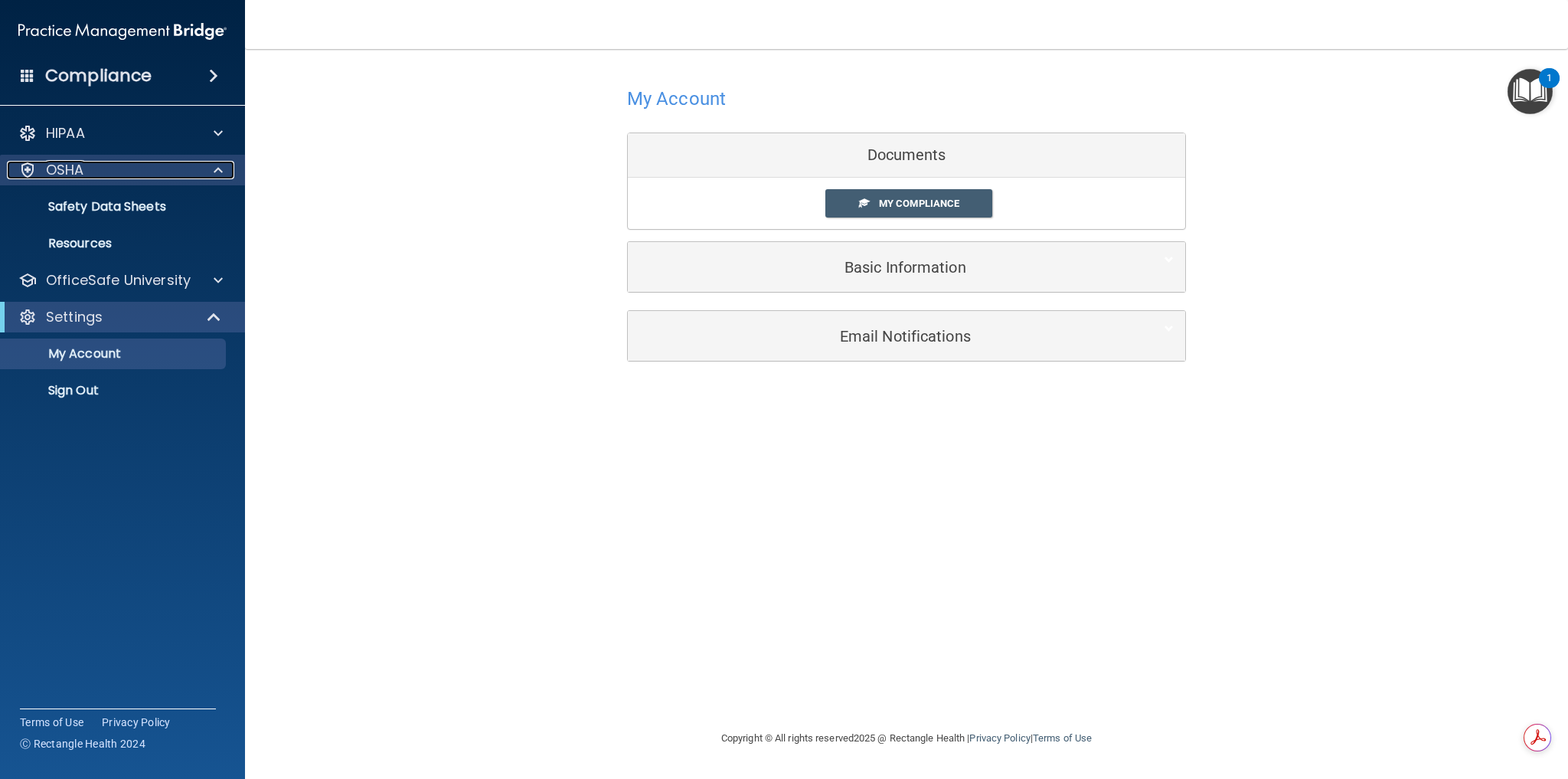
click at [94, 174] on div "OSHA" at bounding box center [101, 170] width 190 height 18
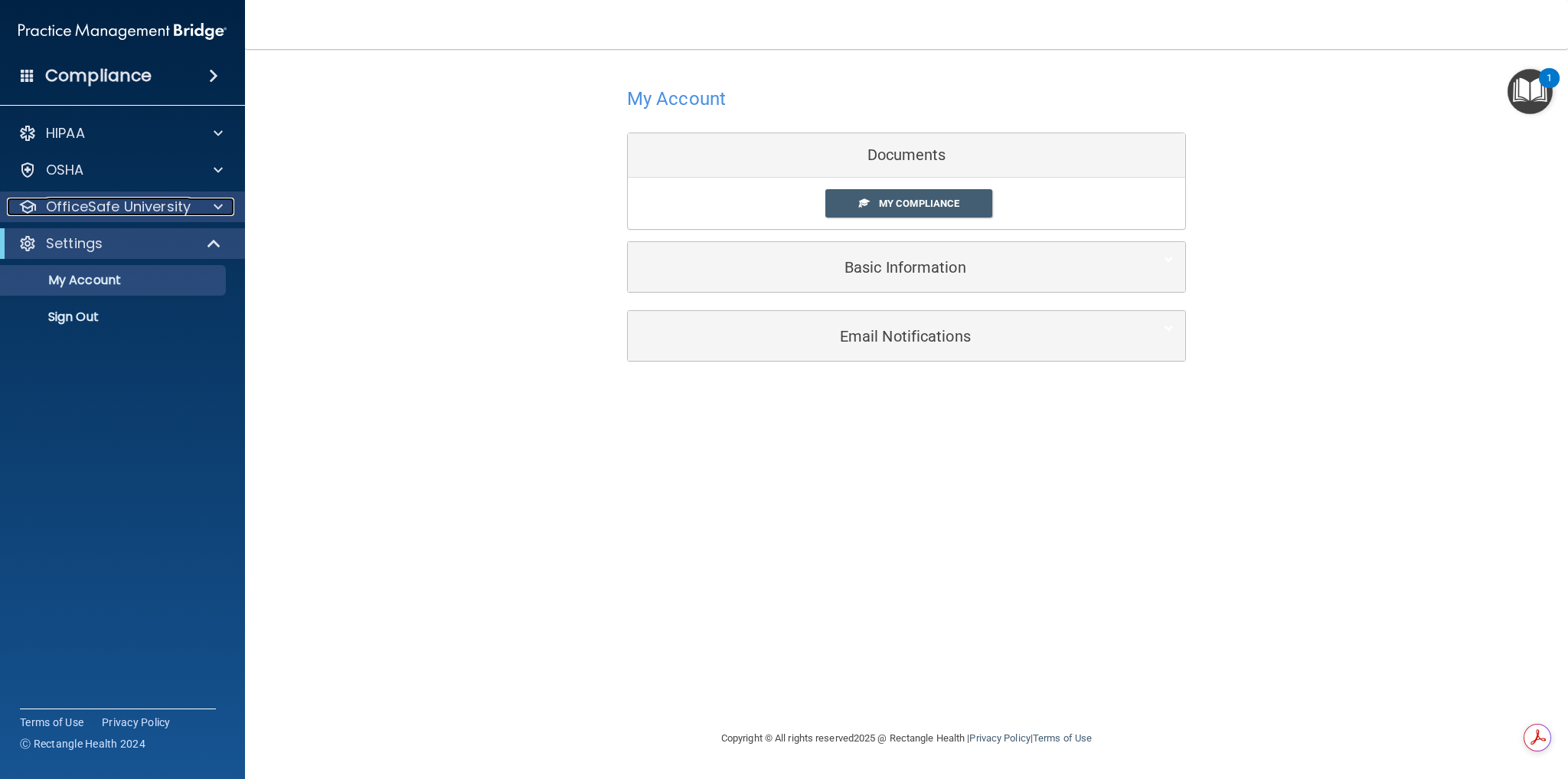
click at [122, 211] on p "OfficeSafe University" at bounding box center [118, 206] width 145 height 18
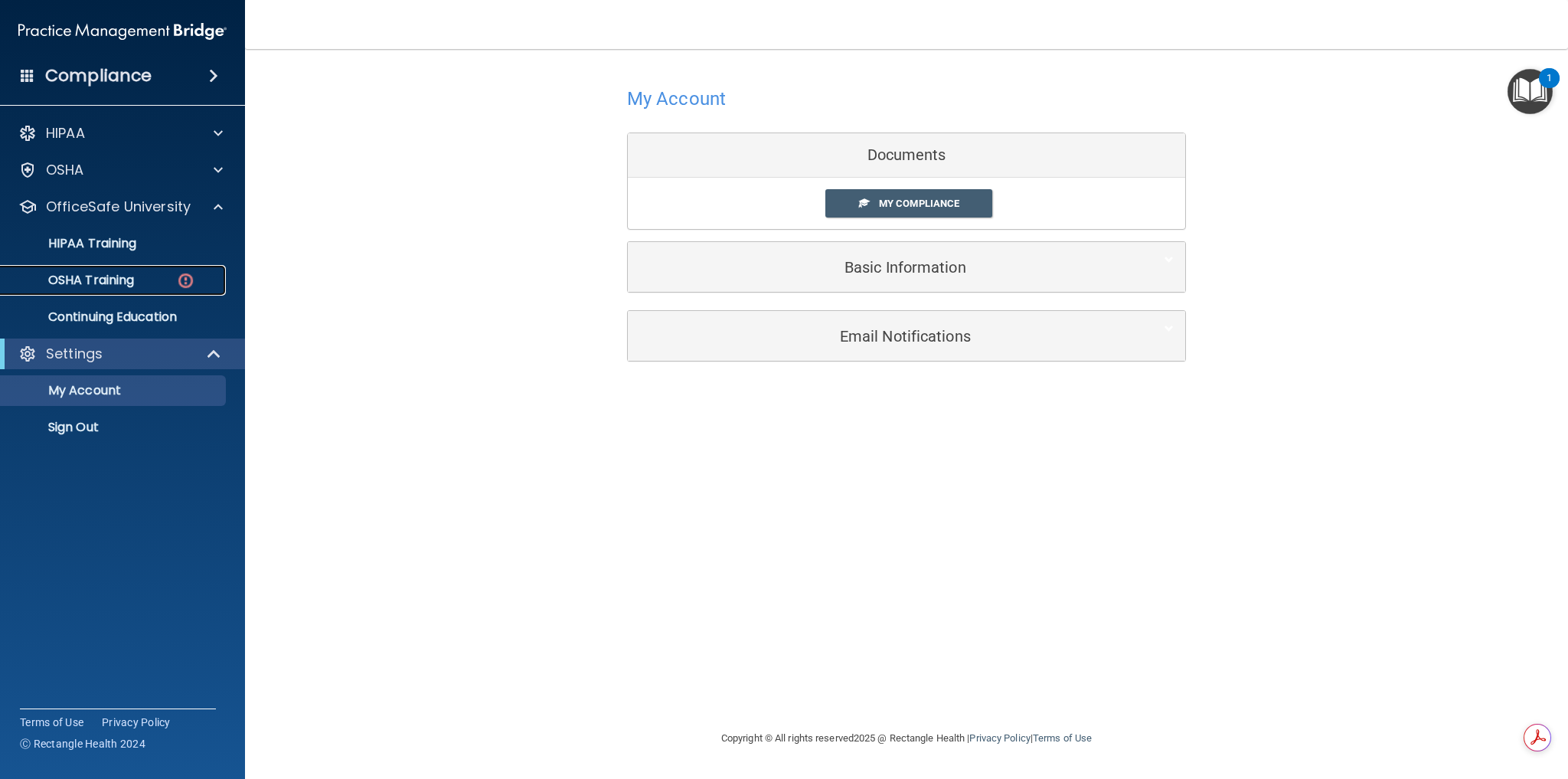
click at [95, 279] on p "OSHA Training" at bounding box center [71, 280] width 124 height 15
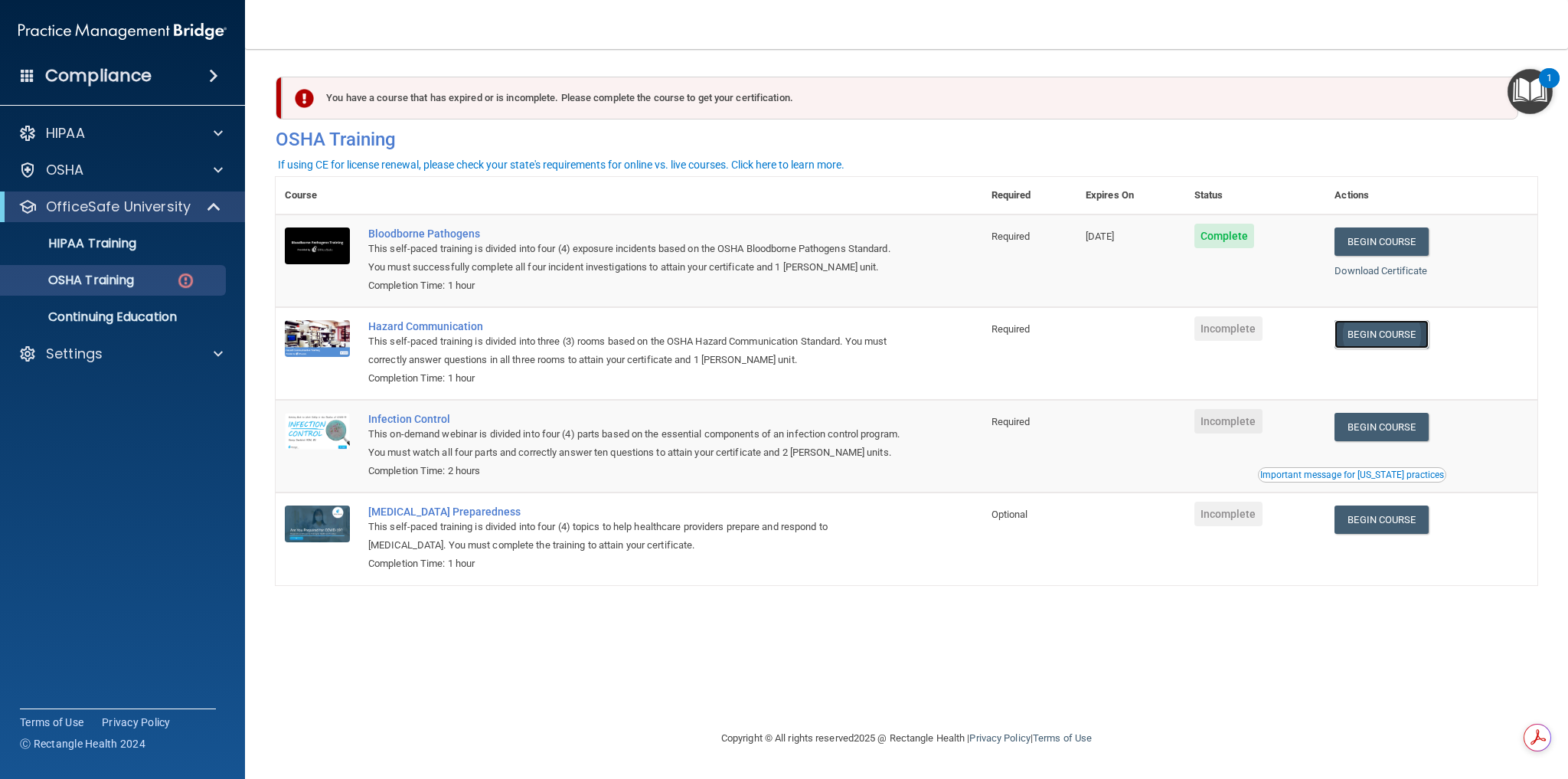
click at [1384, 348] on link "Begin Course" at bounding box center [1381, 335] width 93 height 29
click at [1375, 348] on link "Begin Course" at bounding box center [1381, 335] width 93 height 29
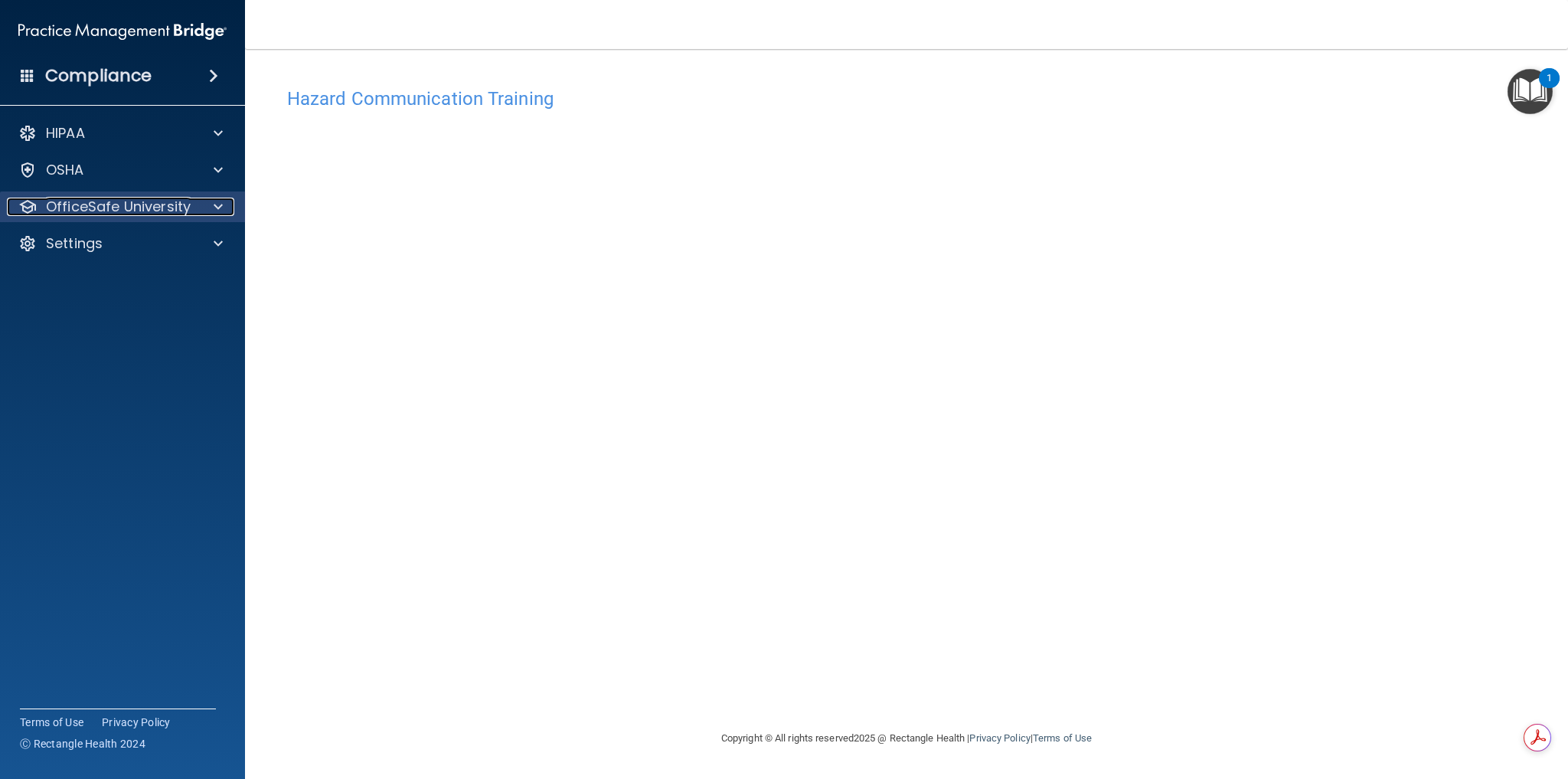
click at [114, 209] on p "OfficeSafe University" at bounding box center [118, 206] width 145 height 18
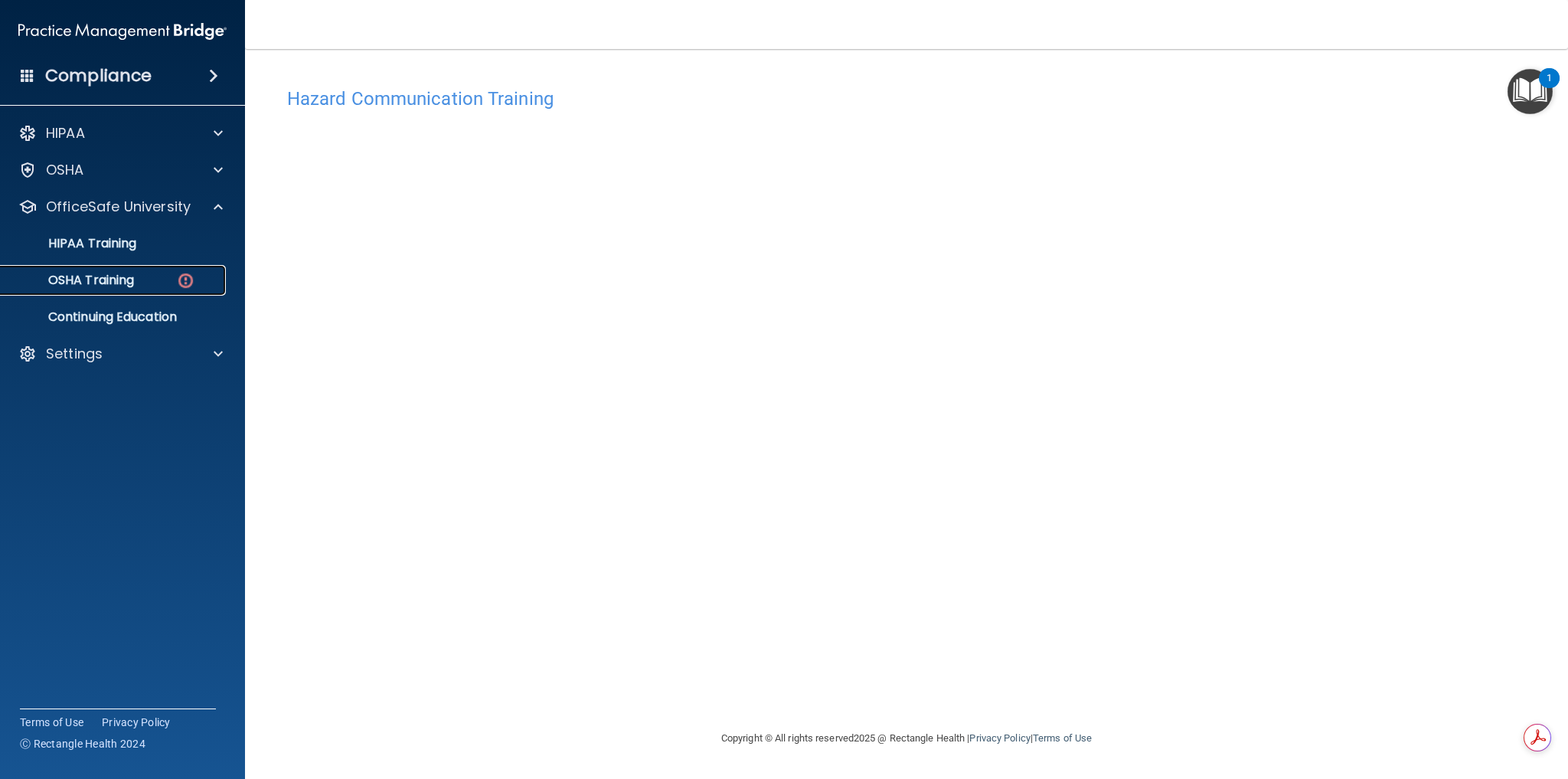
click at [120, 282] on p "OSHA Training" at bounding box center [71, 280] width 124 height 15
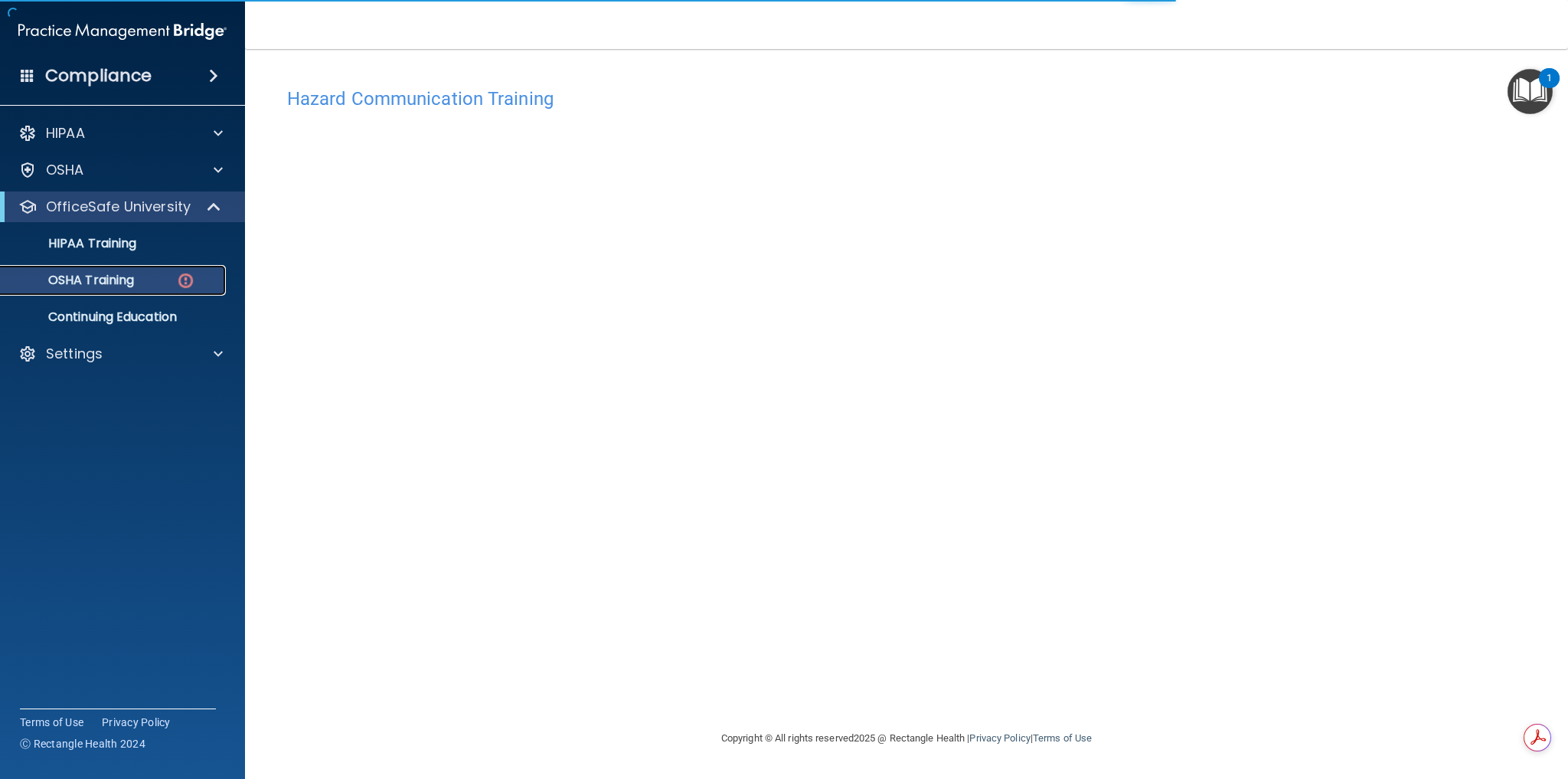
click at [150, 280] on div "OSHA Training" at bounding box center [113, 280] width 209 height 15
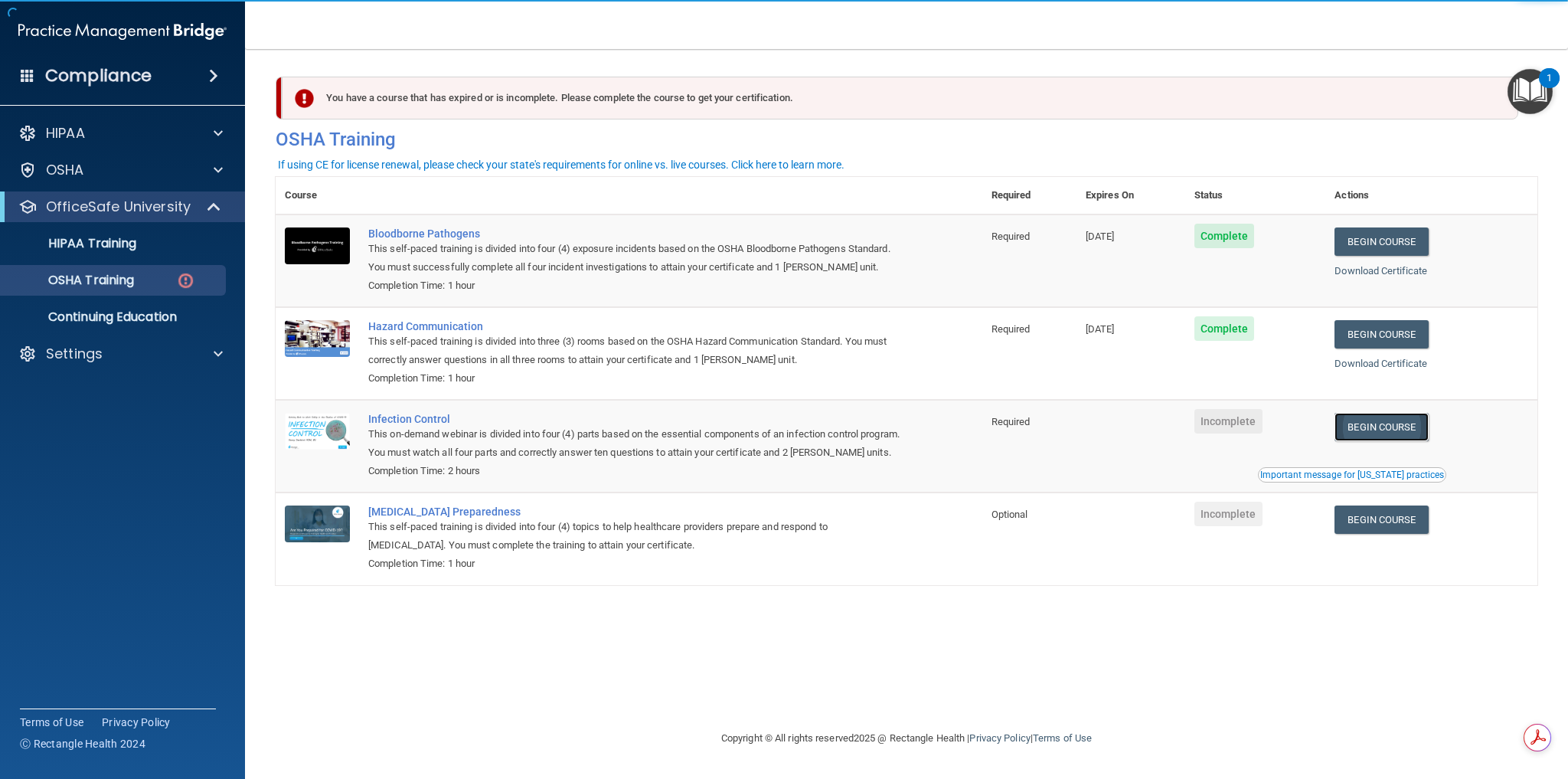
click at [1375, 441] on link "Begin Course" at bounding box center [1381, 427] width 93 height 29
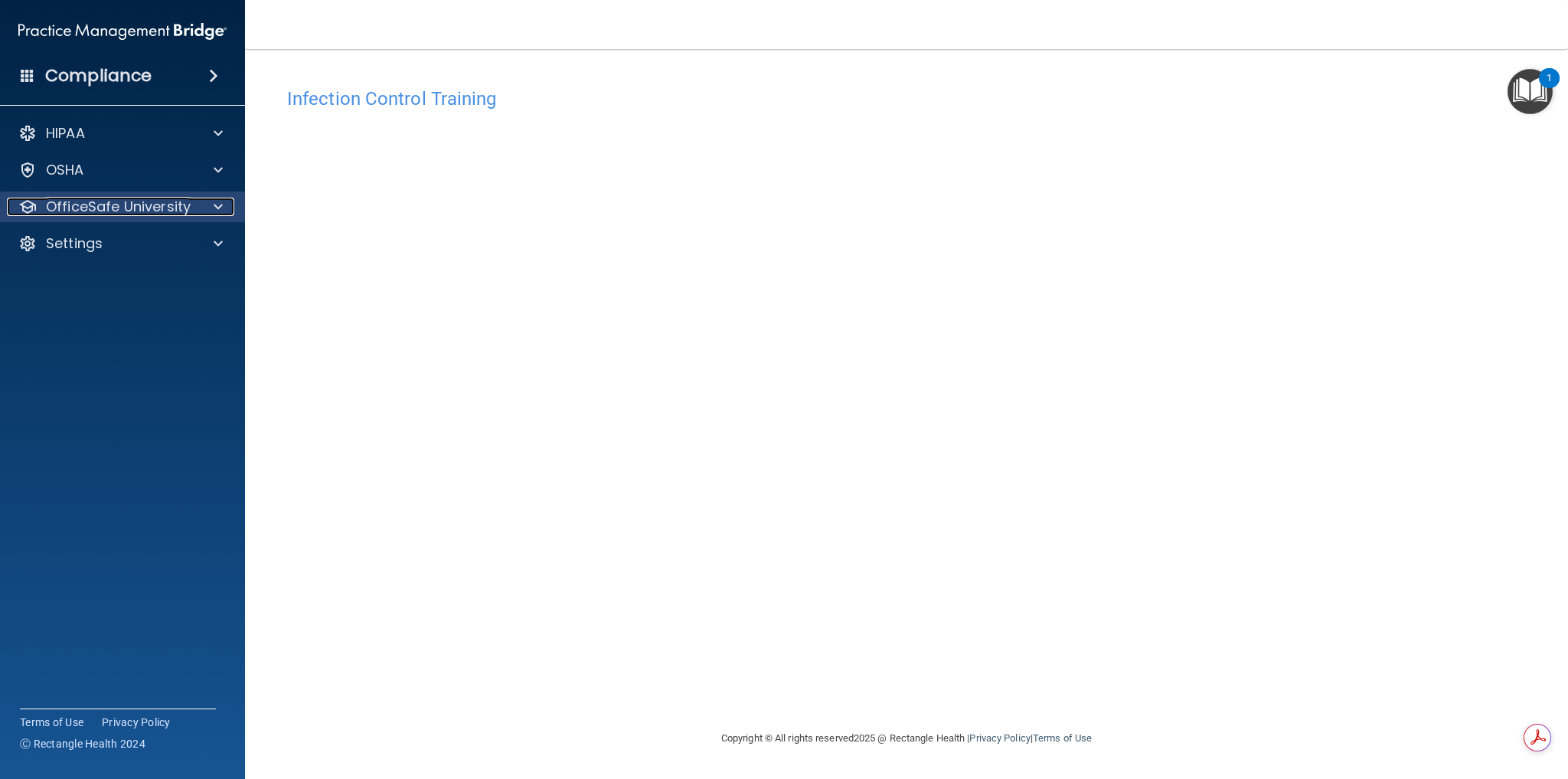
click at [99, 199] on p "OfficeSafe University" at bounding box center [118, 206] width 145 height 18
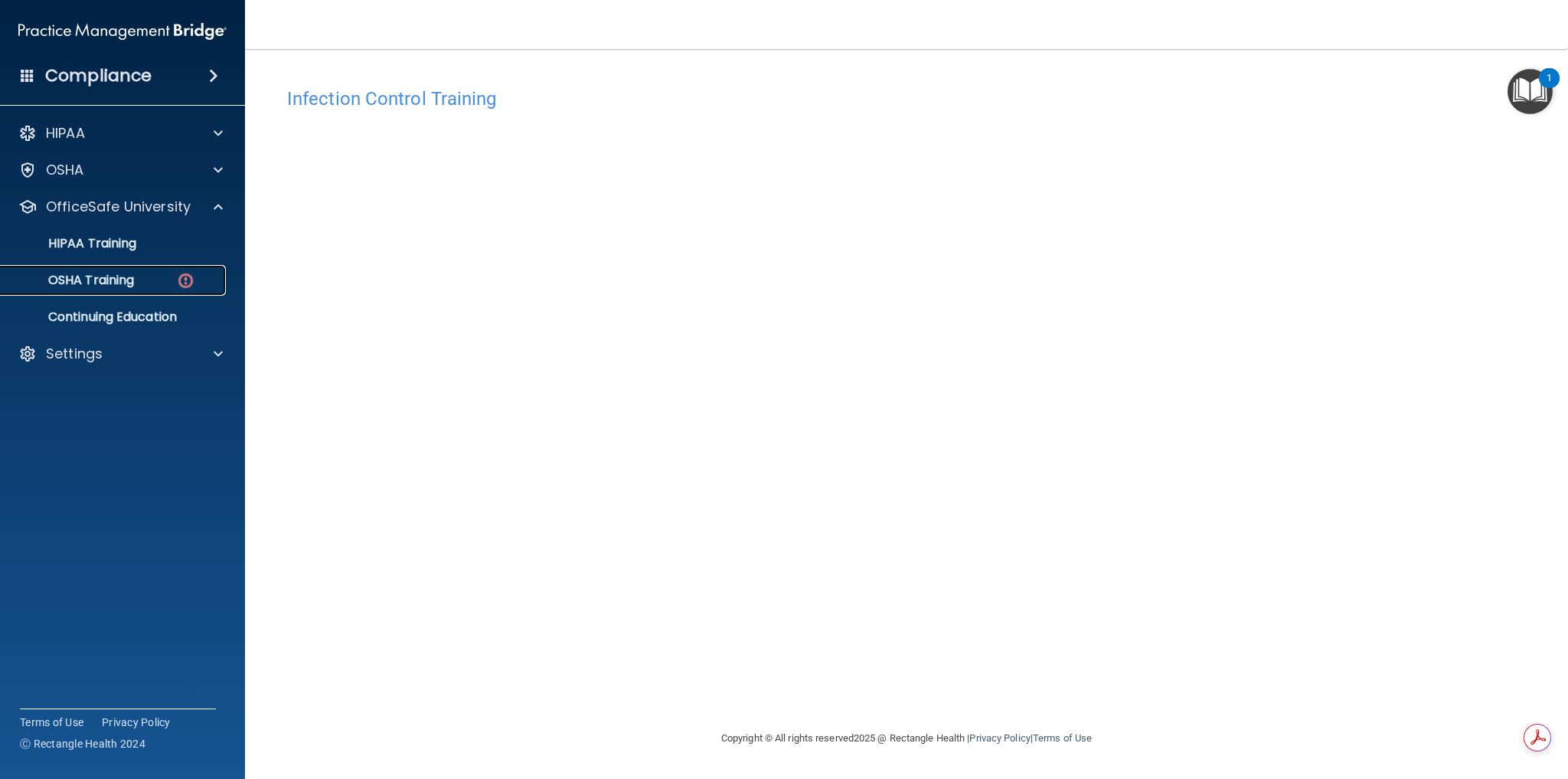
click at [109, 278] on p "OSHA Training" at bounding box center [71, 280] width 124 height 15
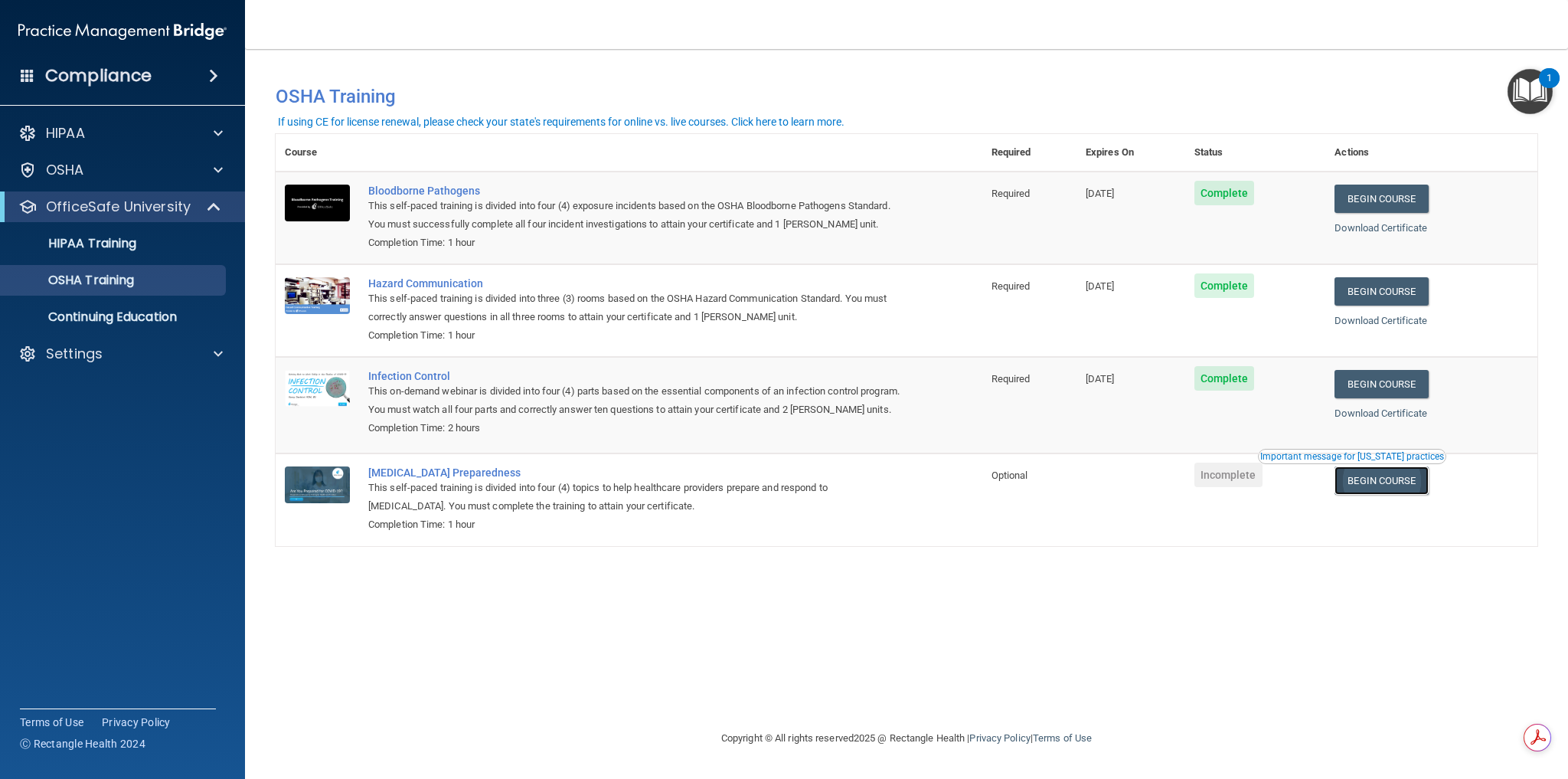
click at [1379, 495] on link "Begin Course" at bounding box center [1381, 481] width 93 height 29
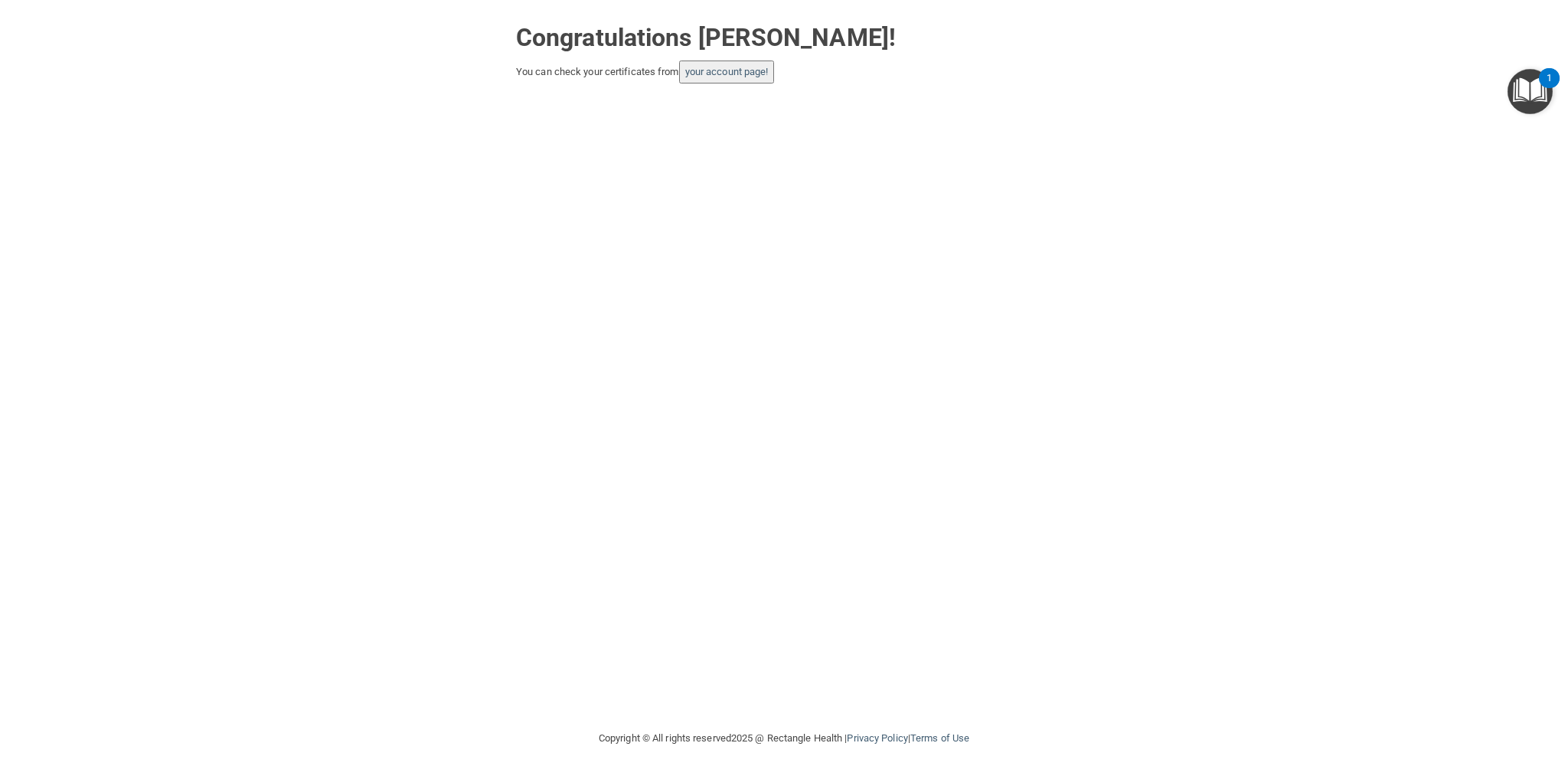
click at [891, 269] on div "Congratulations [PERSON_NAME]! You can check your certificates from your accoun…" at bounding box center [784, 364] width 1507 height 698
click at [739, 72] on link "your account page!" at bounding box center [727, 72] width 84 height 11
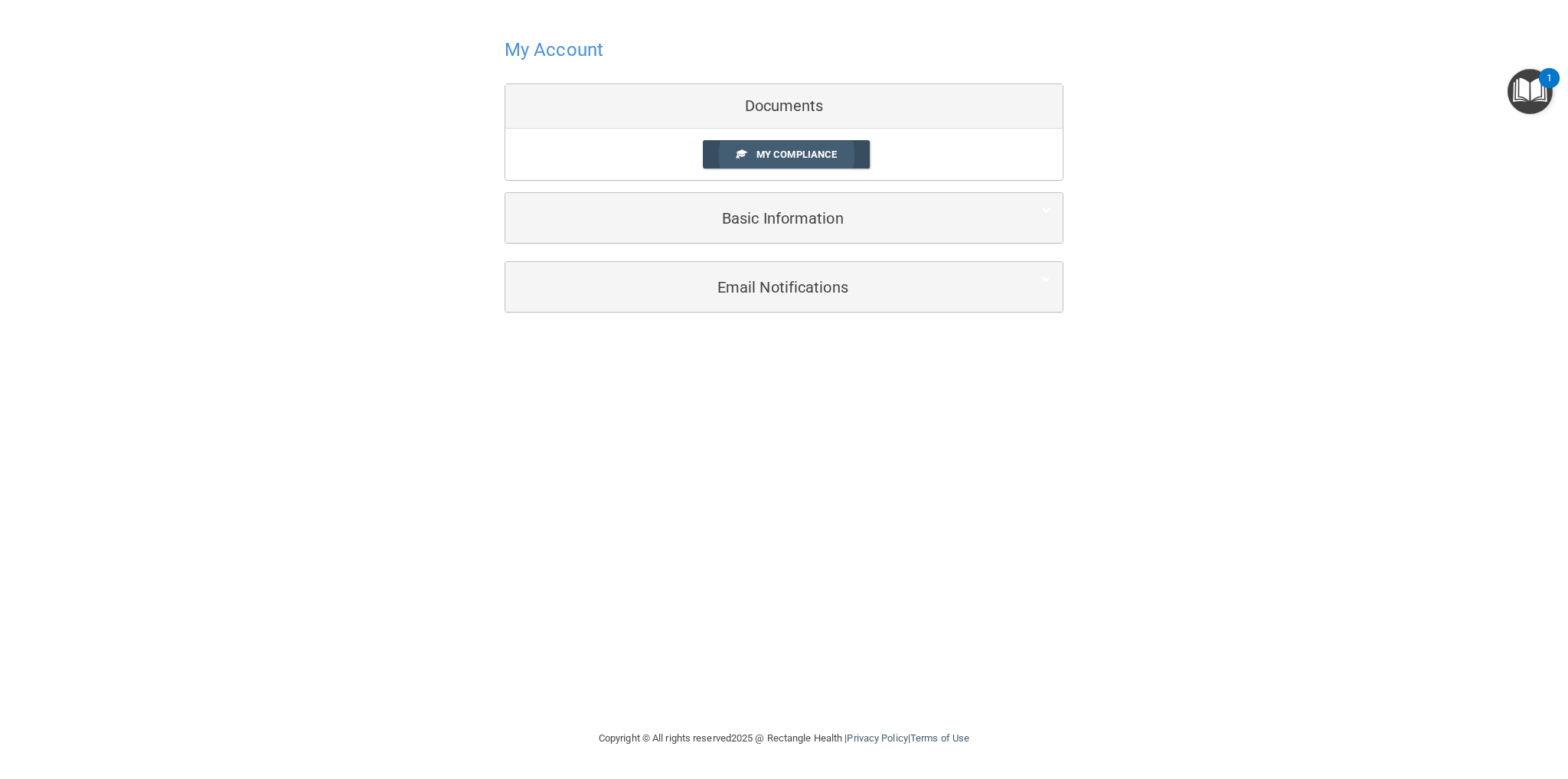
click at [780, 151] on span "My Compliance" at bounding box center [797, 154] width 80 height 11
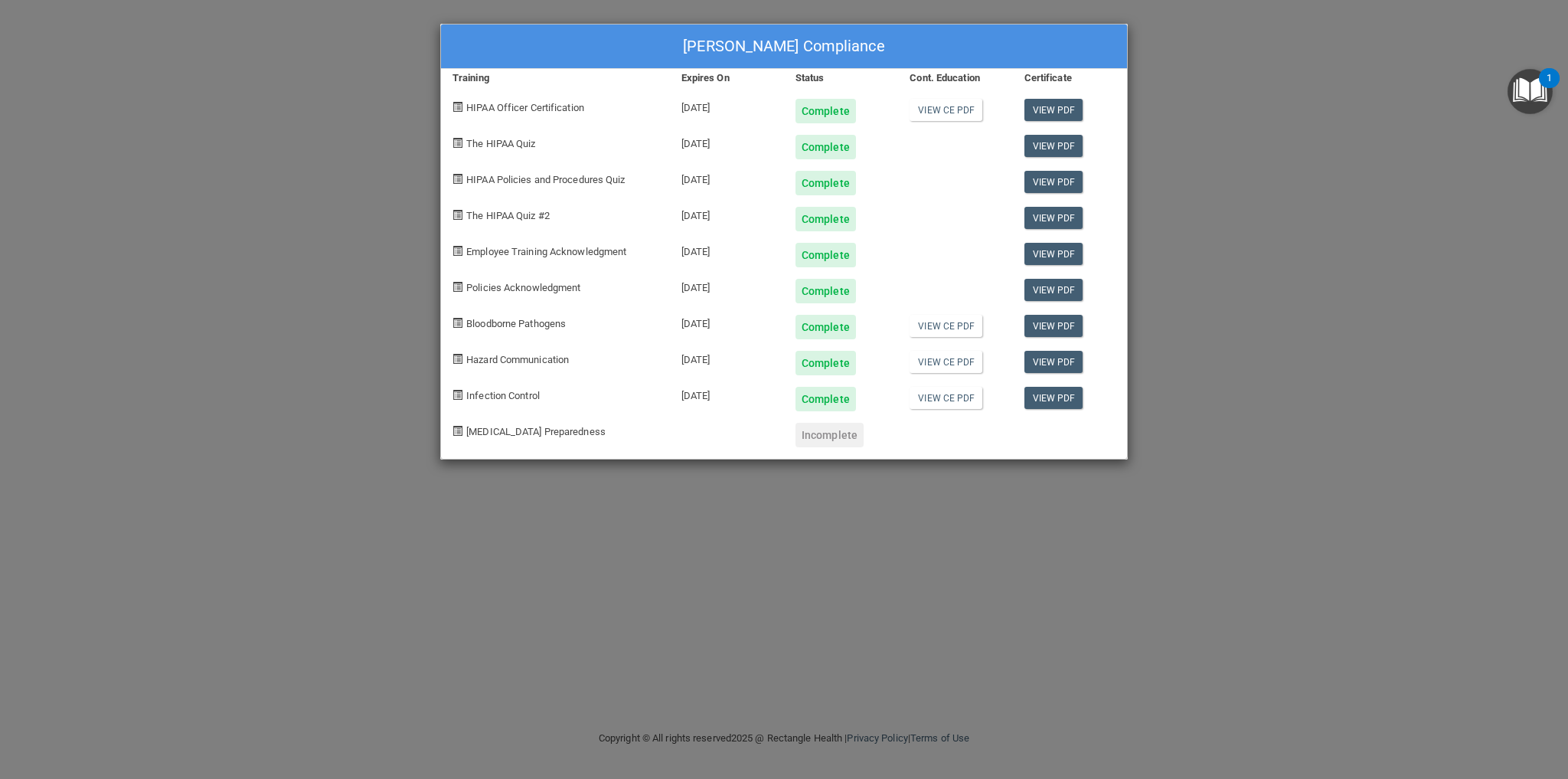
click at [496, 434] on span "[MEDICAL_DATA] Preparedness" at bounding box center [536, 432] width 139 height 11
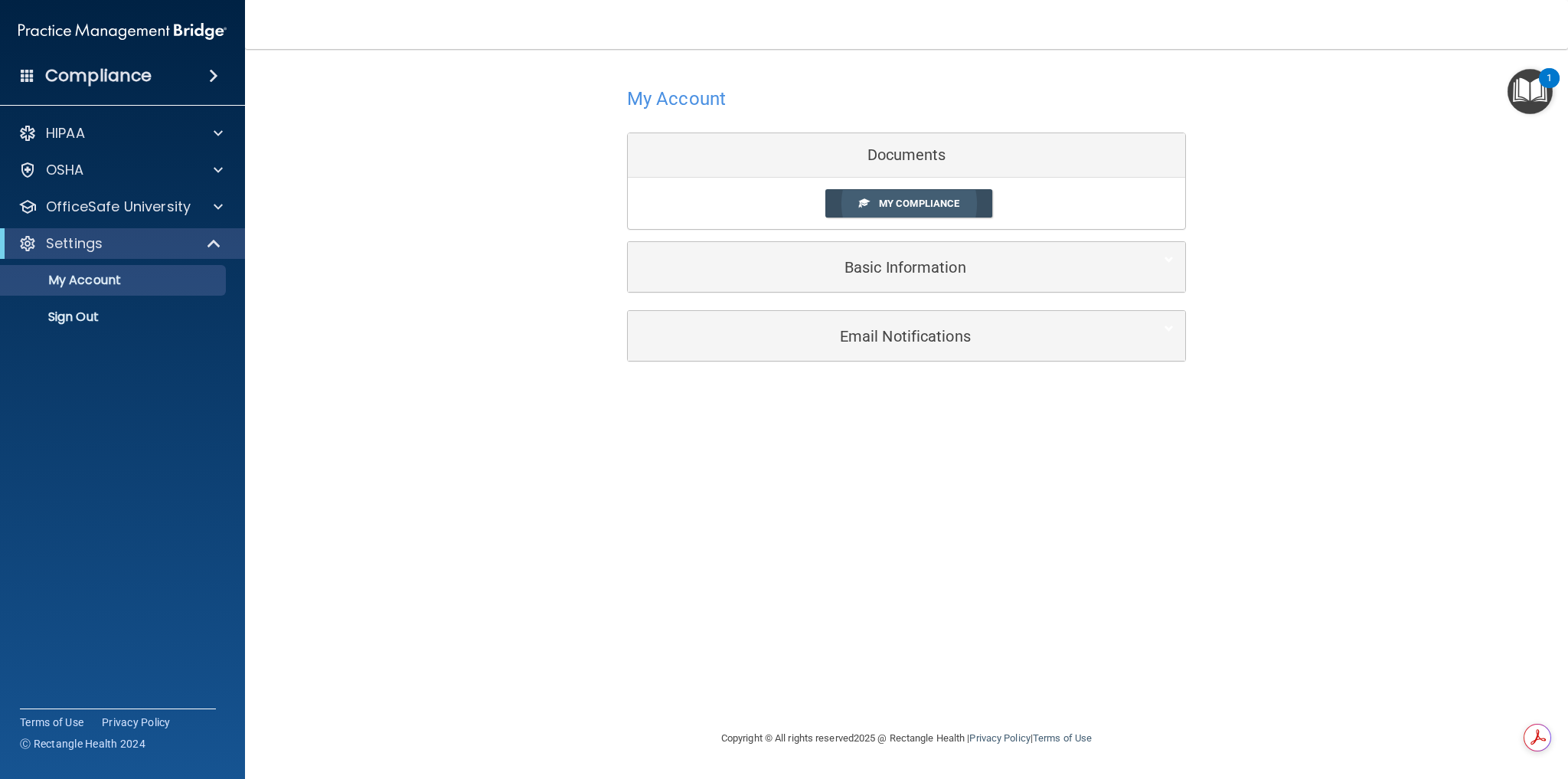
click at [923, 206] on span "My Compliance" at bounding box center [919, 203] width 80 height 11
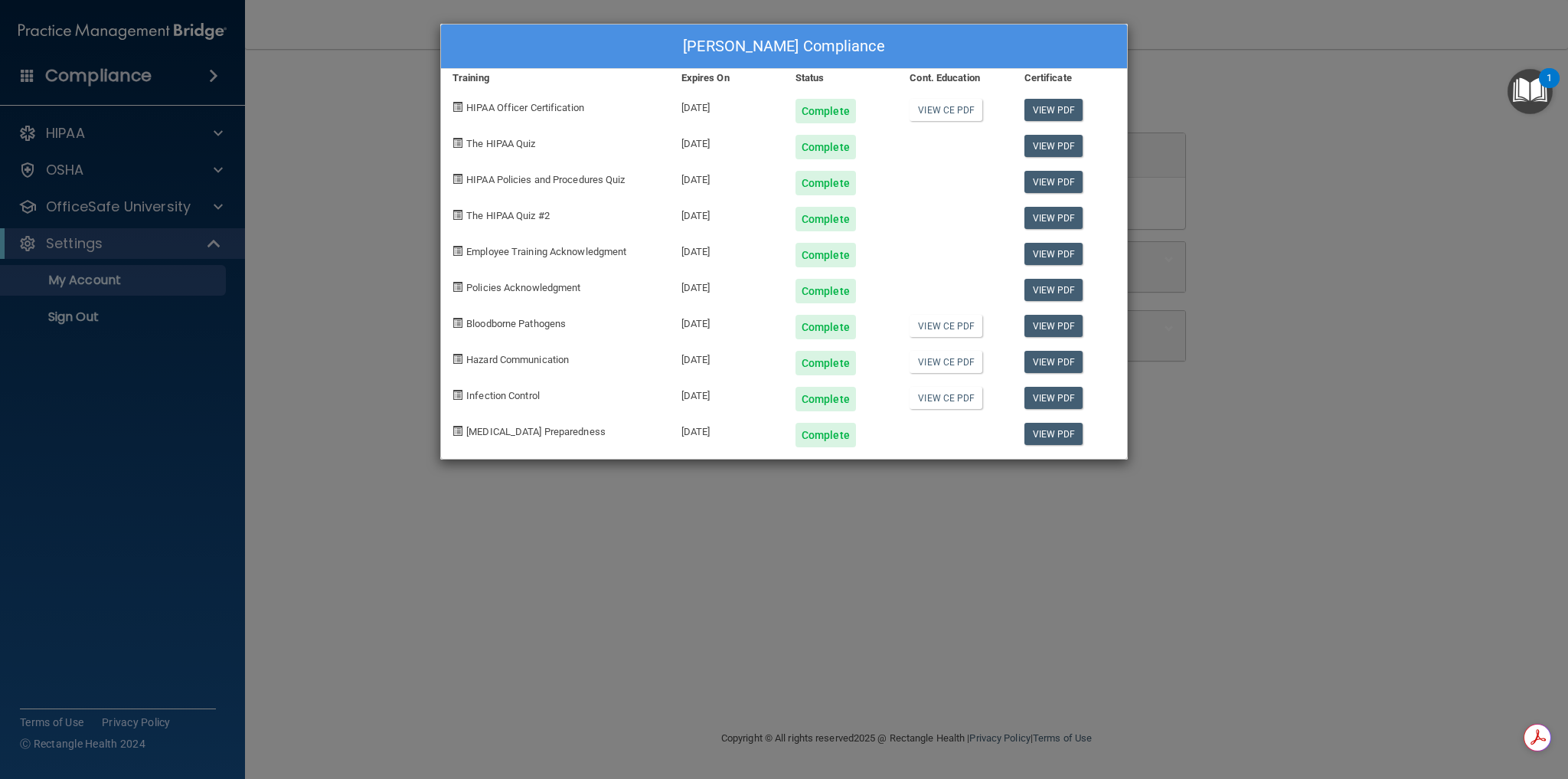
click at [123, 212] on div "[PERSON_NAME] Compliance Training Expires On Status Cont. Education Certificate…" at bounding box center [784, 389] width 1568 height 779
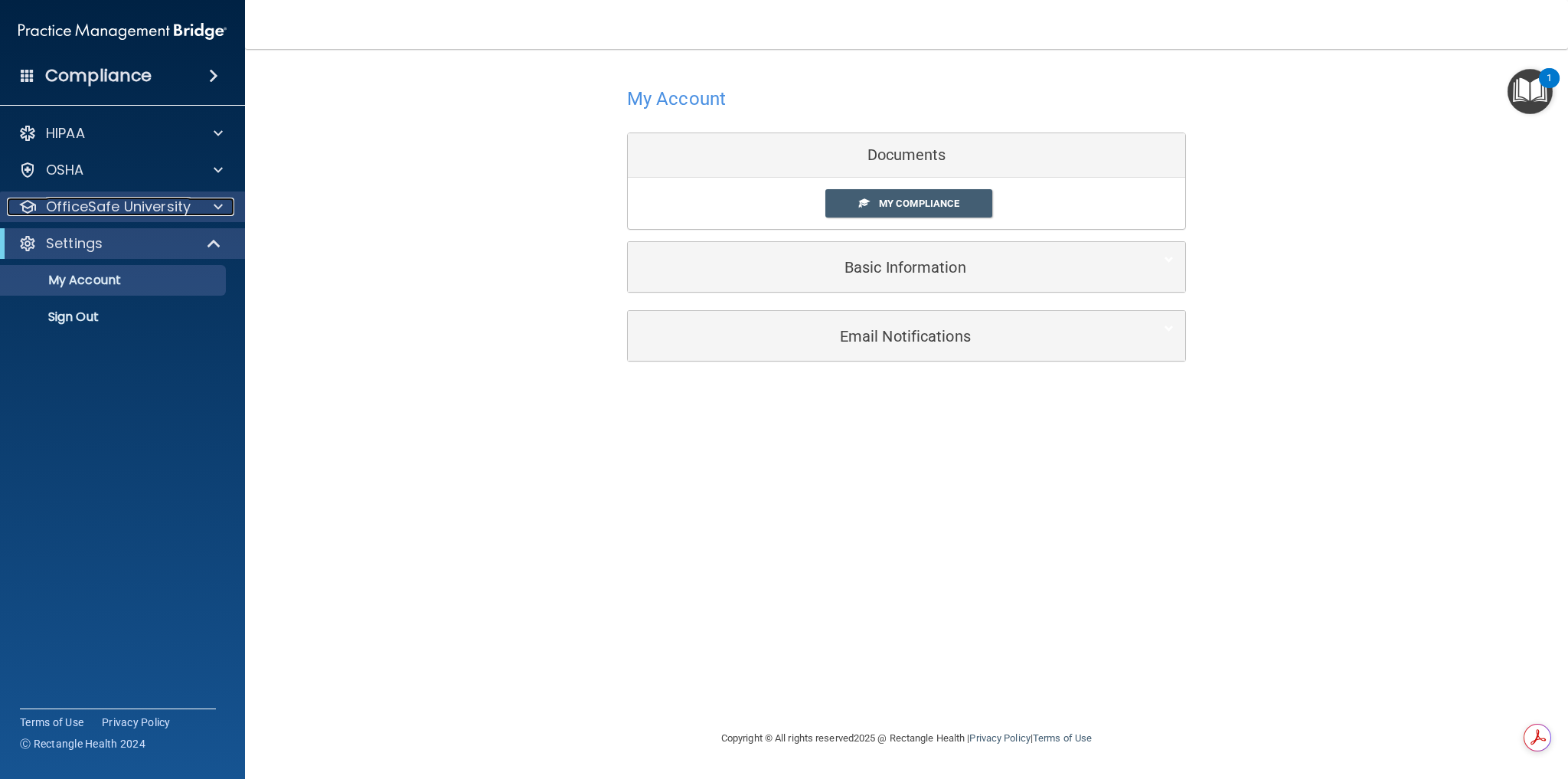
click at [131, 213] on p "OfficeSafe University" at bounding box center [118, 206] width 145 height 18
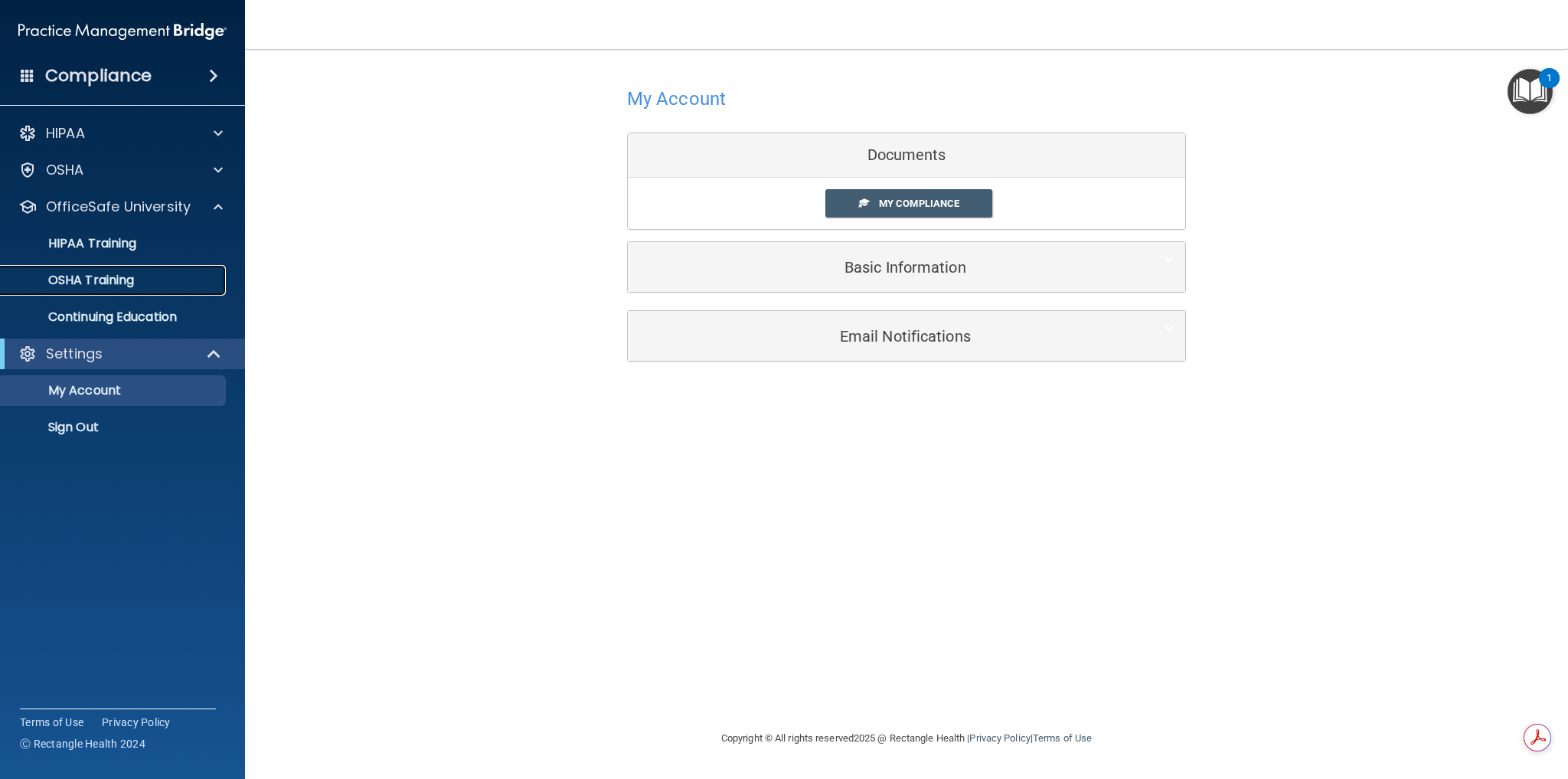
click at [118, 278] on p "OSHA Training" at bounding box center [71, 280] width 124 height 15
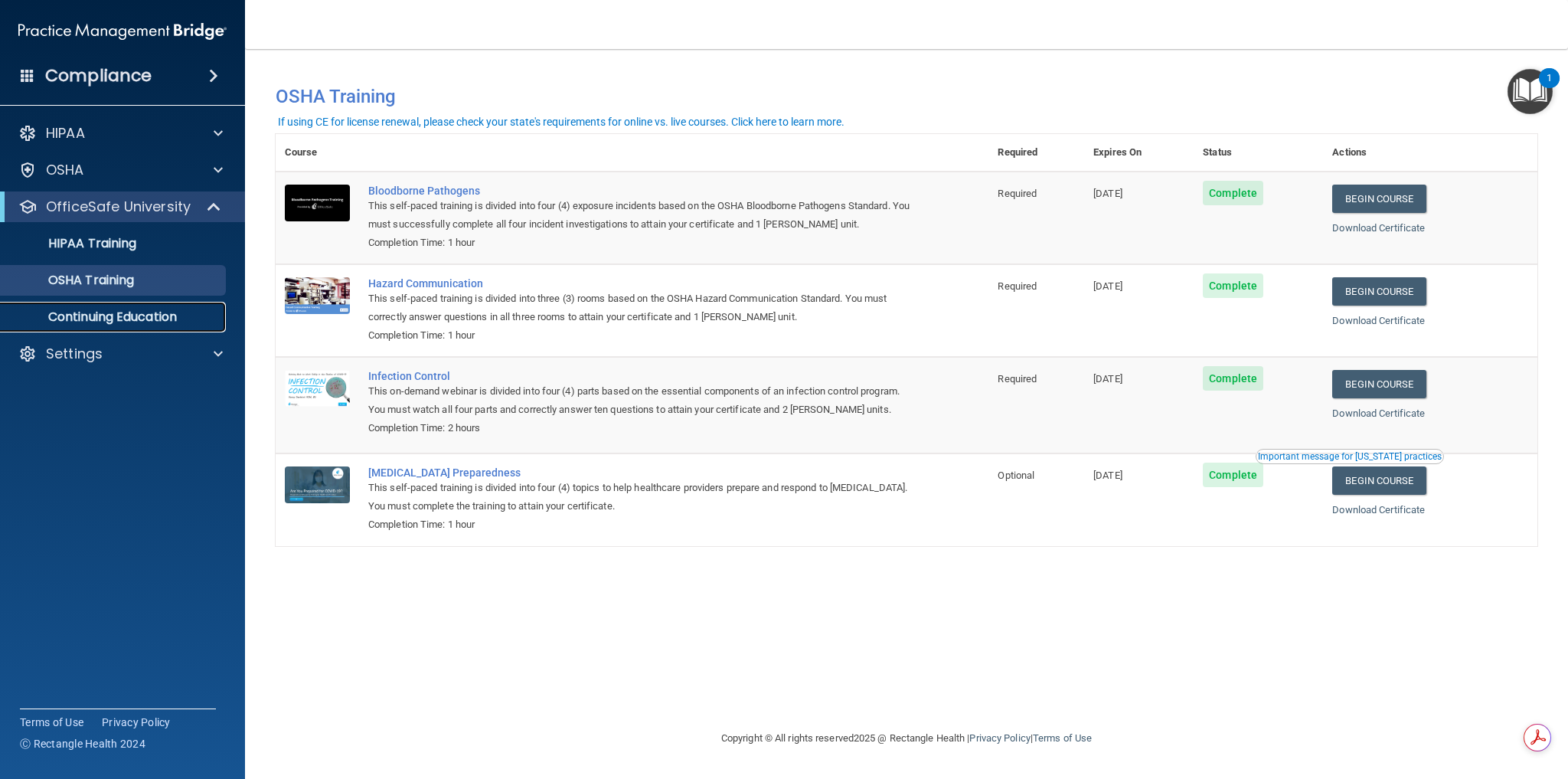
click at [120, 321] on p "Continuing Education" at bounding box center [113, 317] width 209 height 15
